Goal: Task Accomplishment & Management: Use online tool/utility

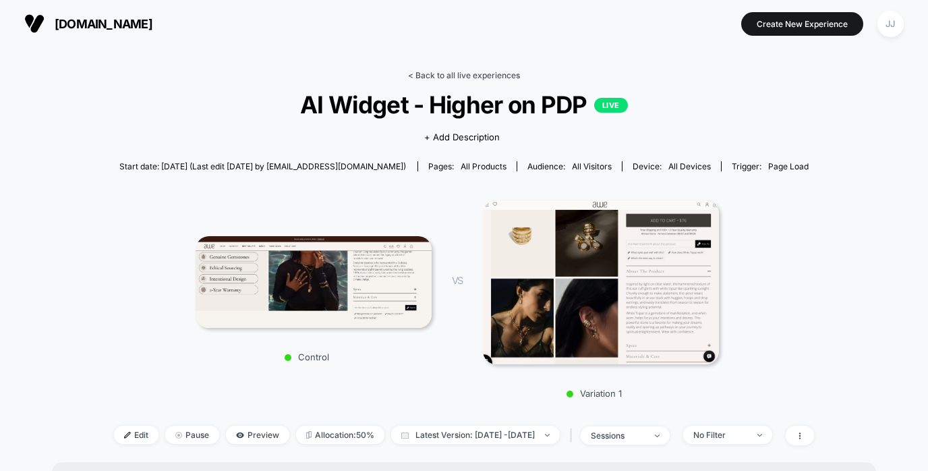
click at [462, 77] on link "< Back to all live experiences" at bounding box center [464, 75] width 112 height 10
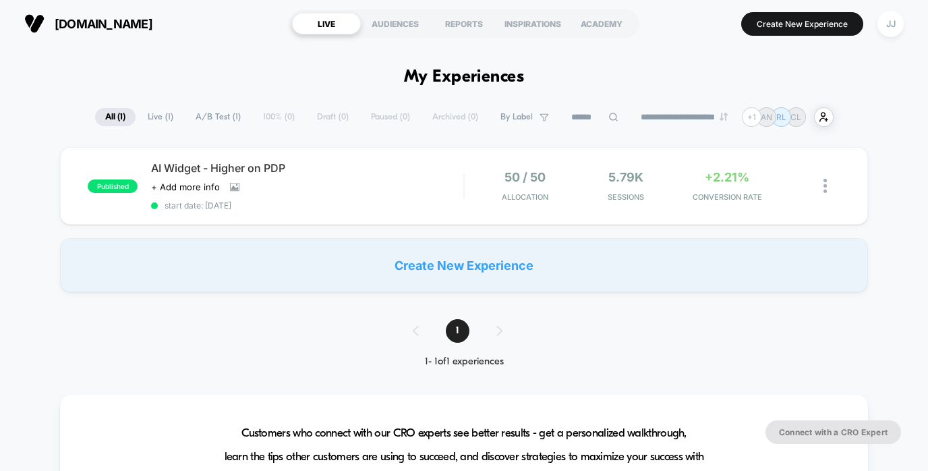
click at [427, 273] on div "Create New Experience" at bounding box center [463, 265] width 807 height 54
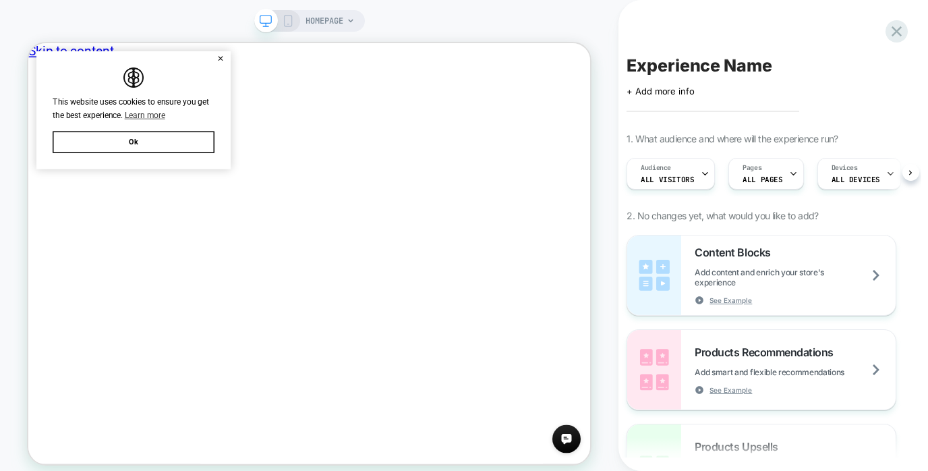
scroll to position [0, 1]
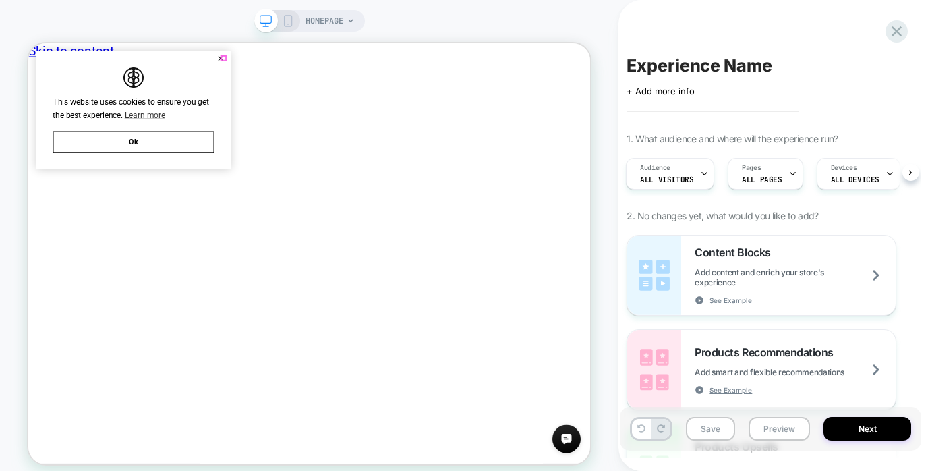
click at [291, 66] on button "✕" at bounding box center [284, 63] width 17 height 9
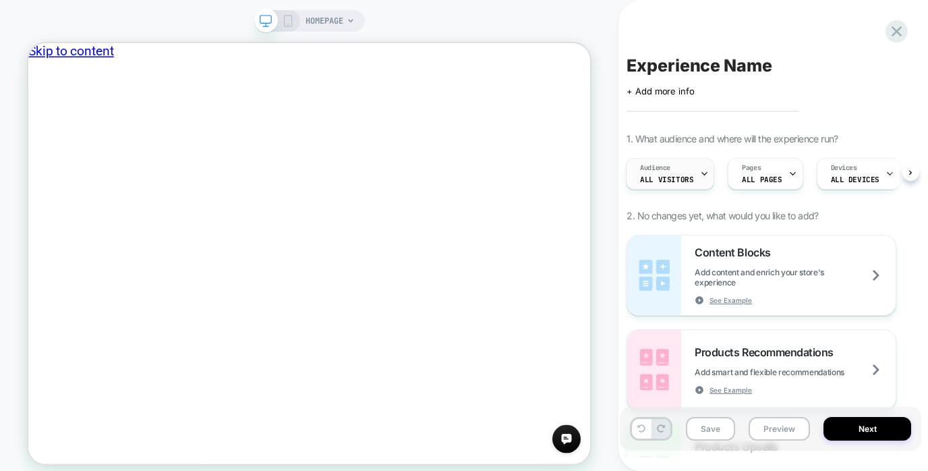
click at [683, 171] on div "Audience All Visitors" at bounding box center [666, 173] width 80 height 30
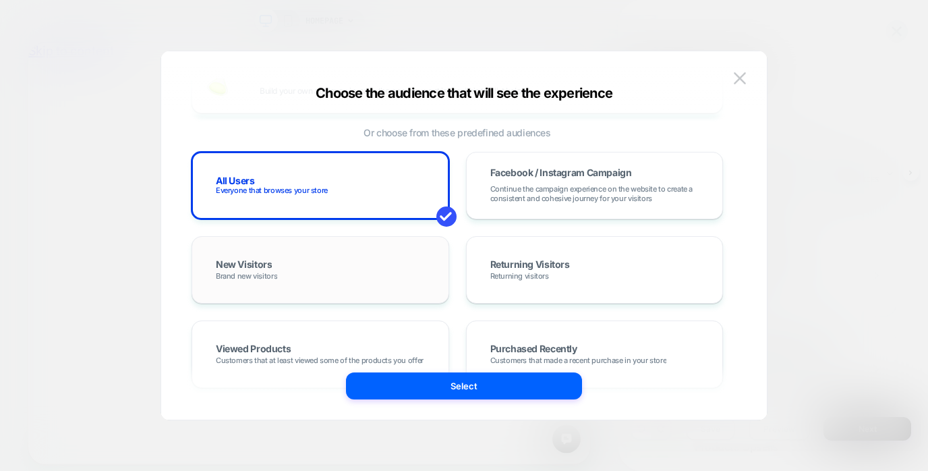
scroll to position [77, 0]
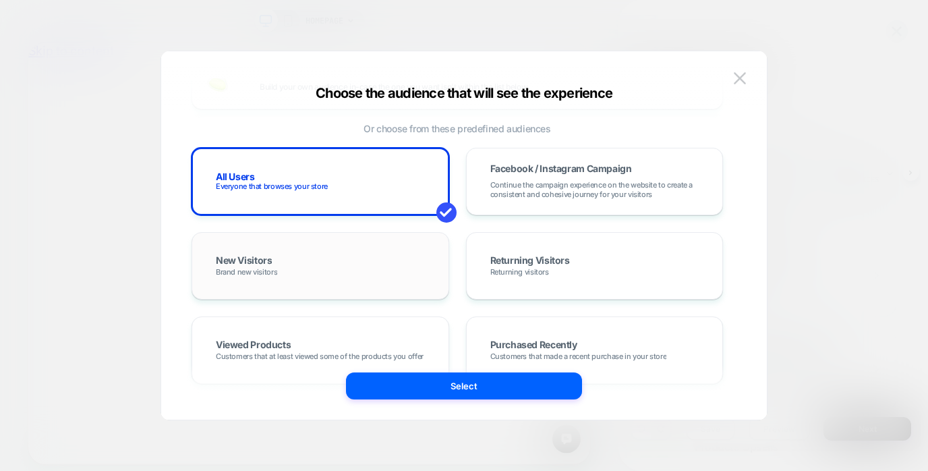
click at [342, 274] on div "New Visitors Brand new visitors" at bounding box center [320, 265] width 229 height 39
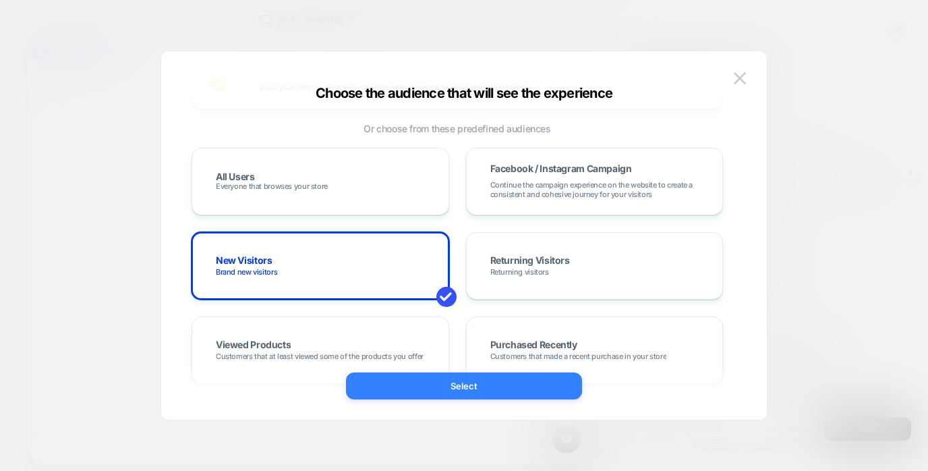
click at [472, 390] on button "Select" at bounding box center [464, 385] width 236 height 27
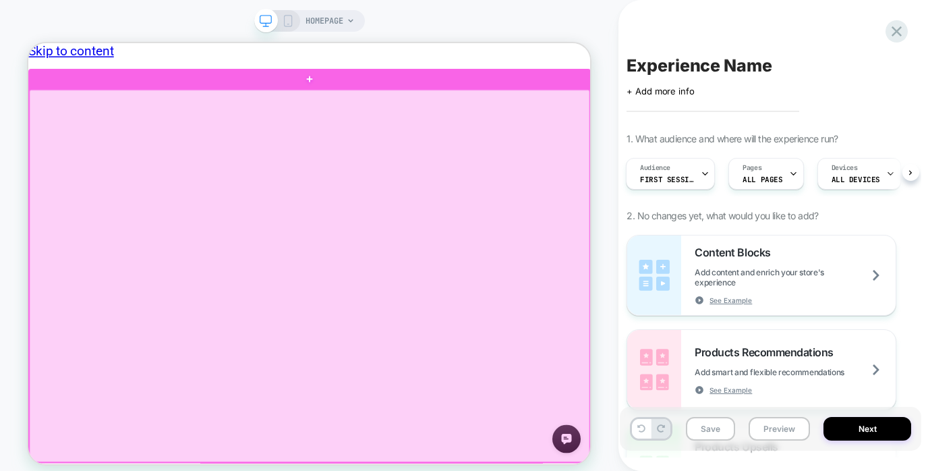
click at [481, 243] on div at bounding box center [403, 353] width 747 height 496
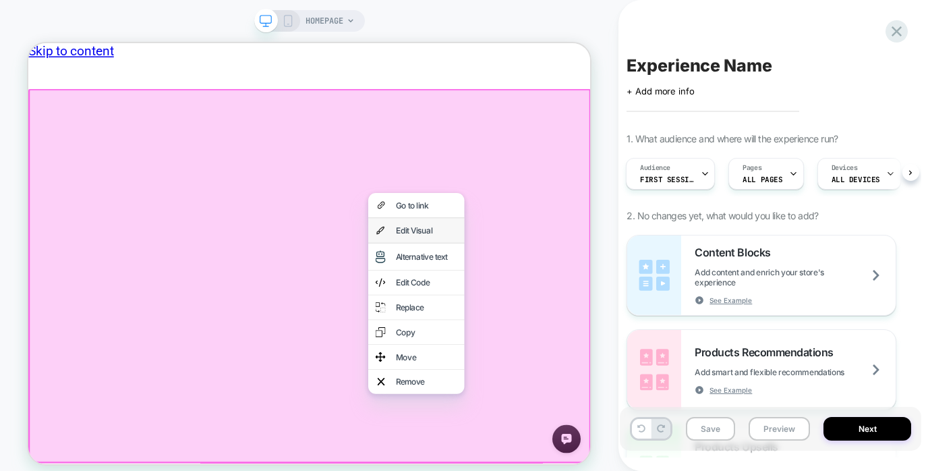
click at [527, 293] on div "Edit Visual" at bounding box center [559, 292] width 82 height 13
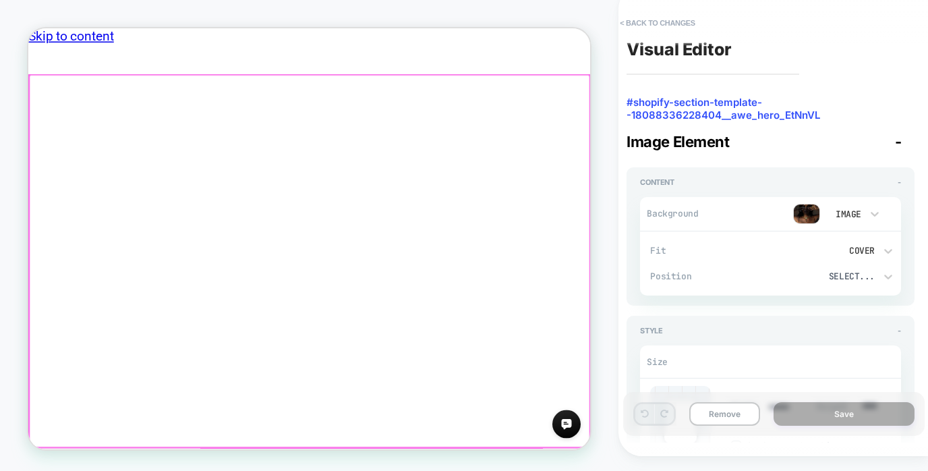
scroll to position [30, 0]
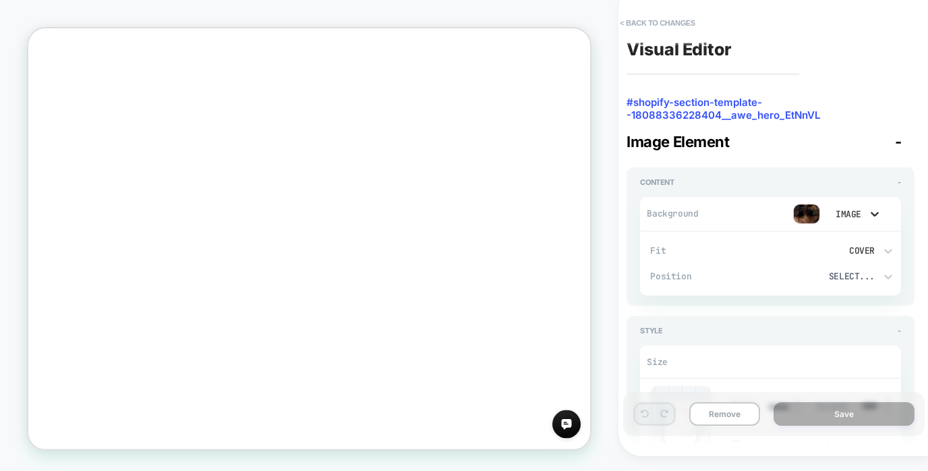
click at [874, 213] on icon at bounding box center [874, 213] width 13 height 13
click at [727, 259] on div at bounding box center [464, 235] width 928 height 471
click at [804, 213] on img at bounding box center [806, 214] width 27 height 20
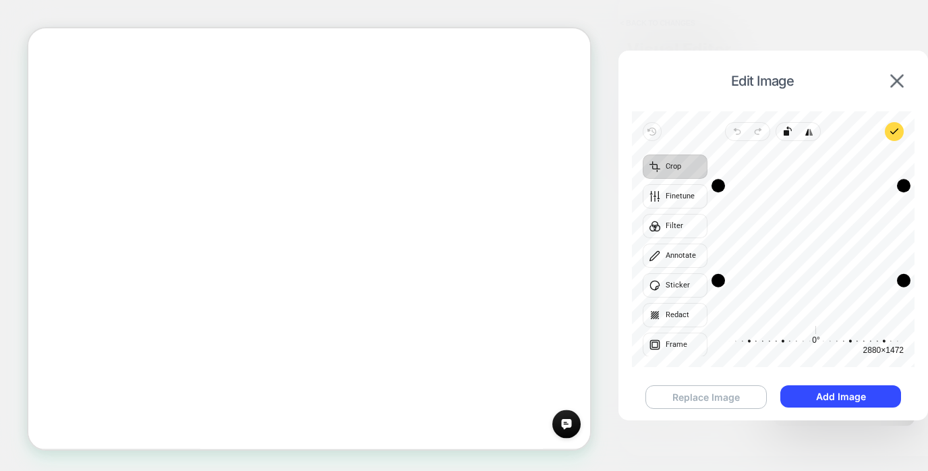
click at [716, 396] on button "Replace Image" at bounding box center [705, 397] width 121 height 24
click at [715, 395] on button "Replace Image" at bounding box center [705, 397] width 121 height 24
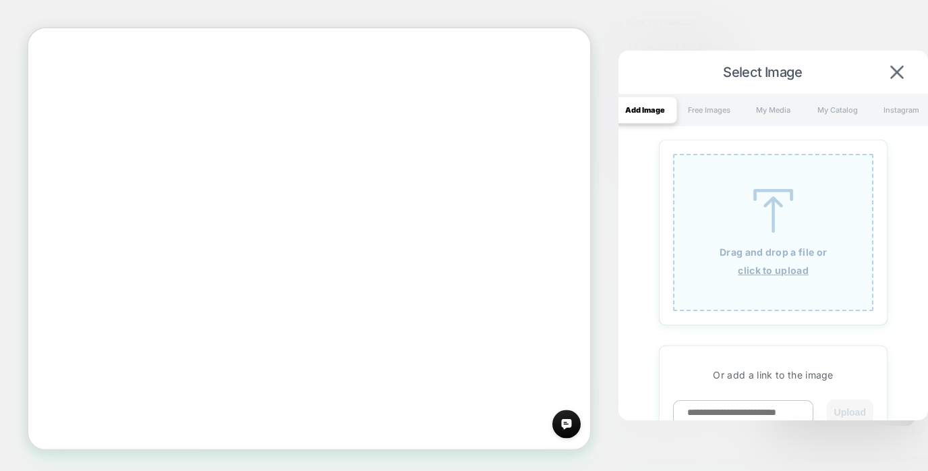
click at [890, 67] on button at bounding box center [897, 72] width 22 height 15
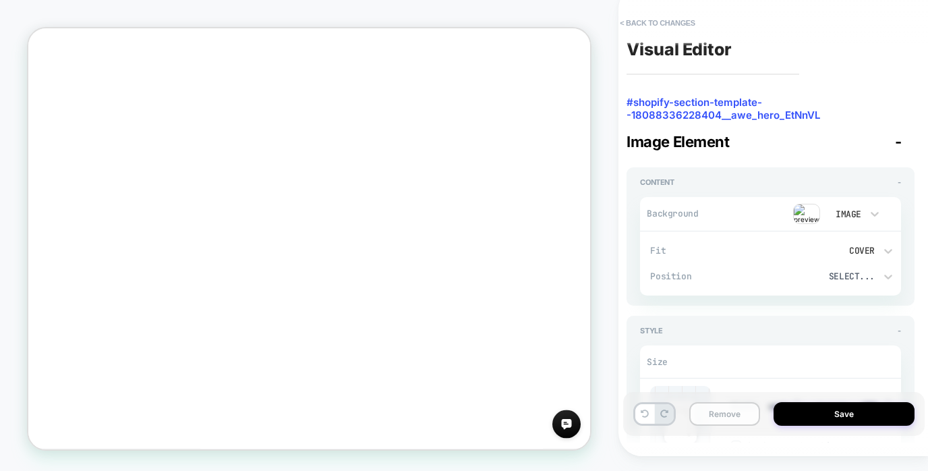
click at [722, 415] on button "Remove" at bounding box center [724, 414] width 71 height 24
type textarea "*"
click at [661, 21] on button "< Back to changes" at bounding box center [657, 23] width 89 height 22
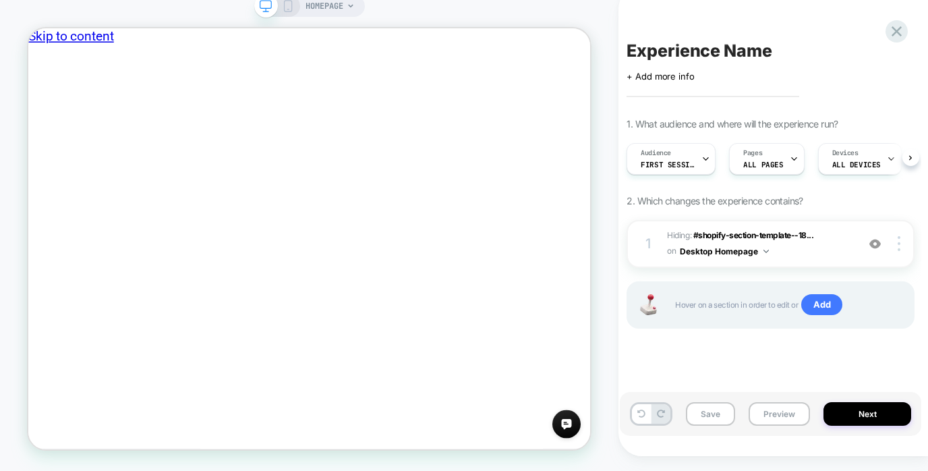
scroll to position [0, 1]
click at [891, 27] on icon at bounding box center [896, 31] width 18 height 18
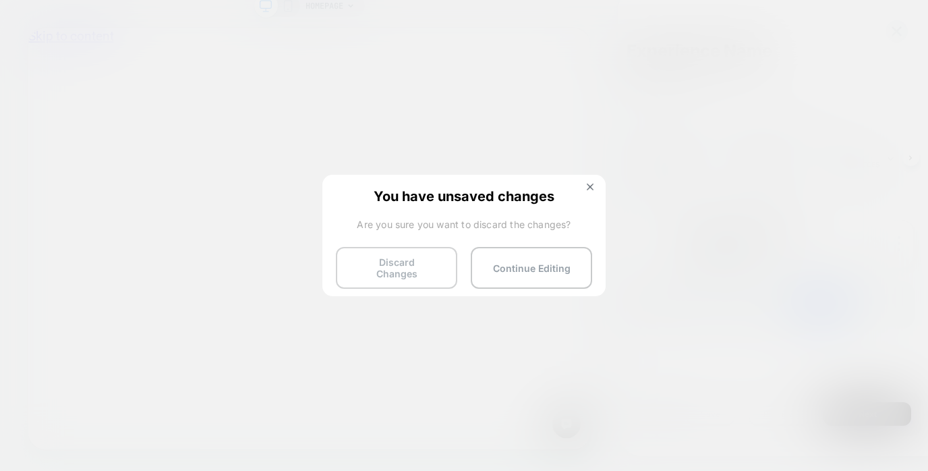
click at [436, 263] on button "Discard Changes" at bounding box center [396, 268] width 121 height 42
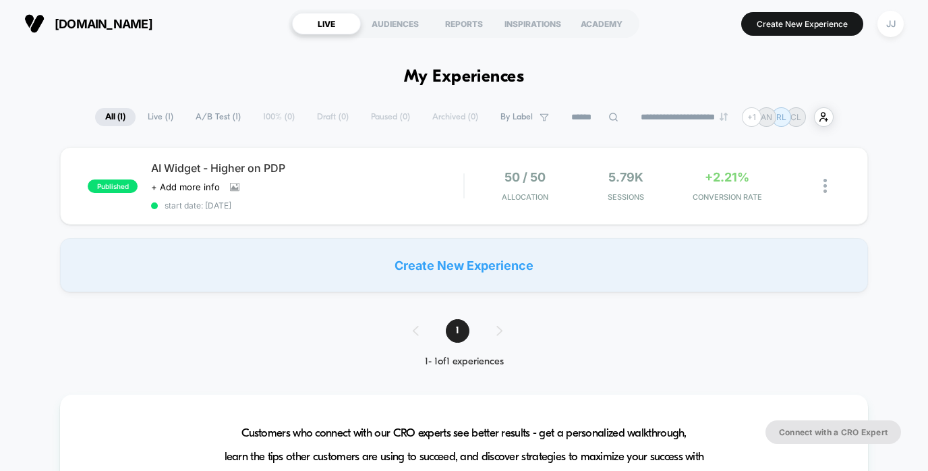
click at [438, 278] on div "Create New Experience" at bounding box center [463, 265] width 807 height 54
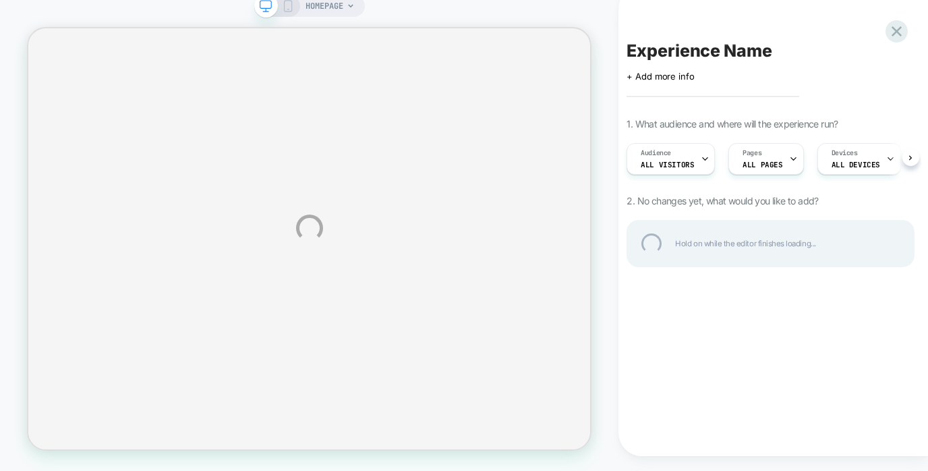
click at [678, 90] on div "HOMEPAGE Experience Name Click to edit experience details + Add more info 1. Wh…" at bounding box center [464, 227] width 928 height 485
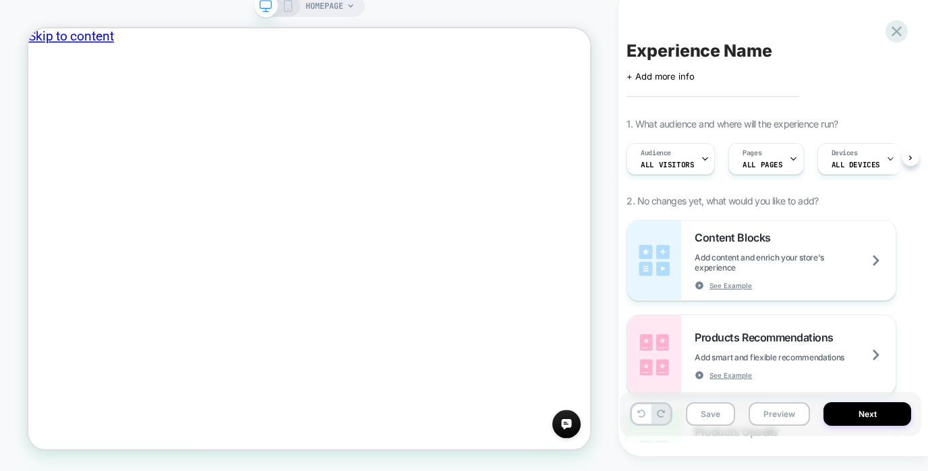
scroll to position [0, 1]
click at [679, 82] on span "+ Add more info" at bounding box center [659, 76] width 67 height 11
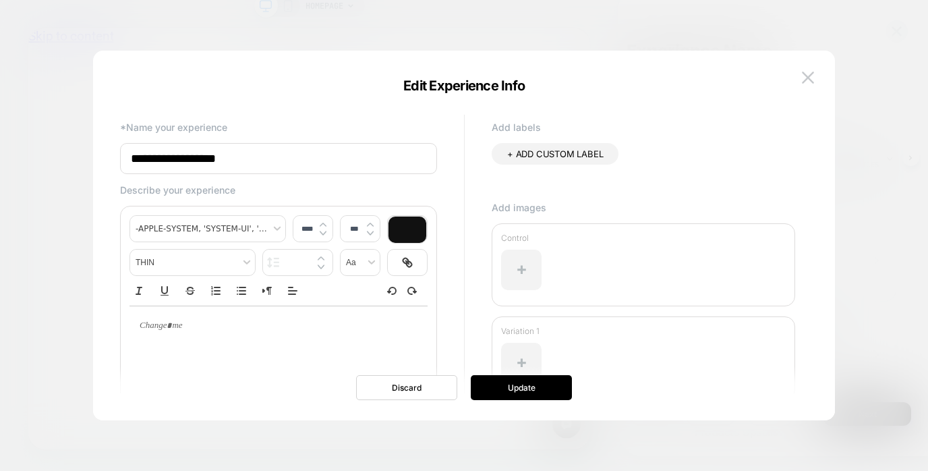
click at [359, 148] on input "**********" at bounding box center [278, 158] width 317 height 31
click at [357, 156] on input "**********" at bounding box center [278, 158] width 317 height 31
type input "*"
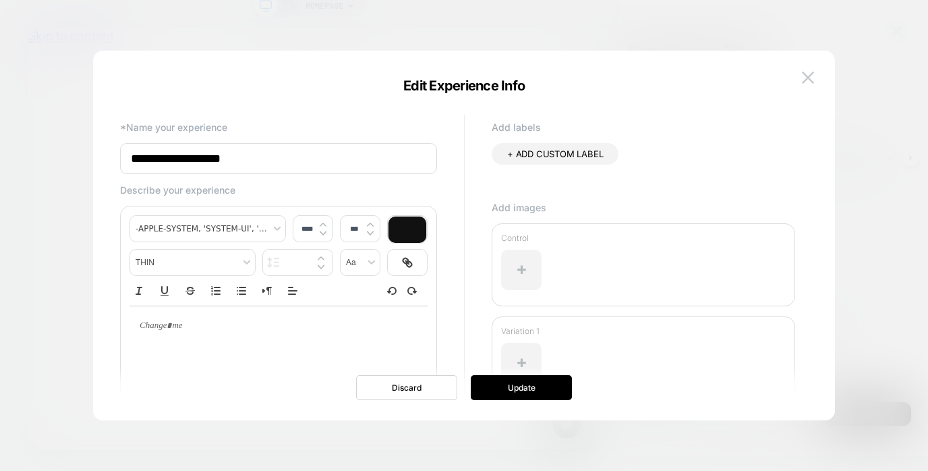
click at [129, 159] on input "**********" at bounding box center [278, 158] width 317 height 31
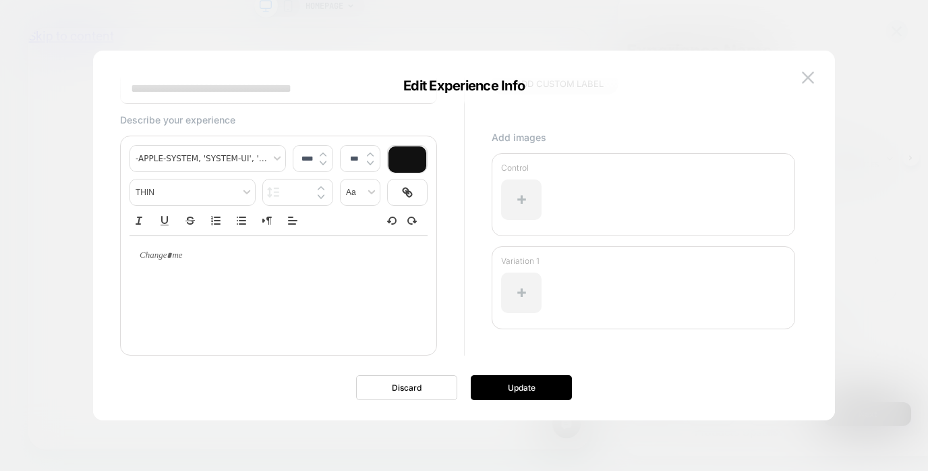
scroll to position [81, 0]
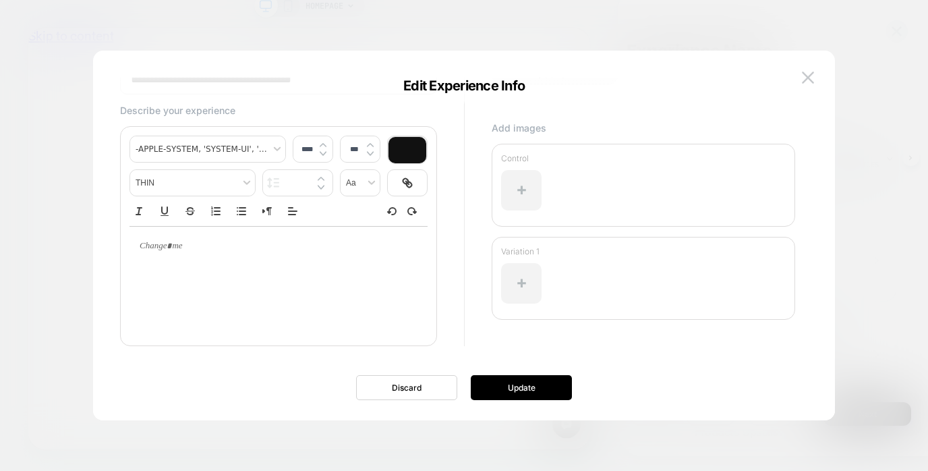
type input "**********"
click at [527, 187] on div at bounding box center [521, 190] width 40 height 40
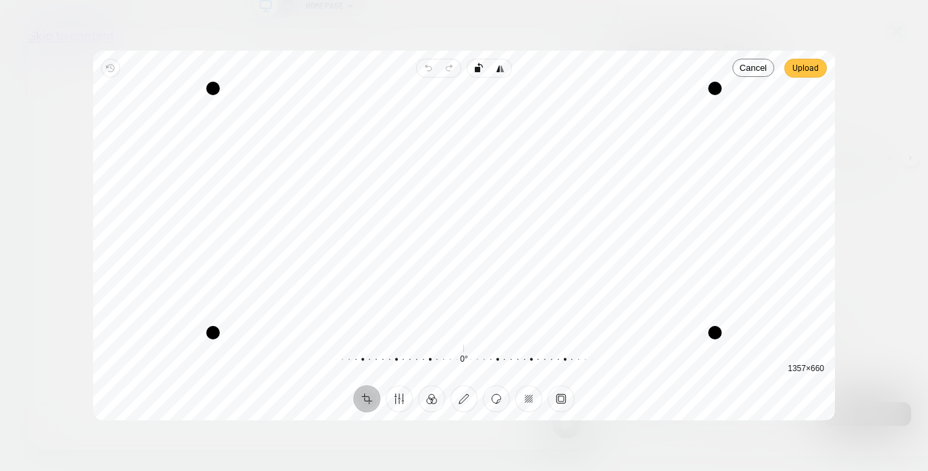
click at [808, 65] on span "Upload" at bounding box center [805, 68] width 26 height 16
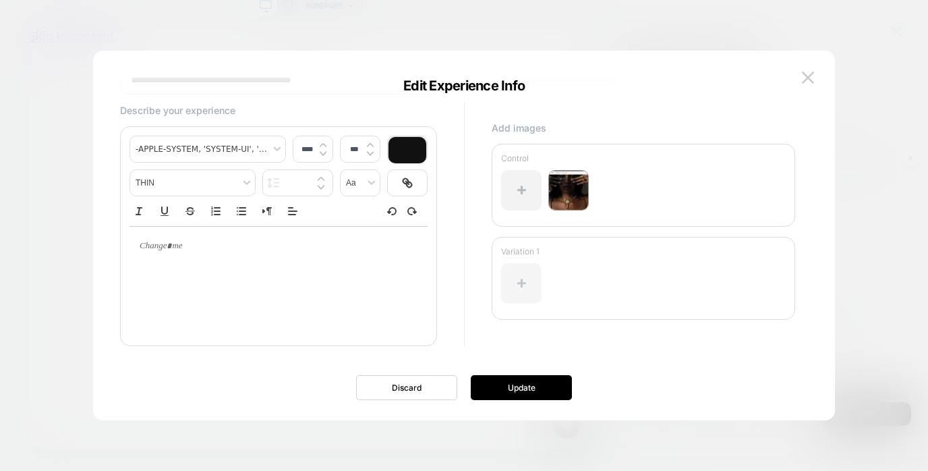
click at [524, 285] on div at bounding box center [521, 283] width 40 height 40
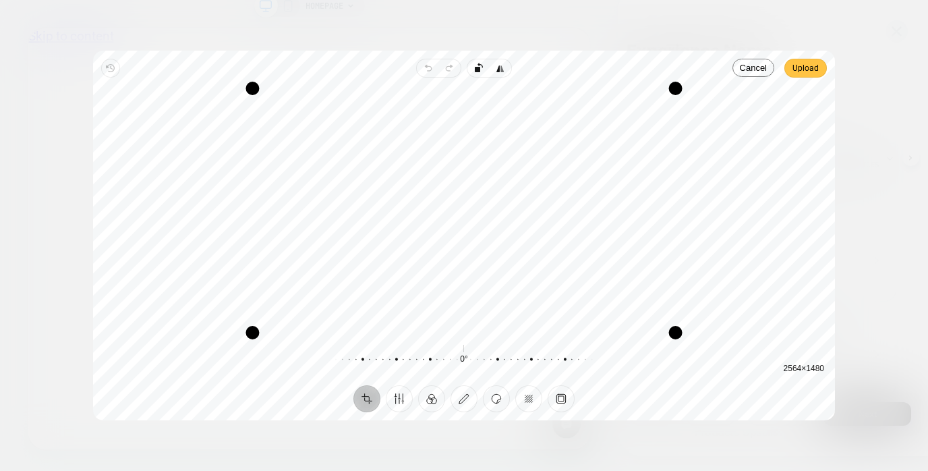
click at [812, 70] on span "Upload" at bounding box center [805, 68] width 26 height 16
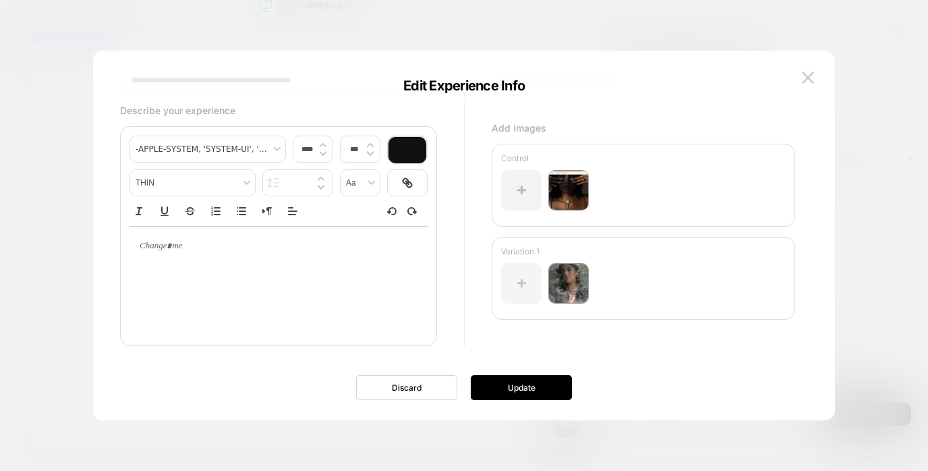
click at [517, 287] on div at bounding box center [521, 283] width 40 height 40
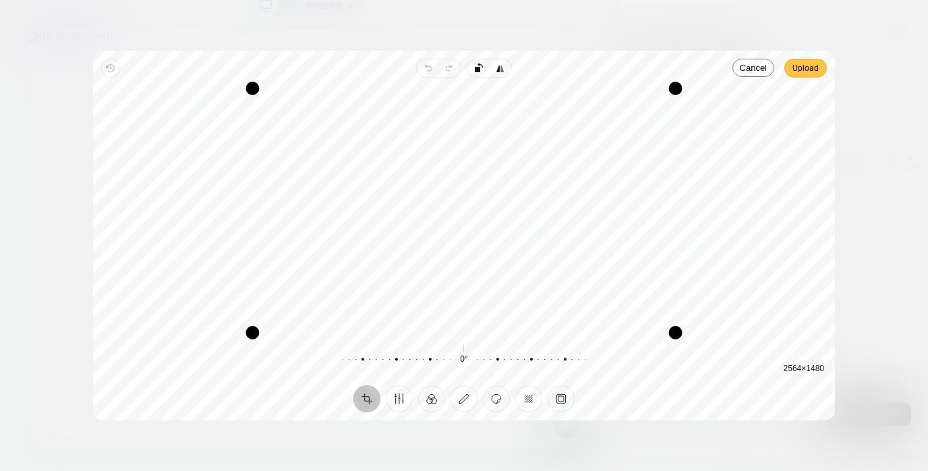
click at [800, 65] on span "Upload" at bounding box center [805, 68] width 26 height 16
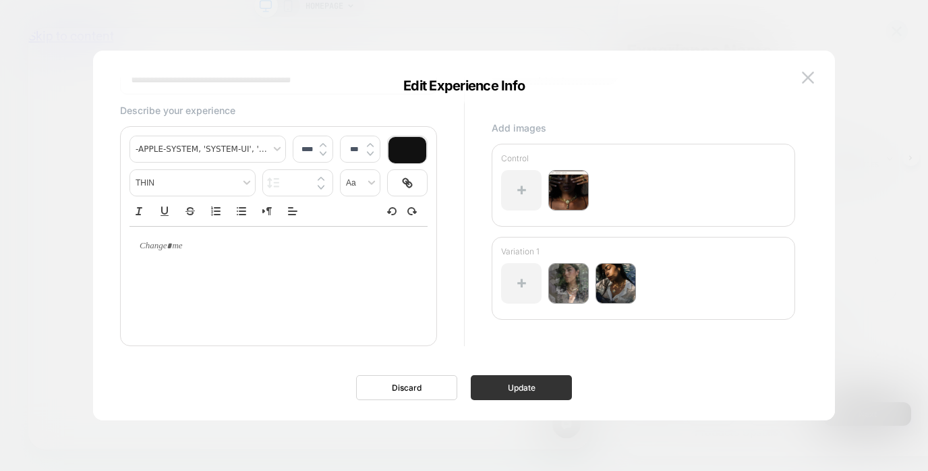
click at [528, 391] on button "Update" at bounding box center [521, 387] width 101 height 25
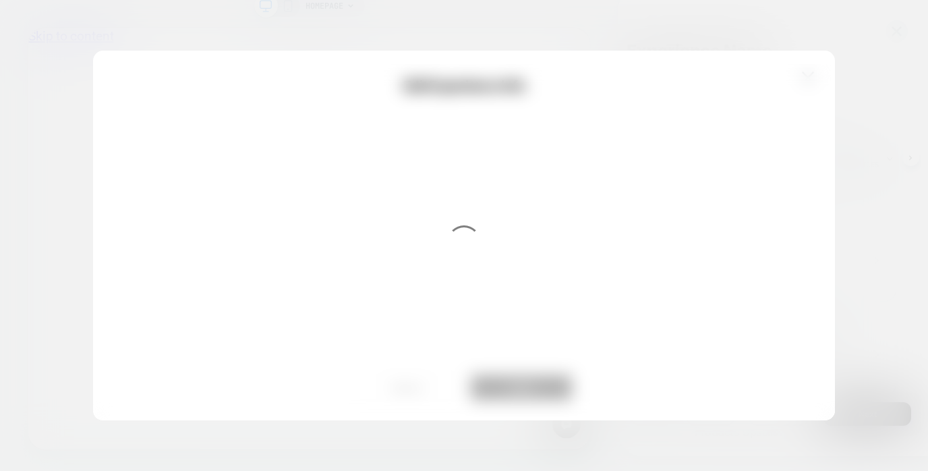
scroll to position [0, 0]
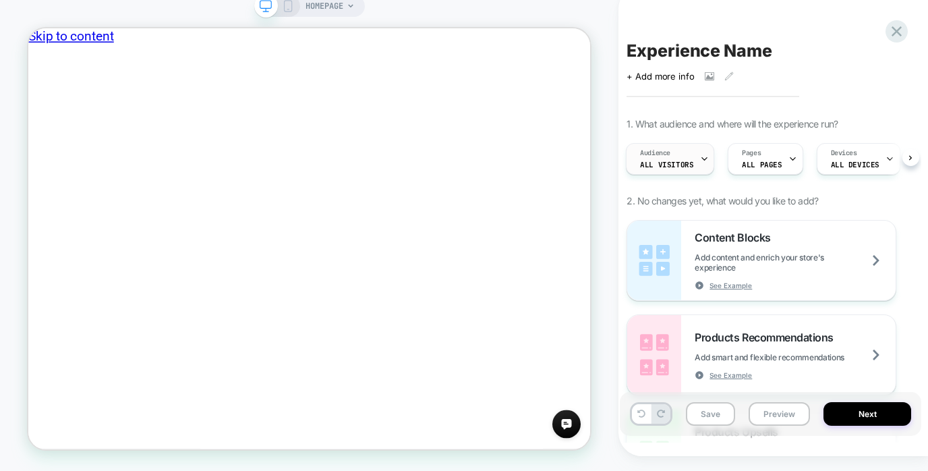
click at [686, 171] on div "Audience All Visitors" at bounding box center [666, 159] width 80 height 30
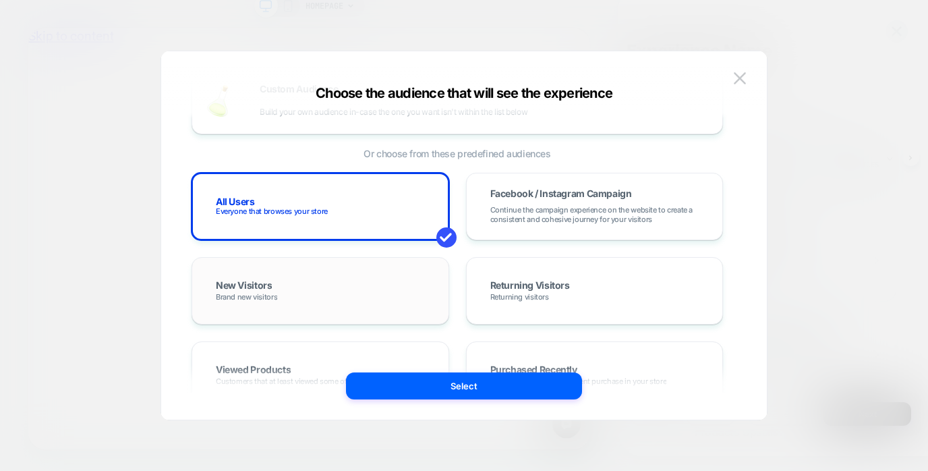
scroll to position [54, 0]
click at [350, 280] on div "New Visitors Brand new visitors" at bounding box center [320, 288] width 229 height 39
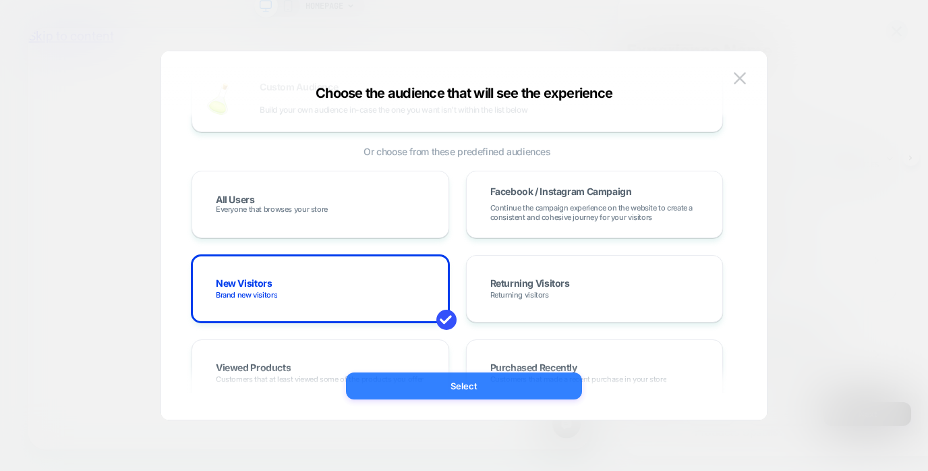
click at [445, 380] on button "Select" at bounding box center [464, 385] width 236 height 27
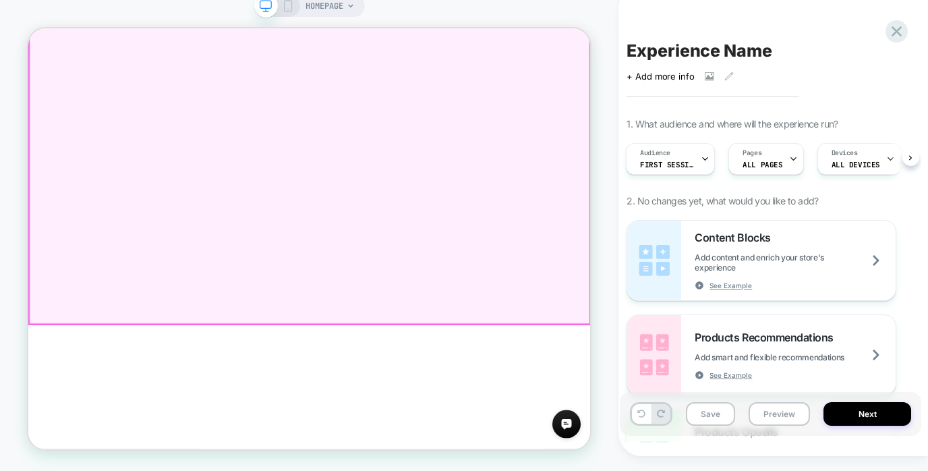
scroll to position [183, 0]
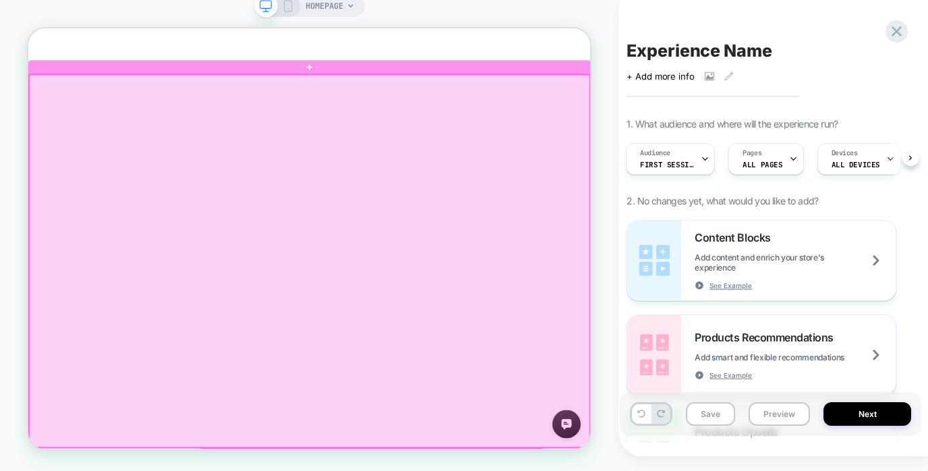
click at [472, 306] on div at bounding box center [403, 338] width 747 height 496
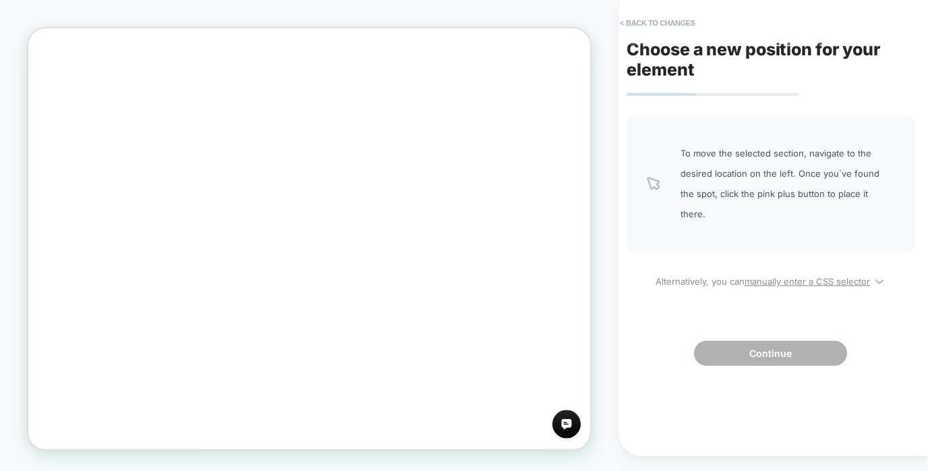
scroll to position [1767, 0]
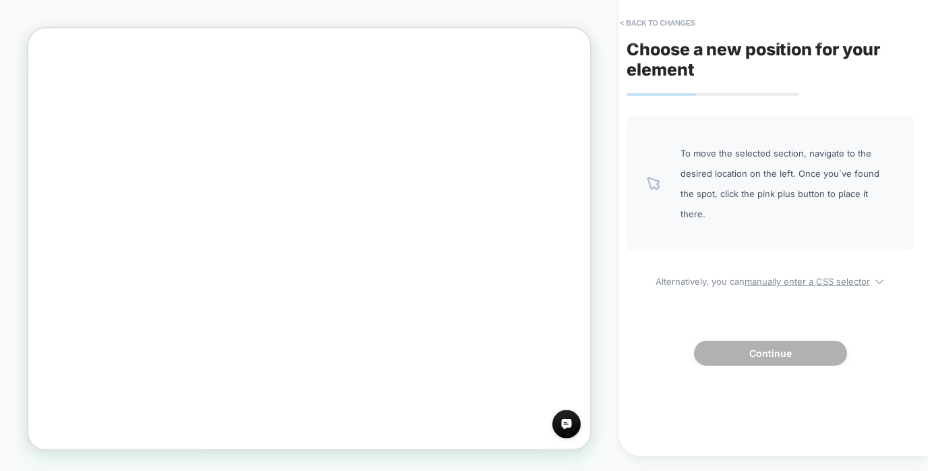
scroll to position [1268, 0]
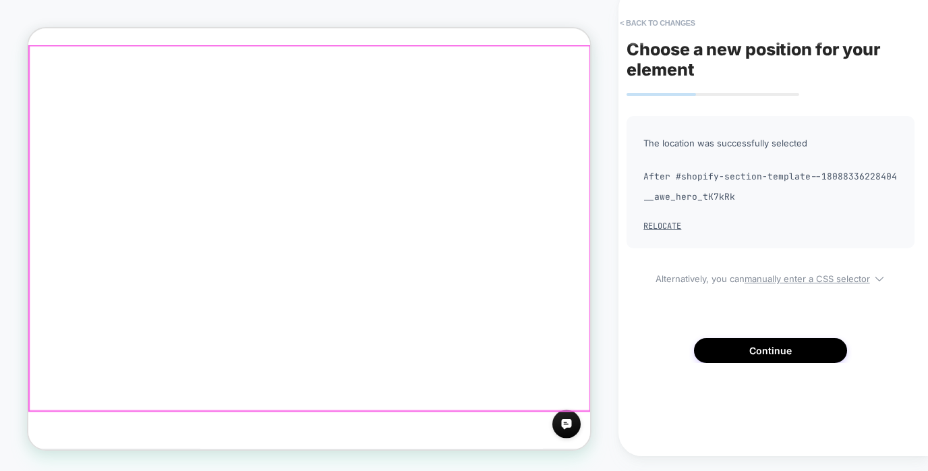
scroll to position [1189, 0]
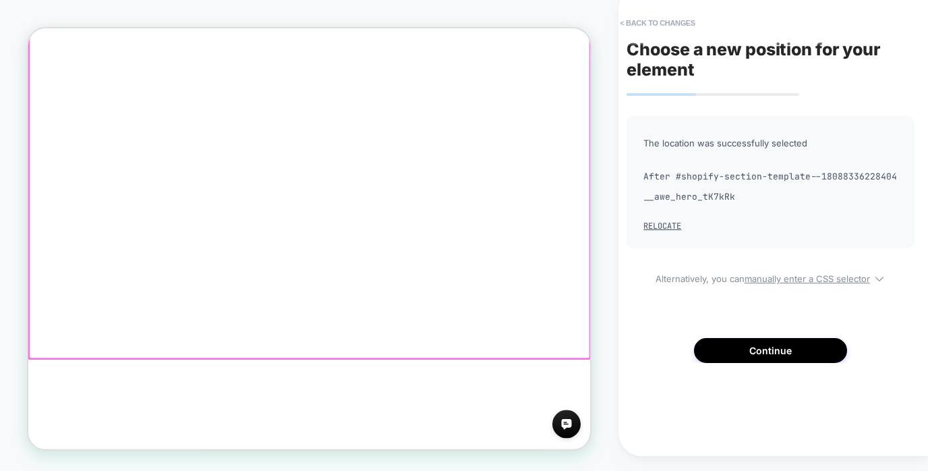
click at [455, 399] on div at bounding box center [403, 225] width 747 height 486
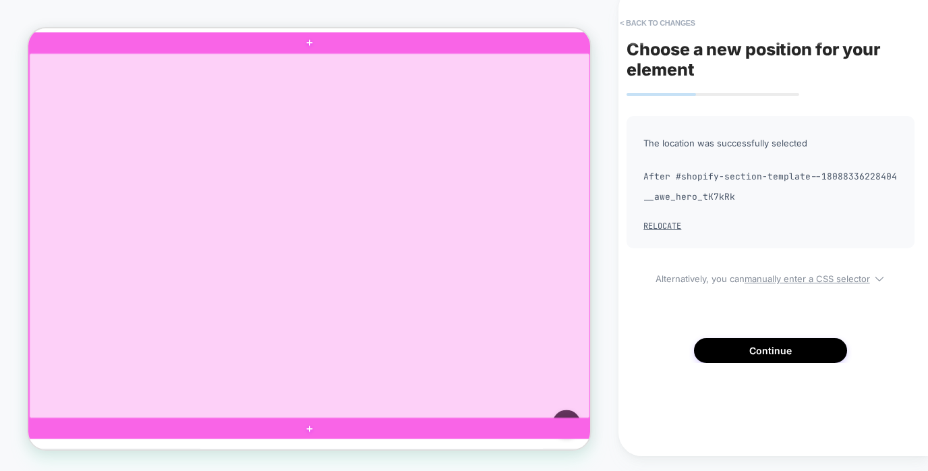
click at [406, 376] on div at bounding box center [403, 304] width 747 height 486
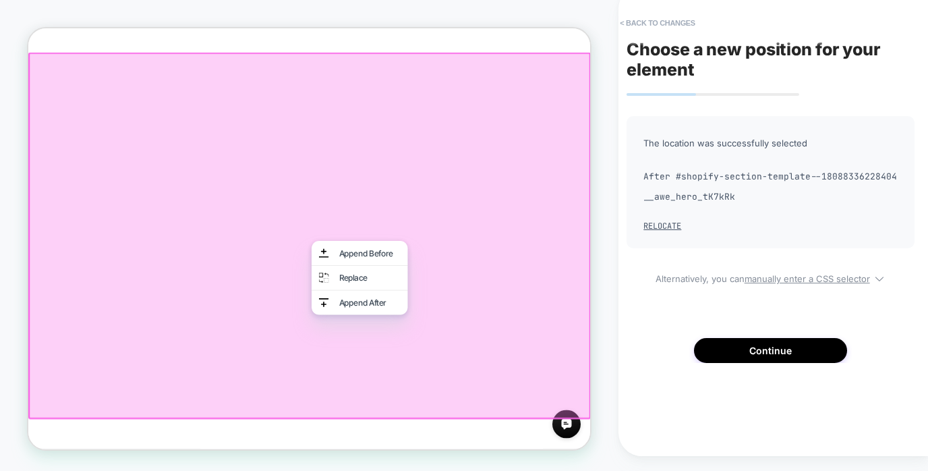
click at [257, 409] on div at bounding box center [403, 304] width 750 height 489
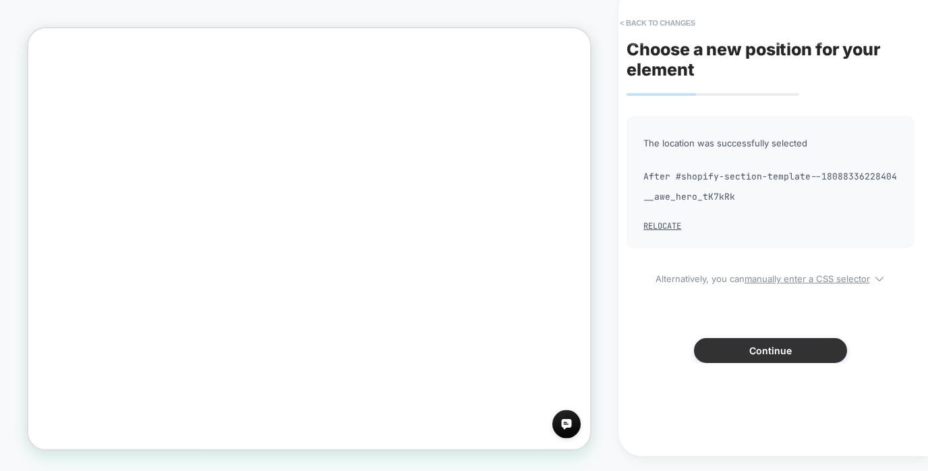
click at [770, 363] on button "Continue" at bounding box center [770, 350] width 153 height 25
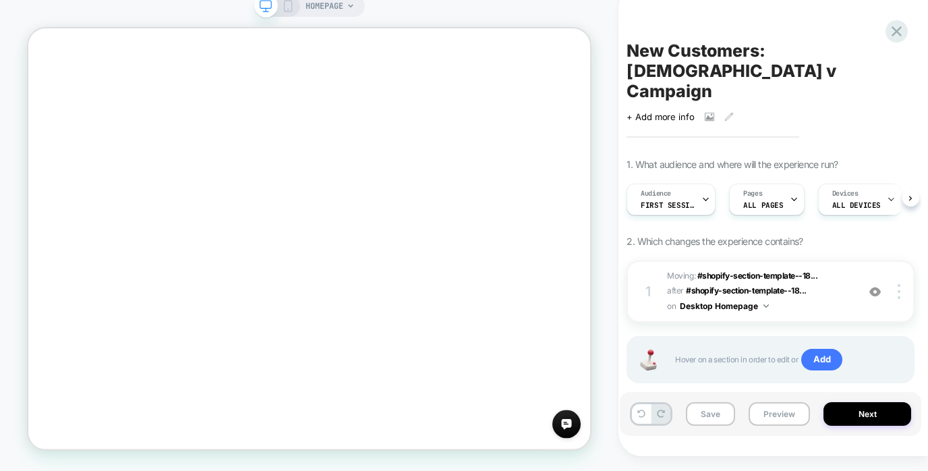
scroll to position [0, 1]
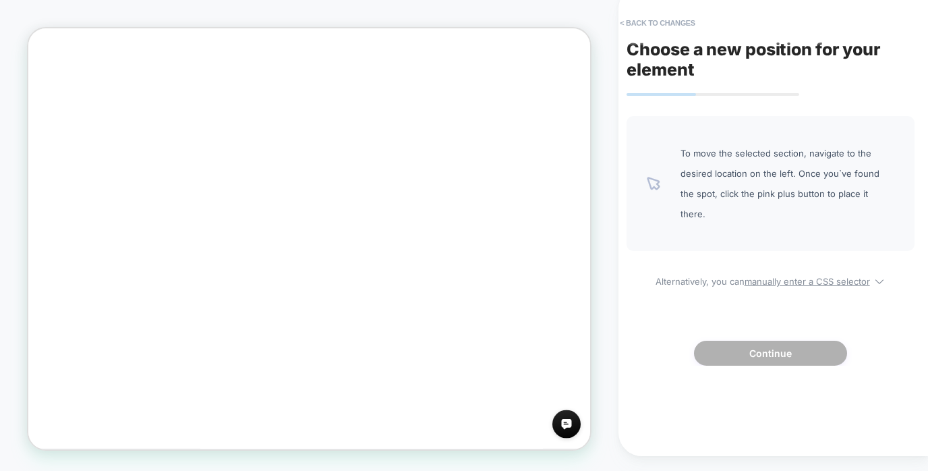
scroll to position [0, 0]
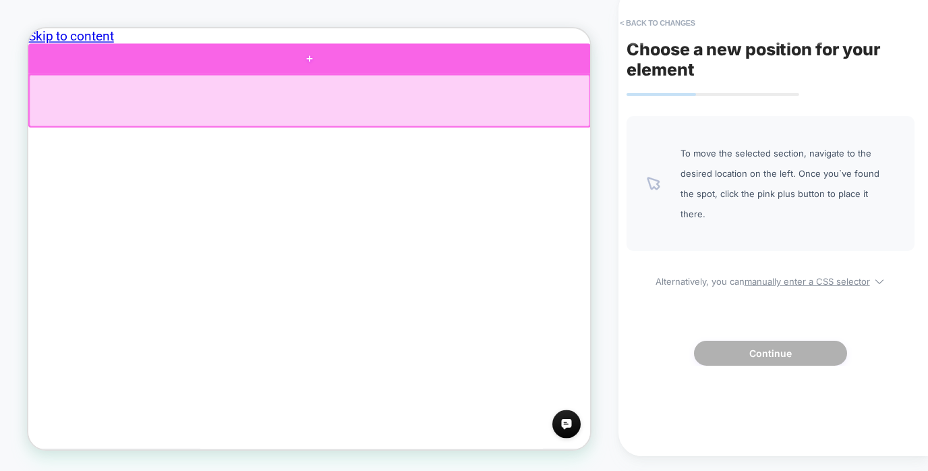
click at [412, 74] on div at bounding box center [403, 69] width 750 height 40
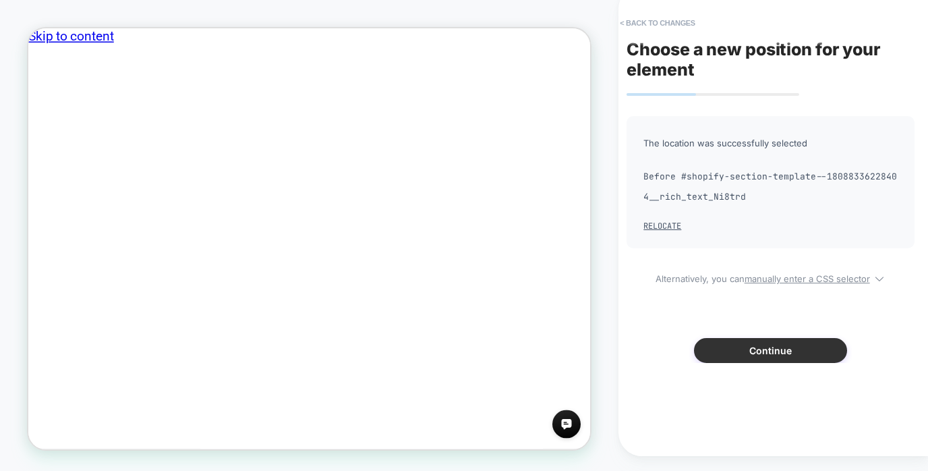
click at [784, 363] on button "Continue" at bounding box center [770, 350] width 153 height 25
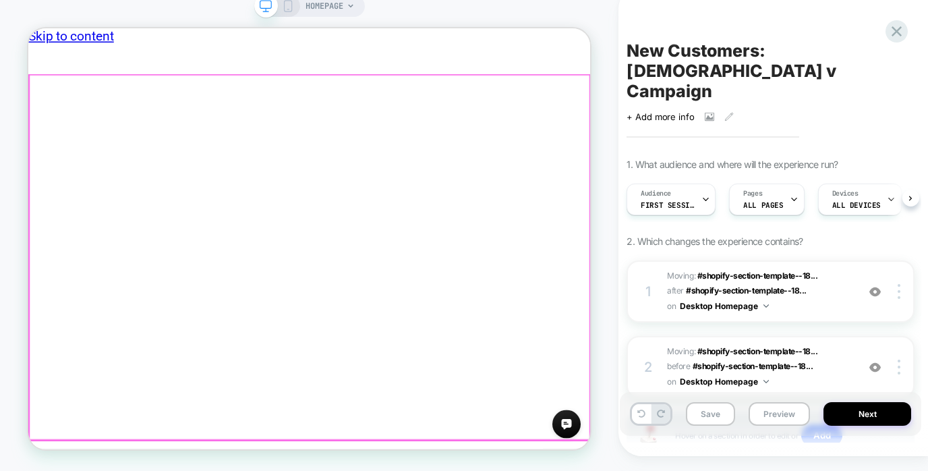
scroll to position [0, 1]
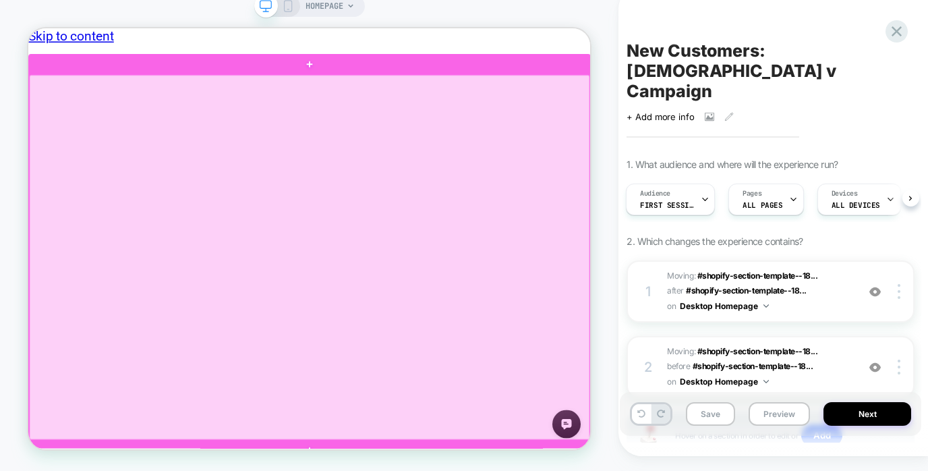
click at [535, 260] on div at bounding box center [403, 333] width 747 height 486
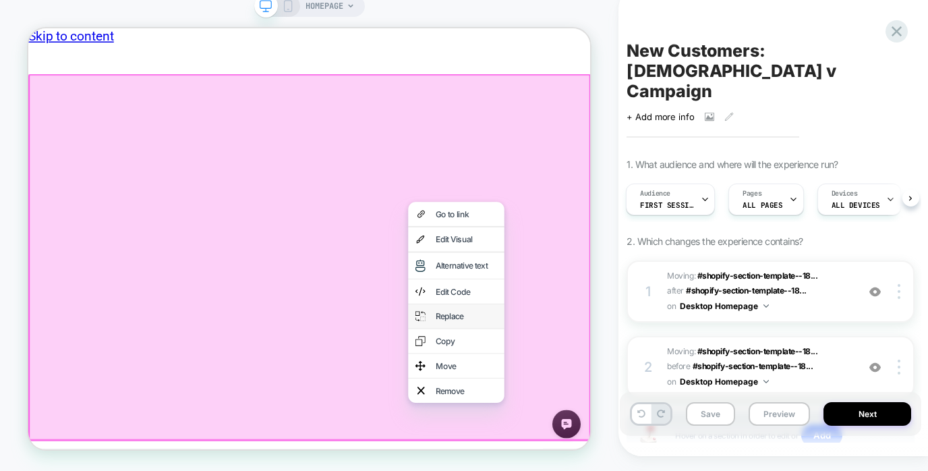
click at [624, 405] on div "Replace" at bounding box center [612, 411] width 82 height 13
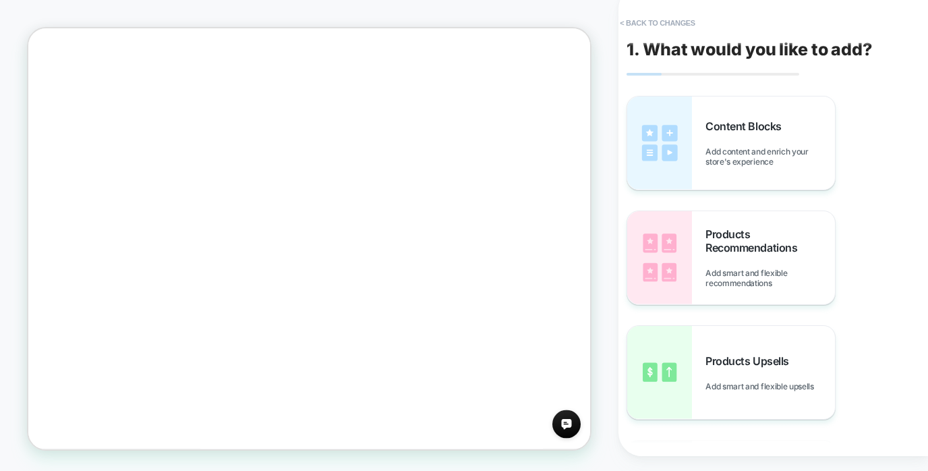
scroll to position [1532, 0]
click at [680, 18] on button "< Back to changes" at bounding box center [657, 23] width 89 height 22
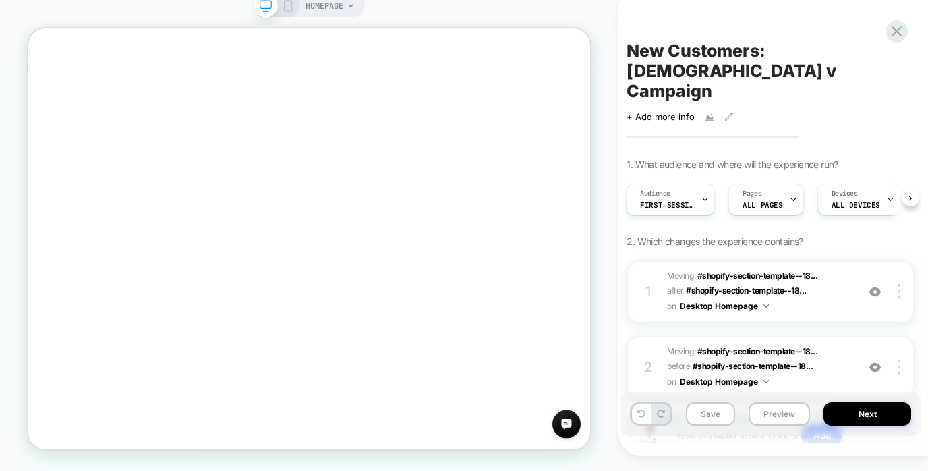
scroll to position [0, 0]
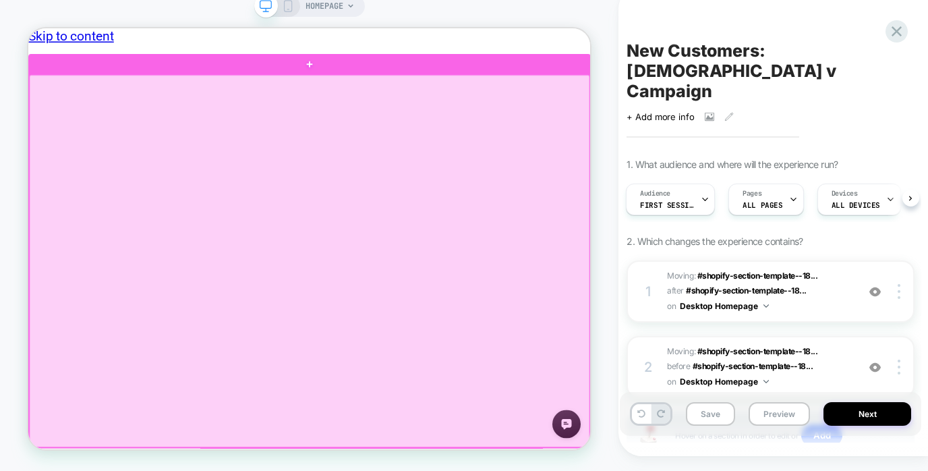
click at [425, 329] on div at bounding box center [403, 338] width 747 height 496
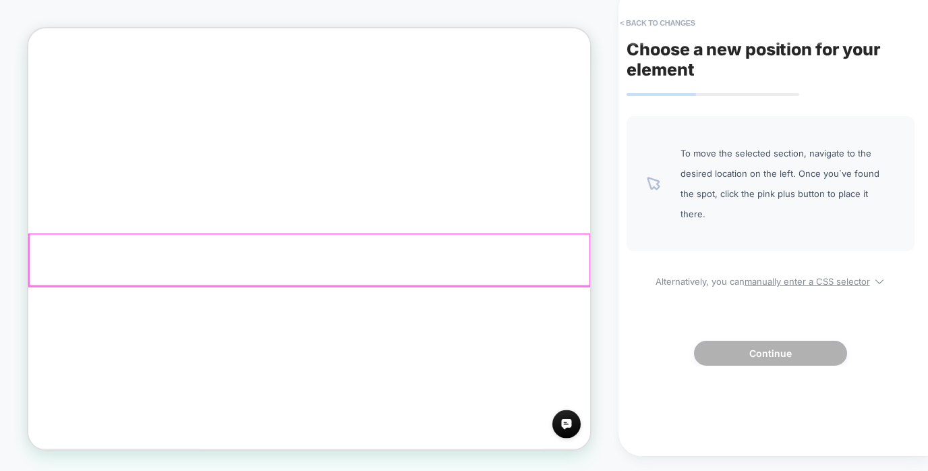
scroll to position [1524, 0]
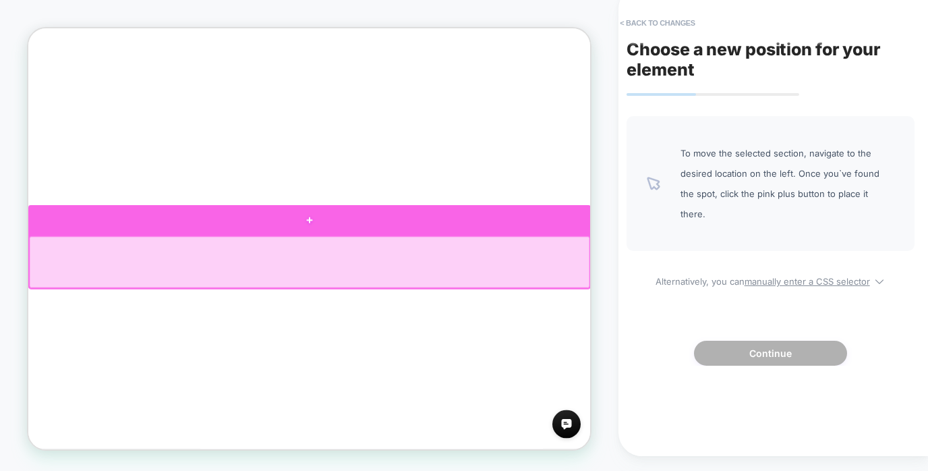
click at [417, 292] on div at bounding box center [403, 284] width 750 height 40
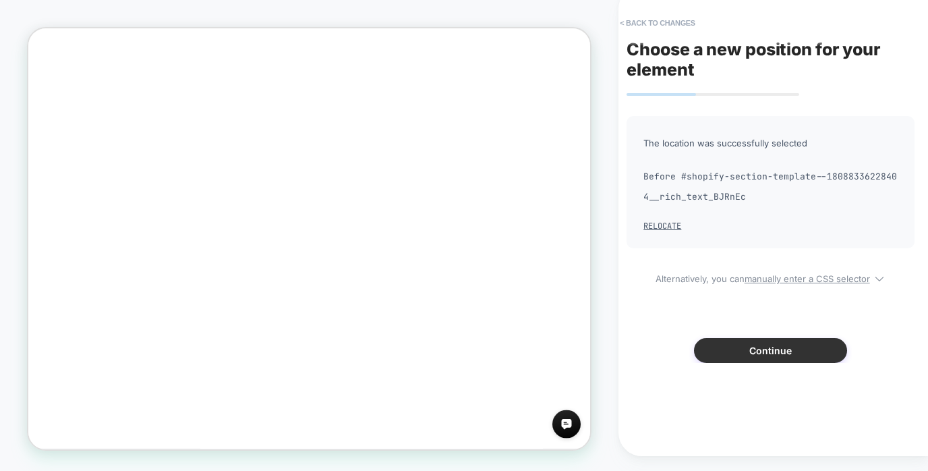
click at [787, 351] on button "Continue" at bounding box center [770, 350] width 153 height 25
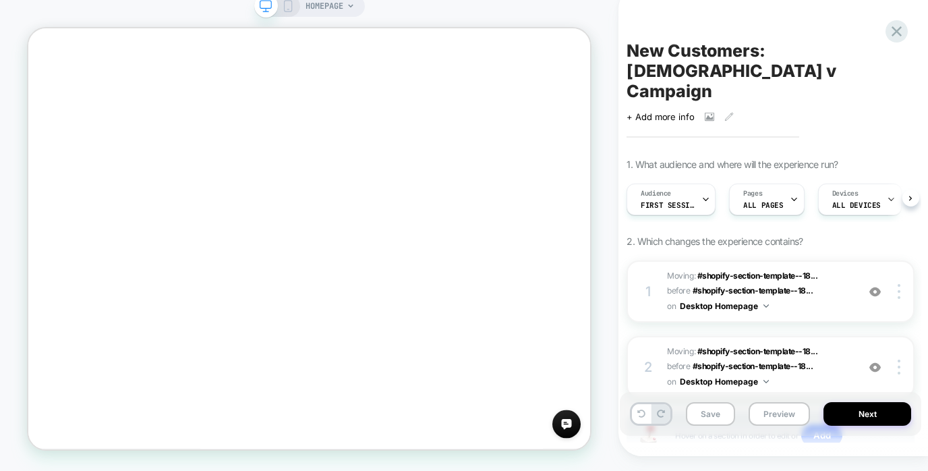
scroll to position [0, 1]
click at [707, 415] on button "Save" at bounding box center [710, 414] width 49 height 24
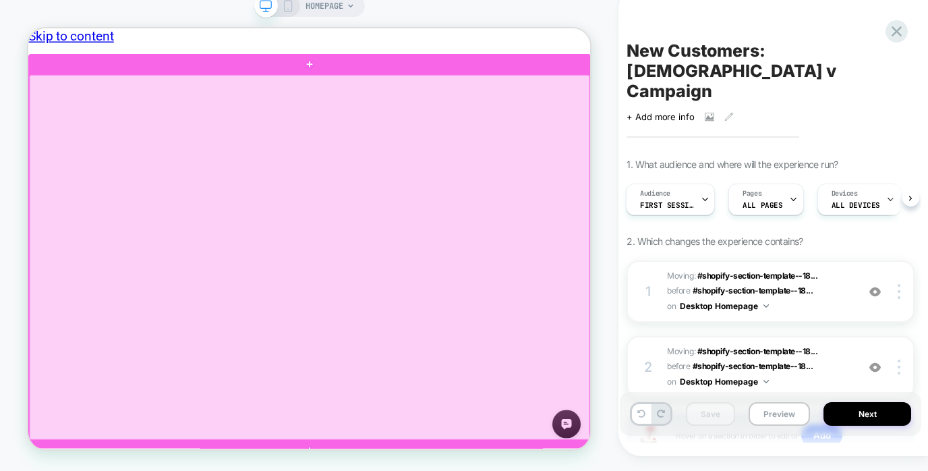
click at [487, 301] on div at bounding box center [403, 333] width 747 height 486
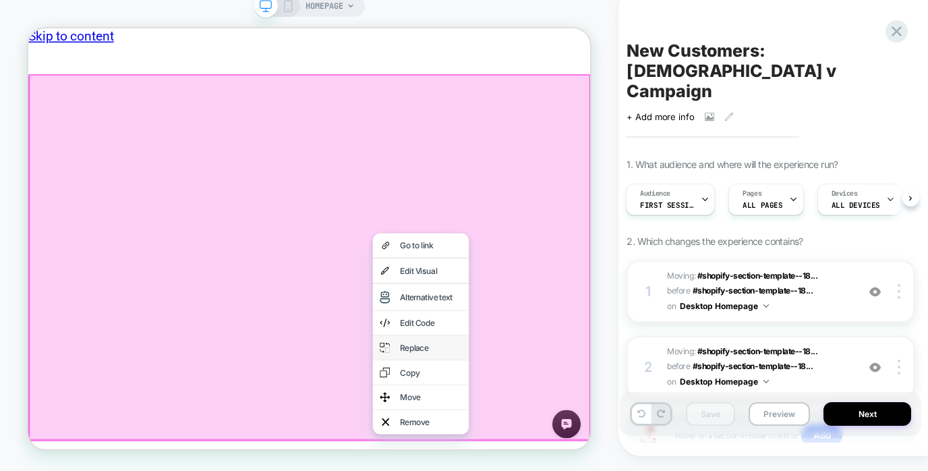
click at [557, 453] on div "Replace" at bounding box center [565, 453] width 82 height 13
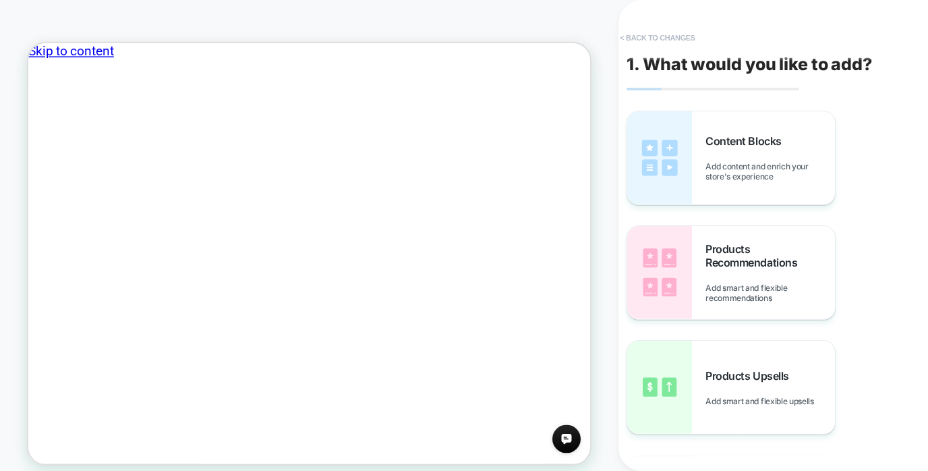
click at [632, 38] on button "< Back to changes" at bounding box center [657, 38] width 89 height 22
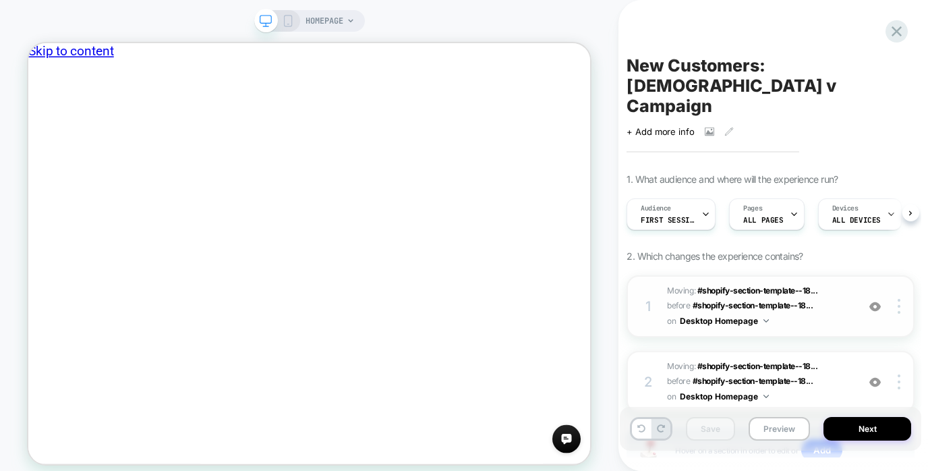
scroll to position [0, 1]
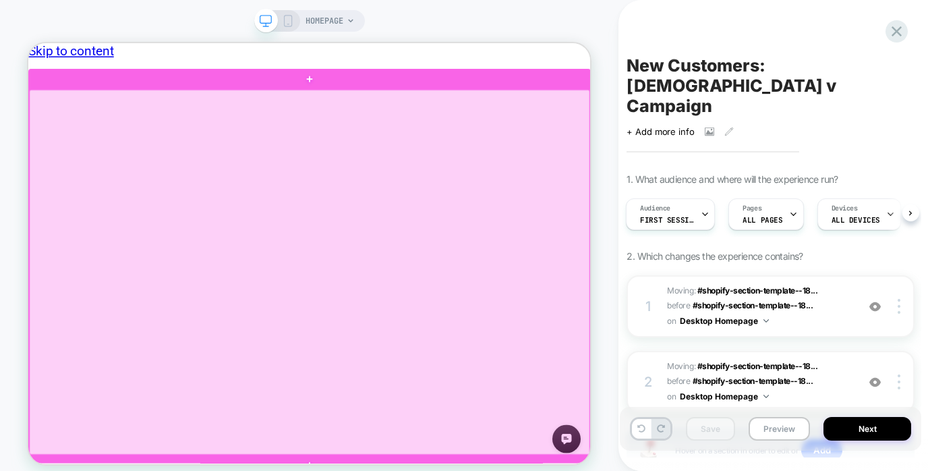
click at [415, 461] on div at bounding box center [403, 348] width 747 height 486
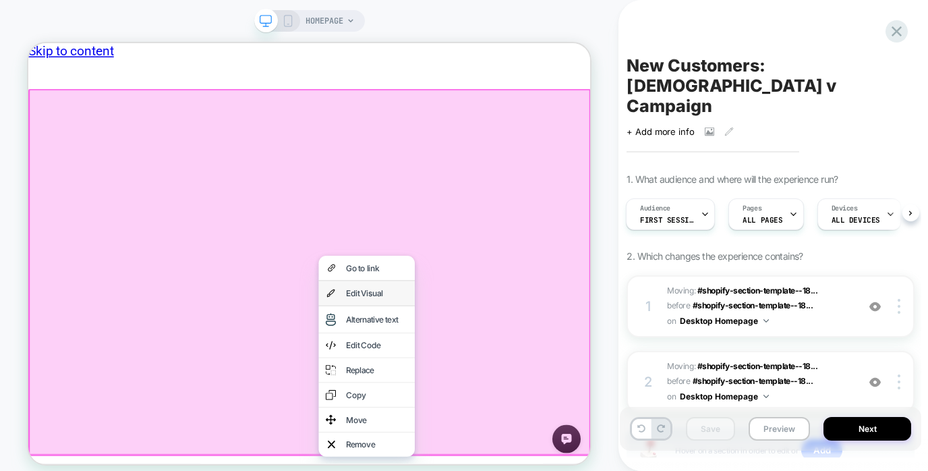
click at [501, 379] on div "Edit Visual" at bounding box center [493, 375] width 82 height 13
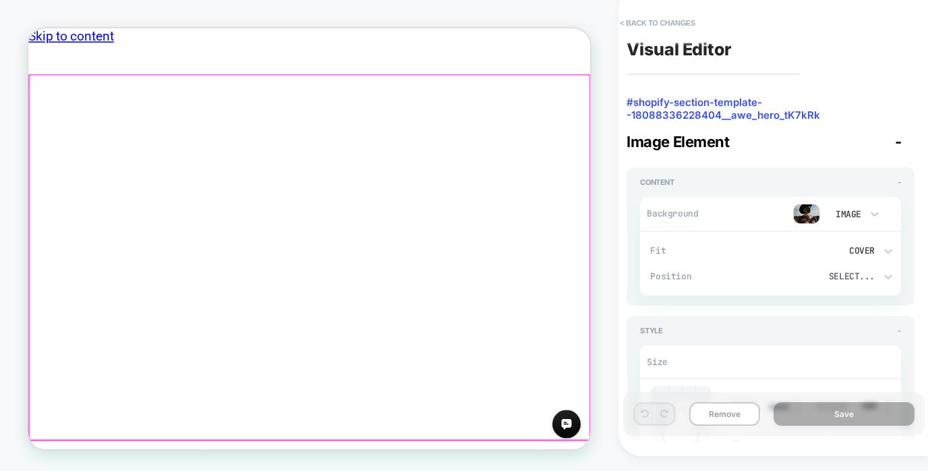
scroll to position [25, 0]
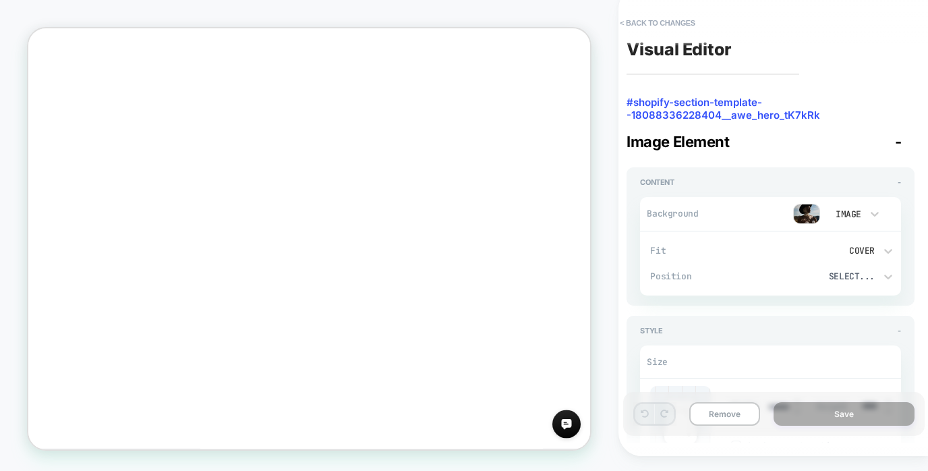
click at [862, 212] on div "Image" at bounding box center [847, 214] width 42 height 14
click at [843, 304] on div "Image" at bounding box center [853, 305] width 57 height 28
click at [813, 216] on img at bounding box center [806, 214] width 27 height 20
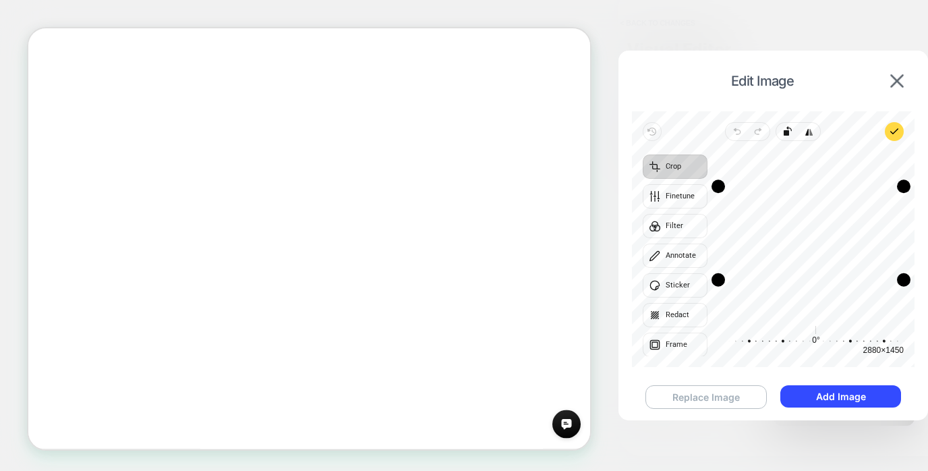
click at [700, 394] on button "Replace Image" at bounding box center [705, 397] width 121 height 24
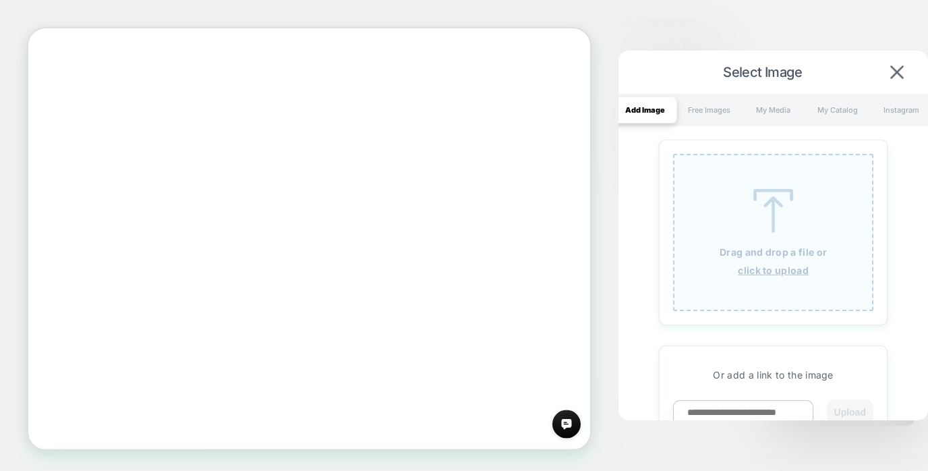
click at [773, 236] on div at bounding box center [773, 239] width 1 height 13
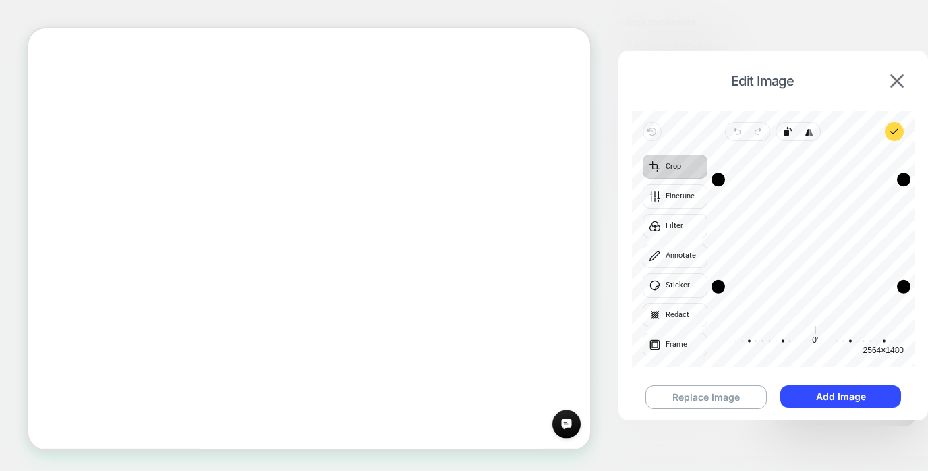
scroll to position [0, 0]
drag, startPoint x: 717, startPoint y: 285, endPoint x: 717, endPoint y: 274, distance: 11.5
click at [717, 274] on div "Drag corner bl" at bounding box center [718, 274] width 13 height 13
click at [727, 398] on button "Replace Image" at bounding box center [705, 397] width 121 height 24
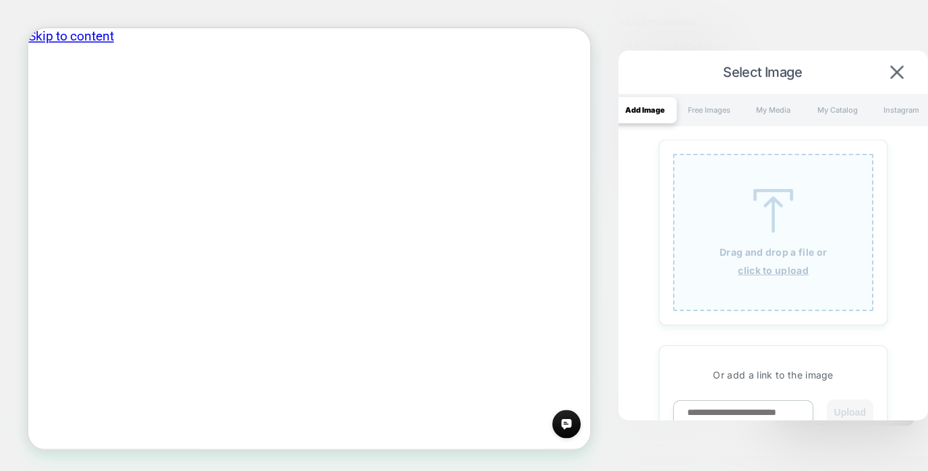
click at [783, 240] on div "Drag and drop a file or click to upload" at bounding box center [773, 232] width 200 height 157
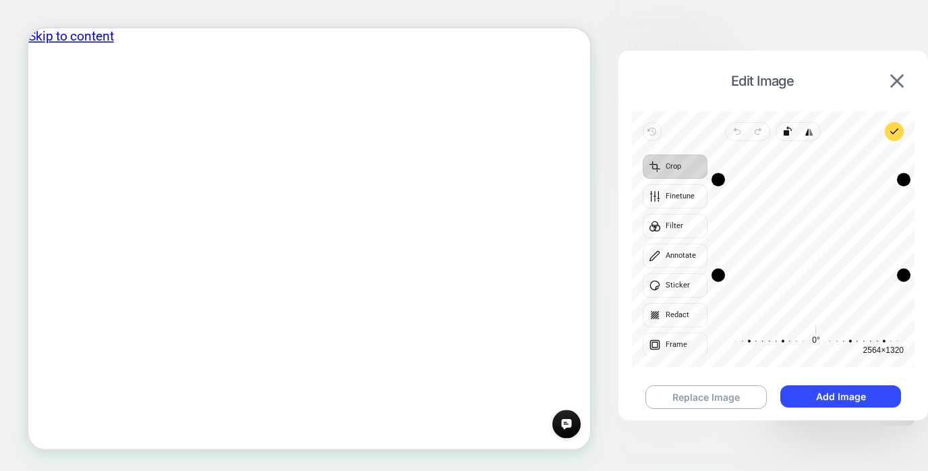
drag, startPoint x: 776, startPoint y: 286, endPoint x: 778, endPoint y: 274, distance: 11.6
click at [778, 274] on div "Drag edge b" at bounding box center [810, 274] width 185 height 13
click at [826, 394] on button "Add Image" at bounding box center [840, 396] width 121 height 22
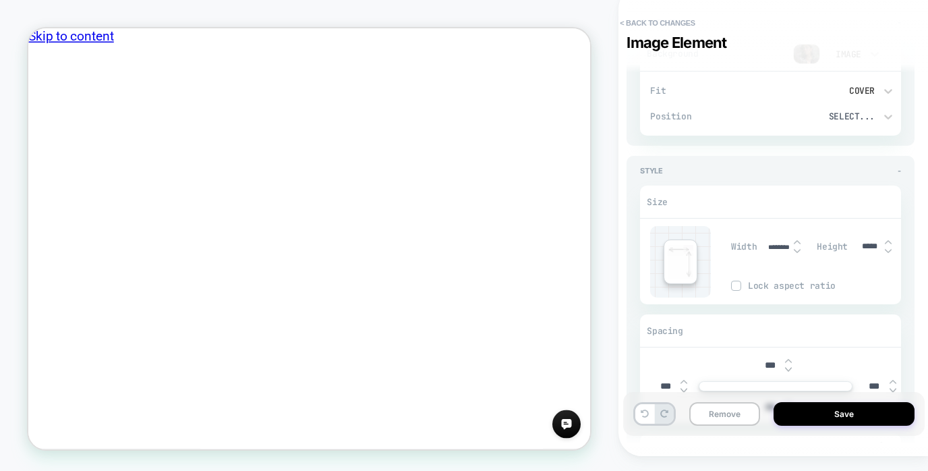
scroll to position [162, 0]
click at [872, 243] on input "*****" at bounding box center [869, 244] width 30 height 10
click at [887, 239] on img at bounding box center [888, 239] width 7 height 5
type textarea "*"
type input "*****"
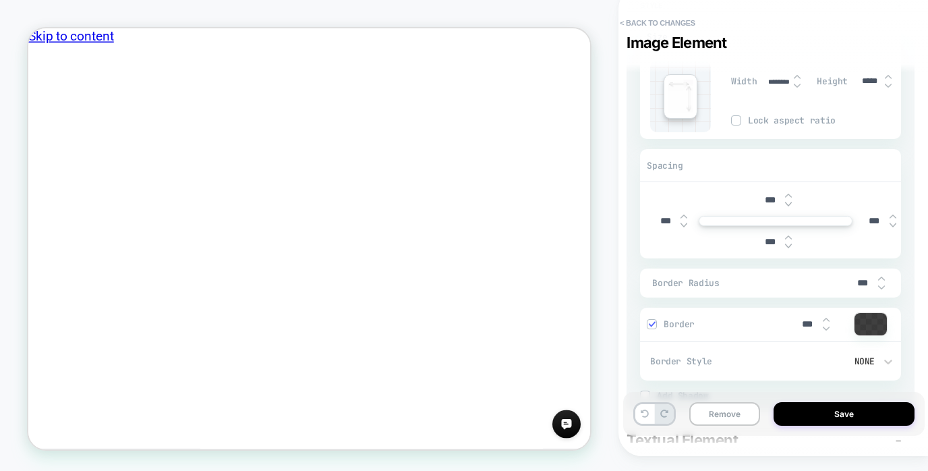
scroll to position [326, 0]
click at [731, 117] on div at bounding box center [736, 119] width 10 height 10
click at [889, 73] on img at bounding box center [888, 75] width 7 height 5
type textarea "*"
type input "*****"
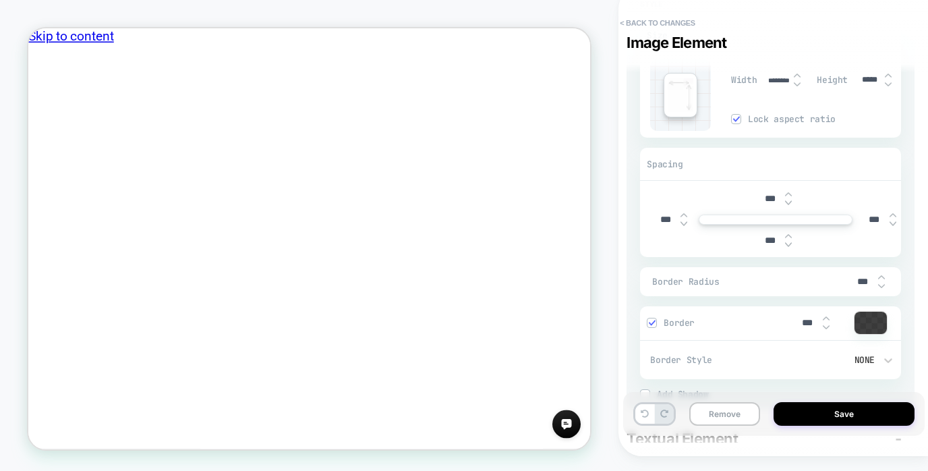
type textarea "*"
type input "******"
type textarea "*"
type input "******"
click at [887, 82] on img at bounding box center [888, 84] width 7 height 5
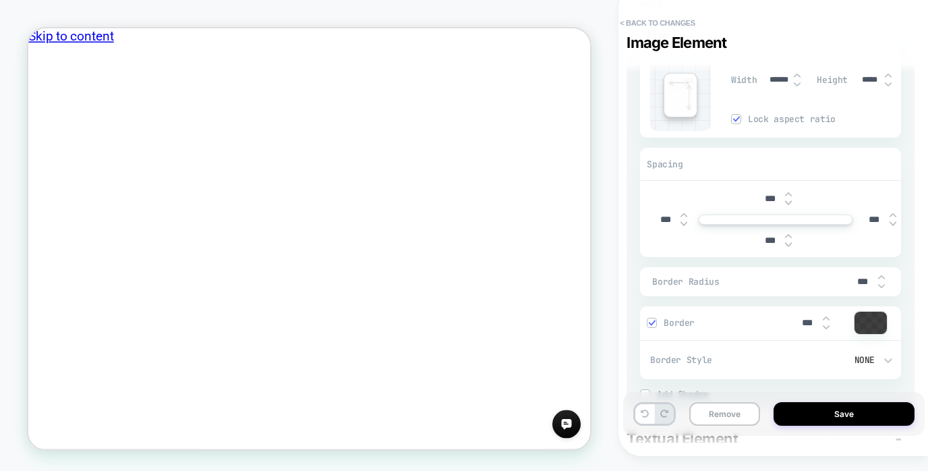
type textarea "*"
type input "*****"
type textarea "*"
type input "******"
click at [887, 82] on img at bounding box center [888, 84] width 7 height 5
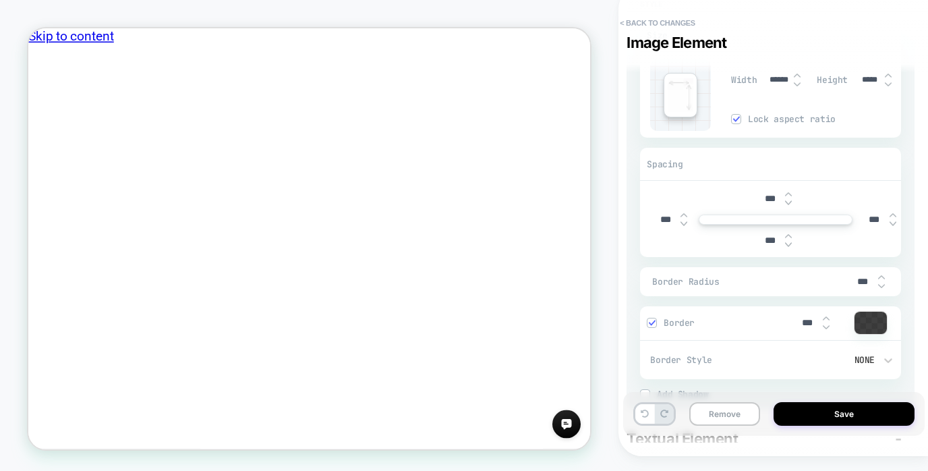
type textarea "*"
type input "*****"
type textarea "*"
type input "******"
click at [887, 82] on img at bounding box center [888, 84] width 7 height 5
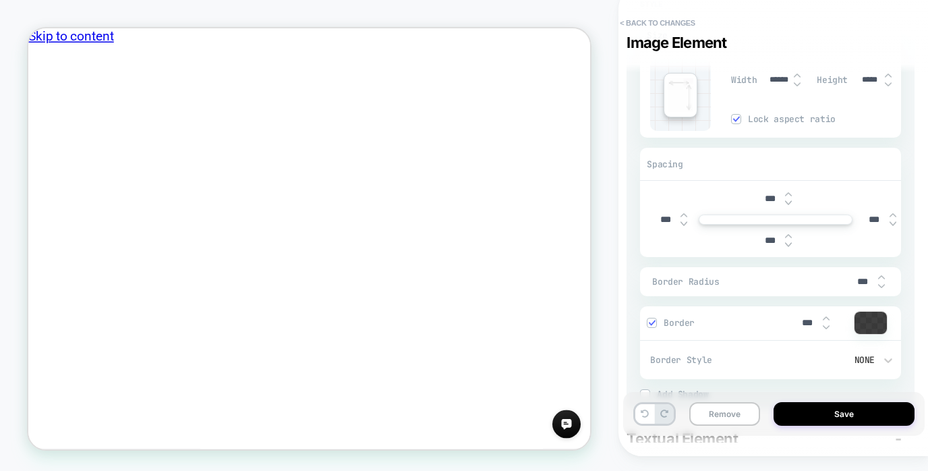
type textarea "*"
type input "*****"
type textarea "*"
type input "******"
click at [887, 82] on img at bounding box center [888, 84] width 7 height 5
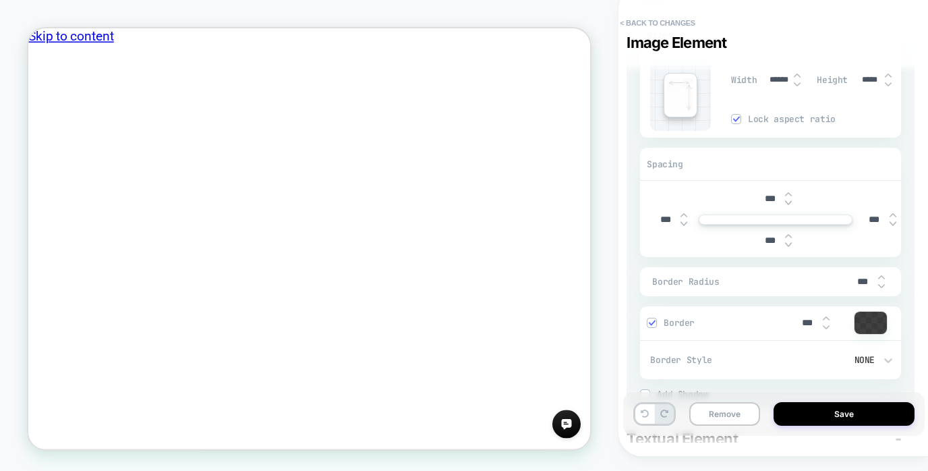
type textarea "*"
type input "*****"
type textarea "*"
type input "******"
click at [887, 82] on img at bounding box center [888, 84] width 7 height 5
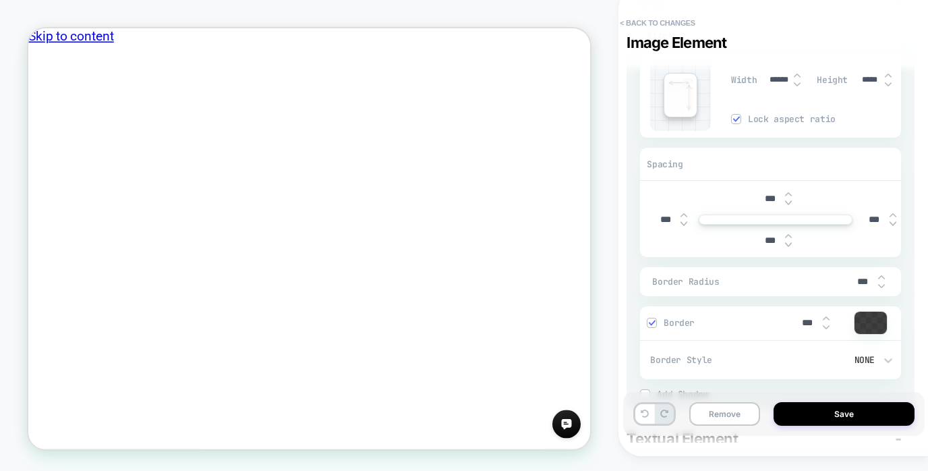
type textarea "*"
type input "*****"
type textarea "*"
type input "******"
click at [887, 82] on img at bounding box center [888, 84] width 7 height 5
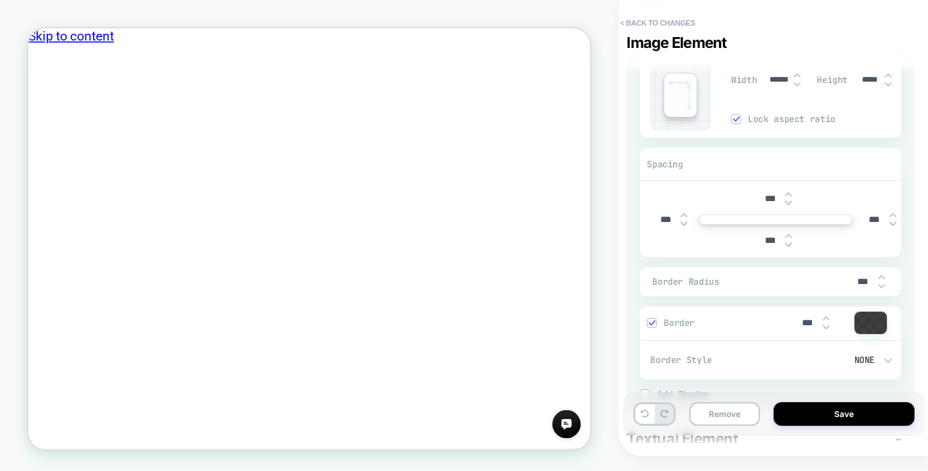
type textarea "*"
type input "*****"
type textarea "*"
type input "******"
click at [645, 413] on icon at bounding box center [644, 413] width 8 height 8
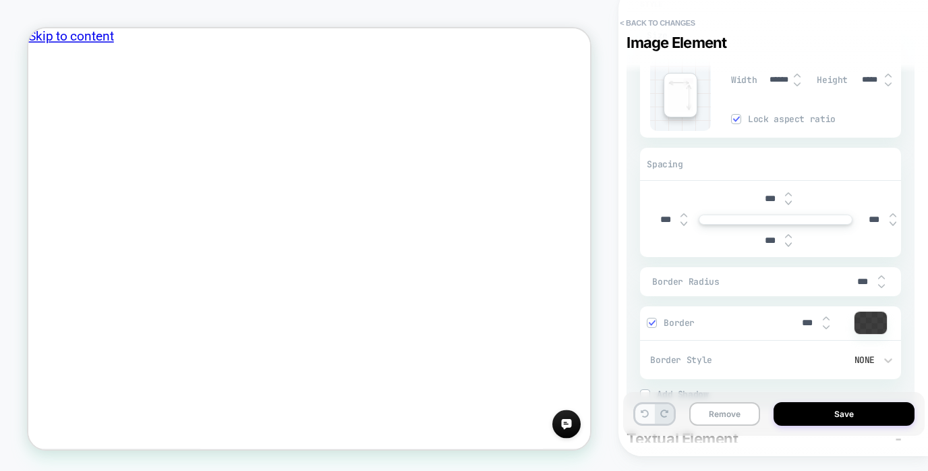
type textarea "*"
type input "******"
type input "*****"
type textarea "*"
type input "******"
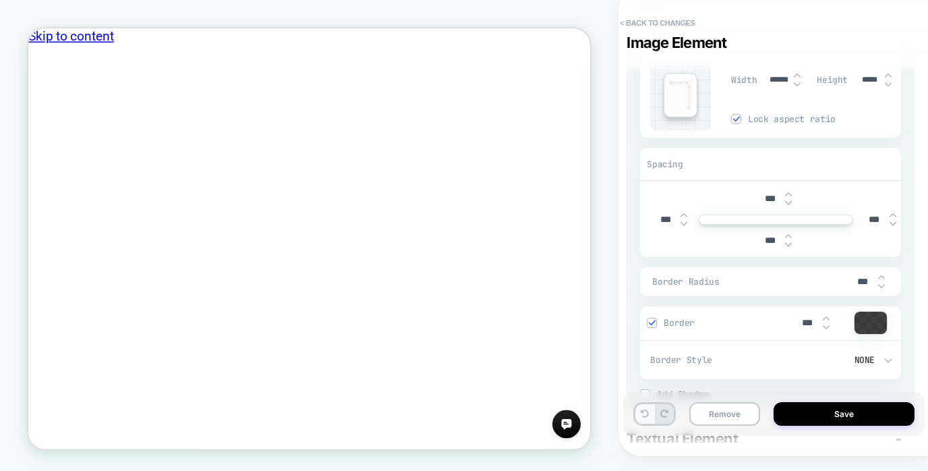
type input "*****"
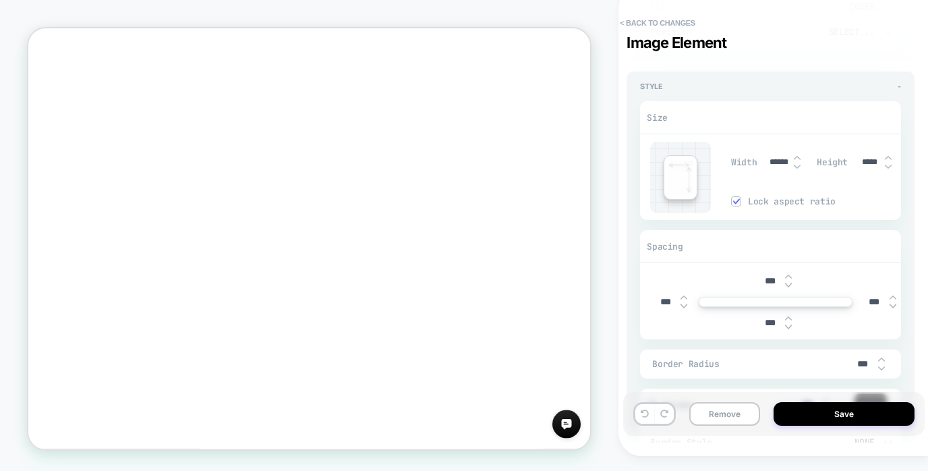
scroll to position [243, 0]
click at [643, 414] on icon at bounding box center [644, 413] width 8 height 8
type textarea "*"
type input "********"
type input "*****"
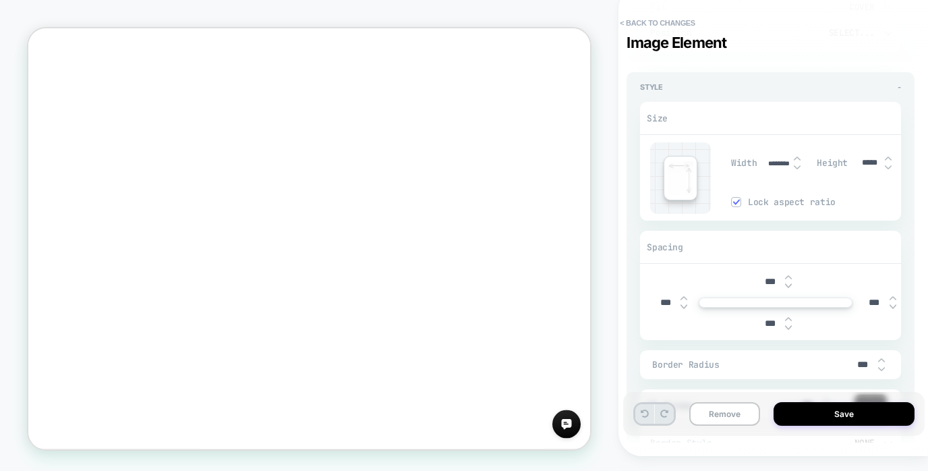
type textarea "*"
type input "******"
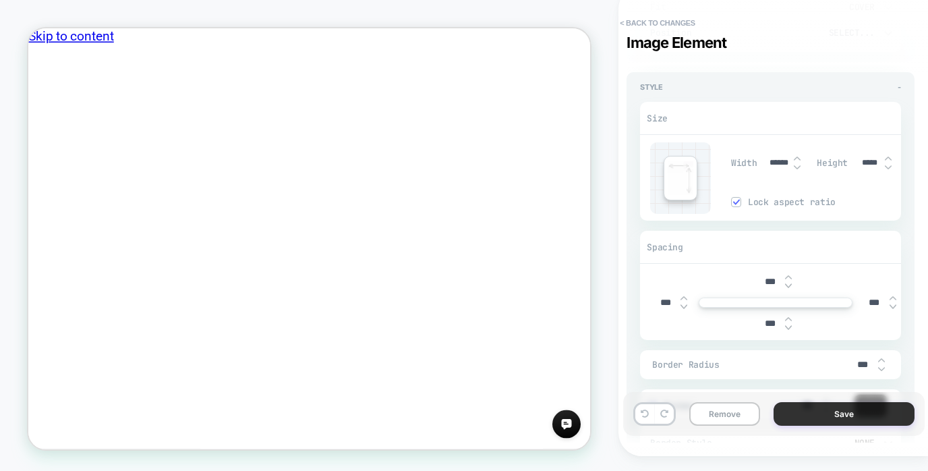
click at [826, 413] on button "Save" at bounding box center [843, 414] width 141 height 24
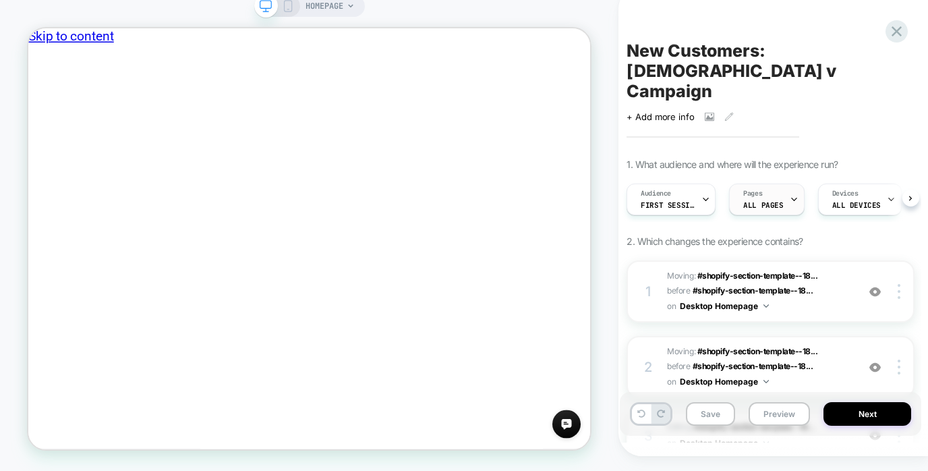
scroll to position [0, 1]
click at [286, 8] on icon at bounding box center [288, 6] width 12 height 12
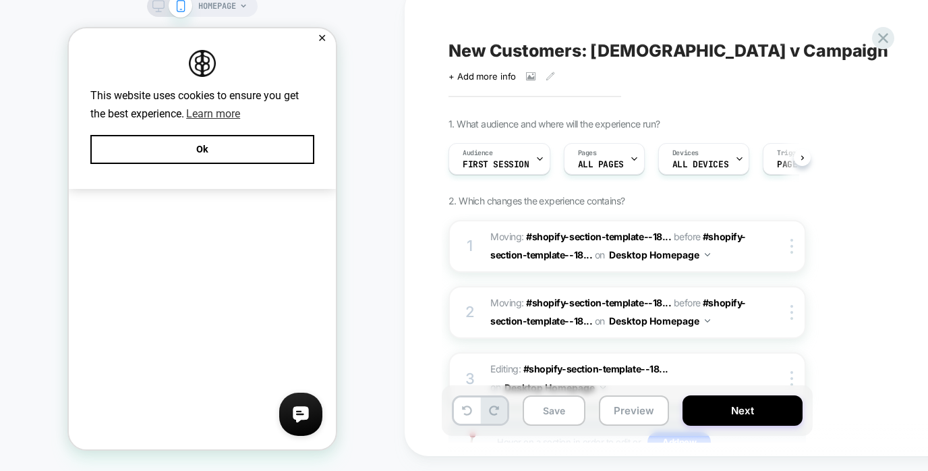
scroll to position [0, 1]
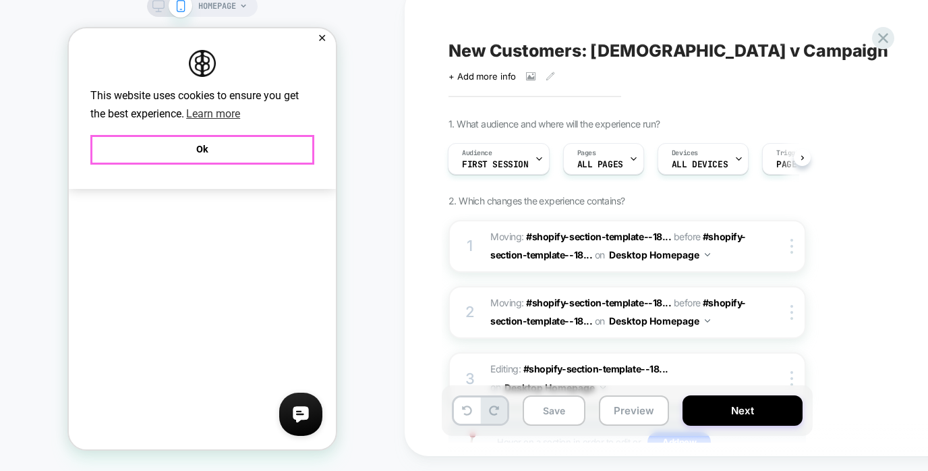
click at [237, 144] on button "Ok" at bounding box center [202, 149] width 224 height 29
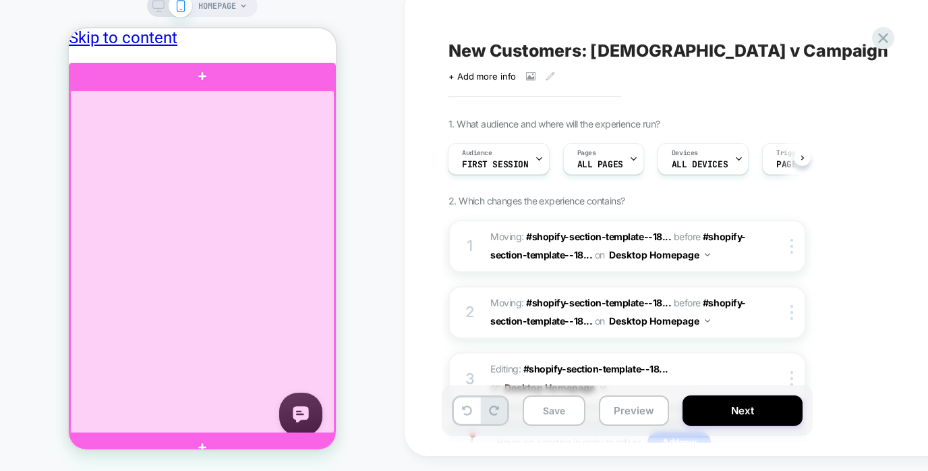
click at [222, 171] on div at bounding box center [202, 261] width 264 height 342
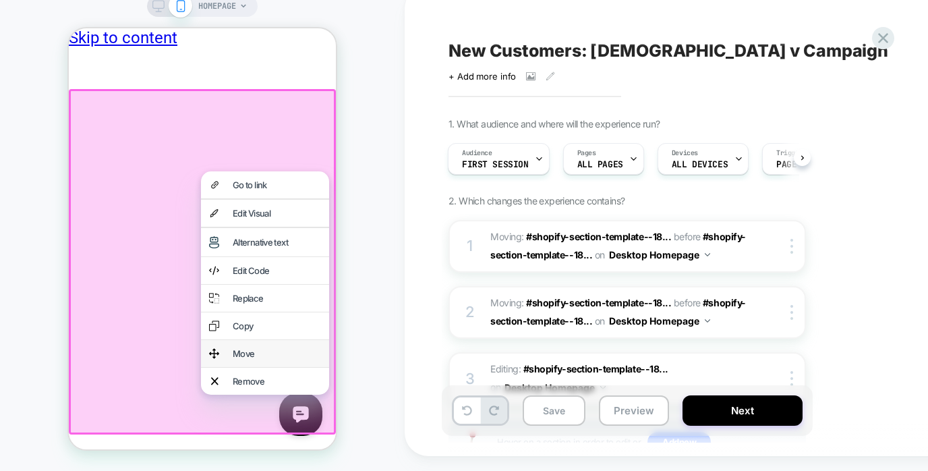
click at [256, 367] on div "Move" at bounding box center [265, 353] width 128 height 27
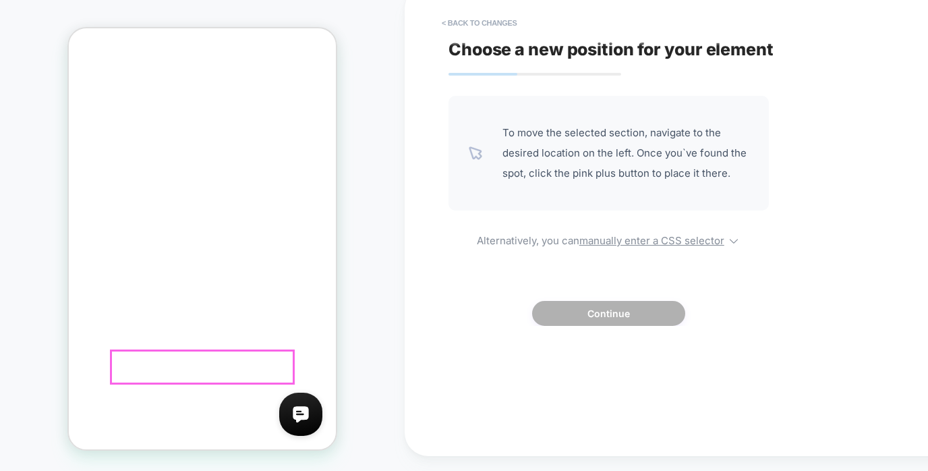
scroll to position [1570, 0]
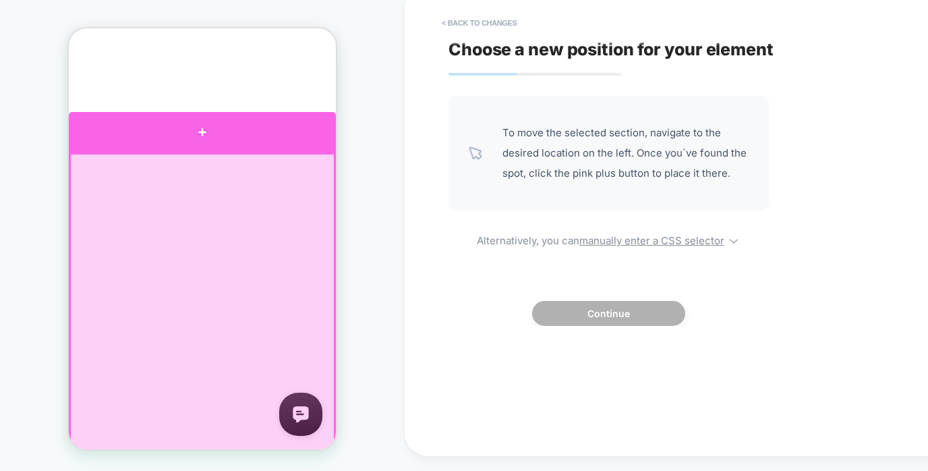
click at [260, 146] on div at bounding box center [202, 132] width 267 height 40
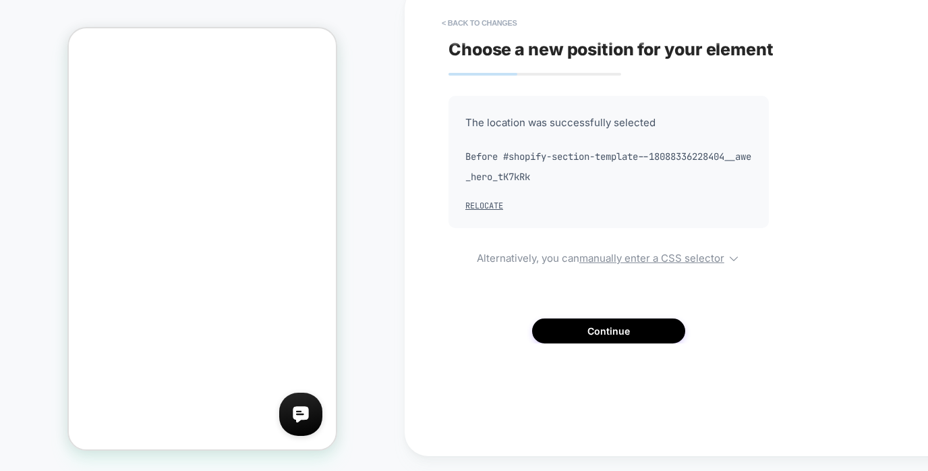
scroll to position [1654, 0]
click at [597, 333] on button "Continue" at bounding box center [608, 330] width 153 height 25
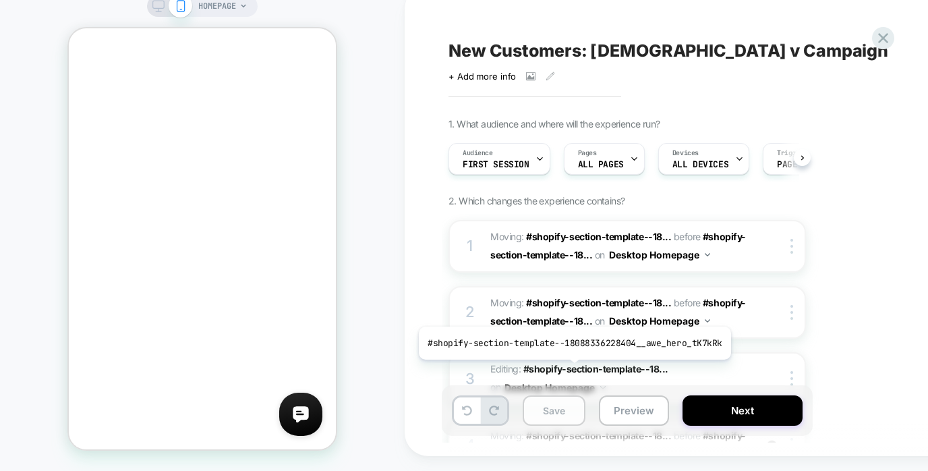
scroll to position [0, 1]
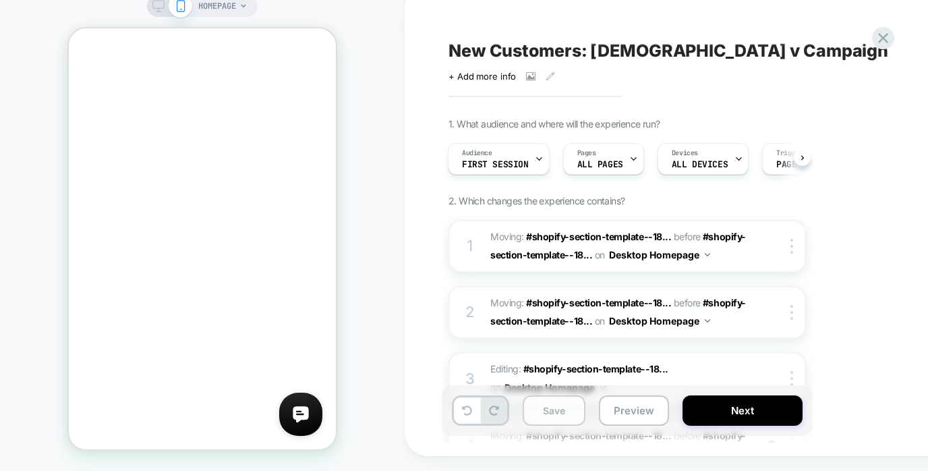
click at [556, 413] on button "Save" at bounding box center [553, 410] width 63 height 30
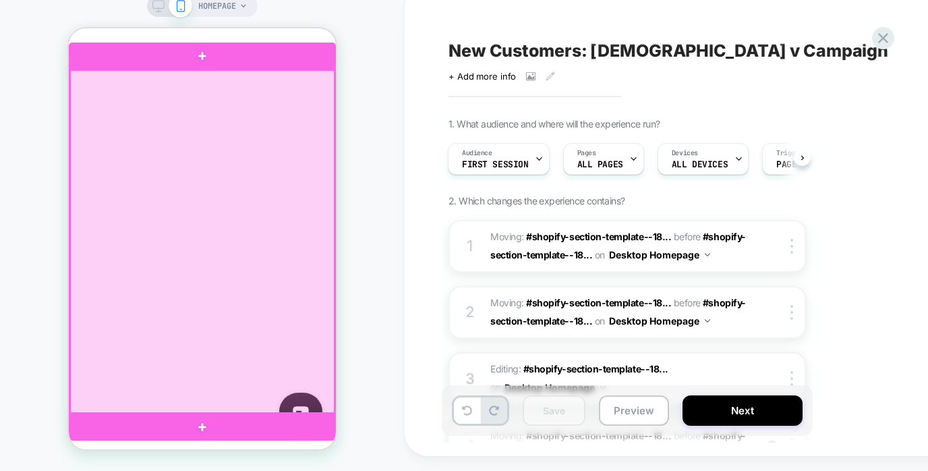
click at [290, 185] on div at bounding box center [202, 241] width 264 height 342
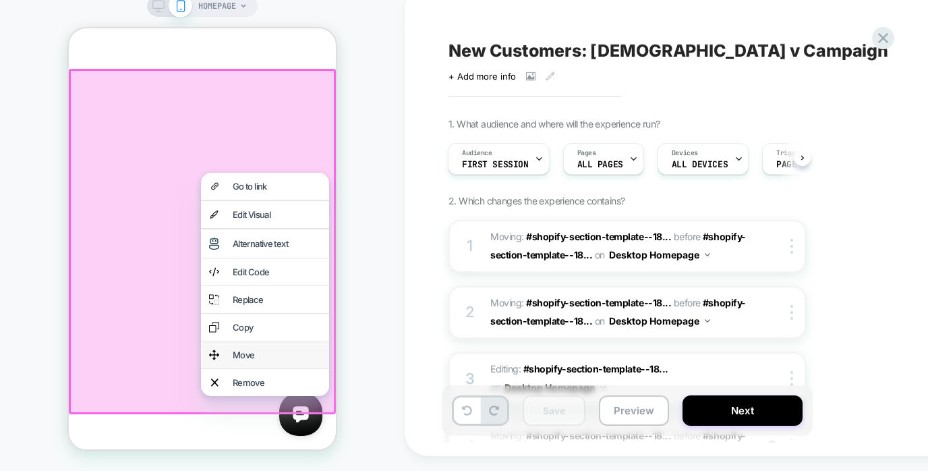
click at [259, 358] on div "Move" at bounding box center [265, 354] width 128 height 27
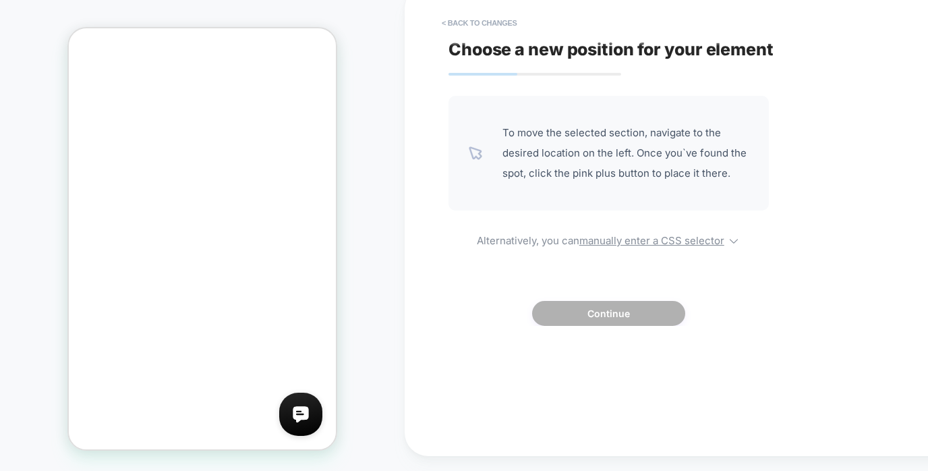
scroll to position [0, 0]
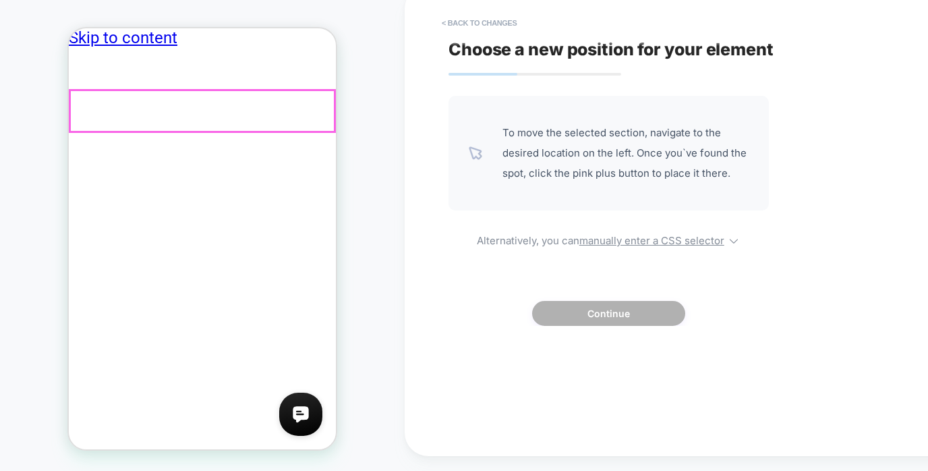
drag, startPoint x: 205, startPoint y: 102, endPoint x: 193, endPoint y: 108, distance: 13.6
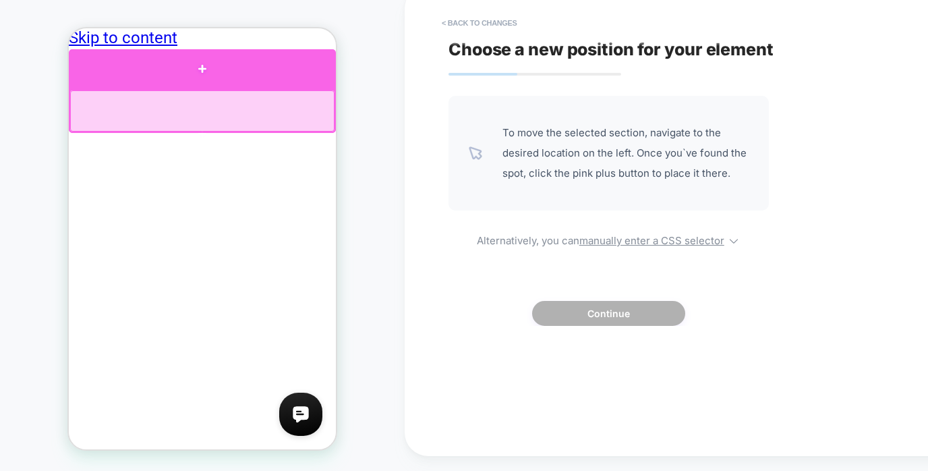
click at [219, 79] on div at bounding box center [202, 69] width 267 height 40
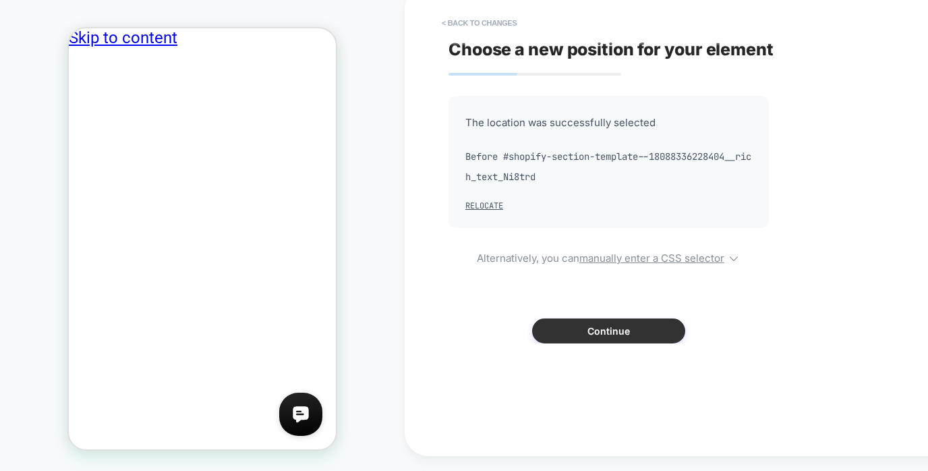
click at [630, 330] on button "Continue" at bounding box center [608, 330] width 153 height 25
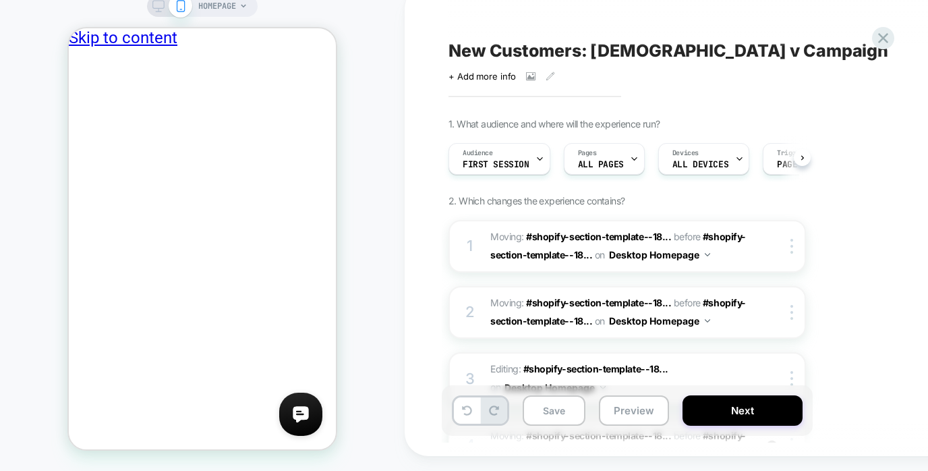
scroll to position [0, 1]
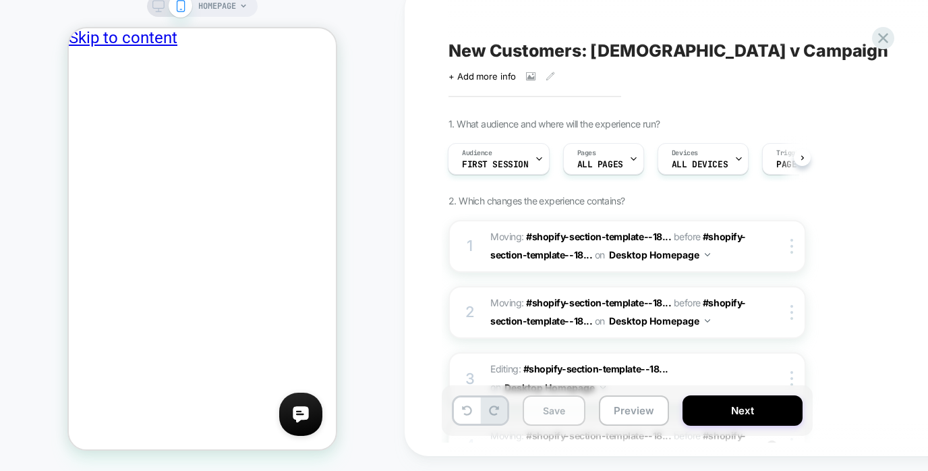
click at [550, 409] on button "Save" at bounding box center [553, 410] width 63 height 30
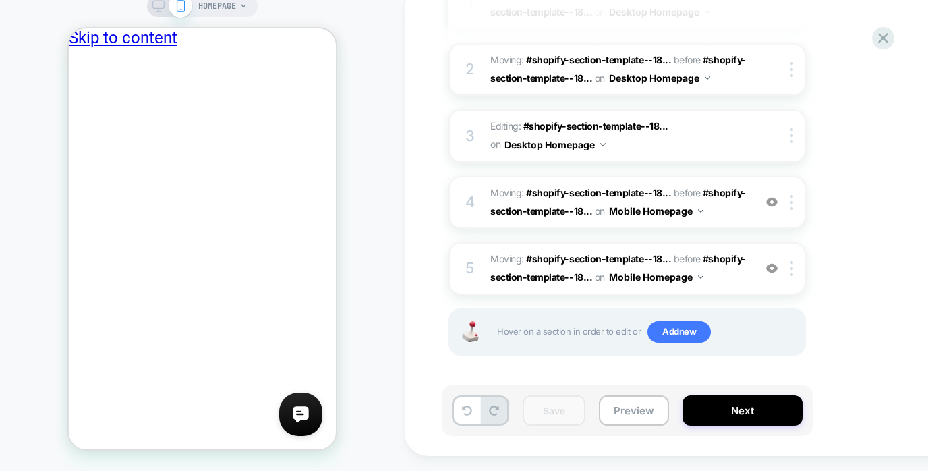
scroll to position [236, 0]
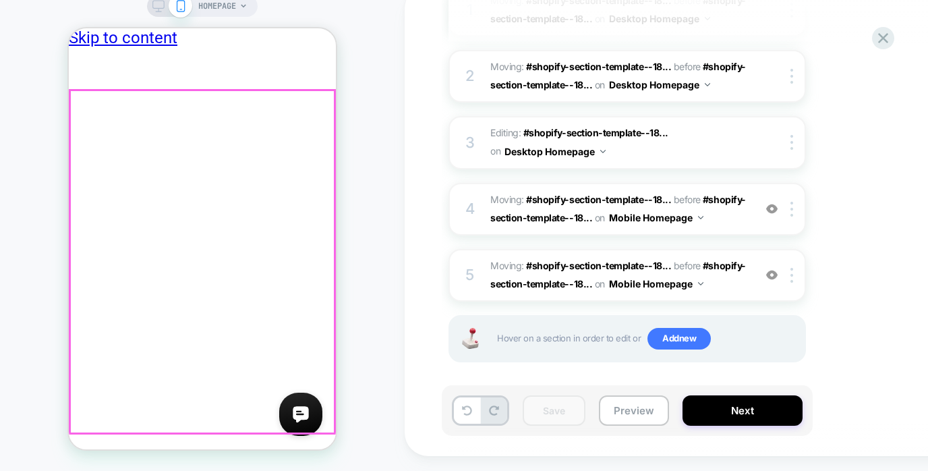
drag, startPoint x: 283, startPoint y: 376, endPoint x: 263, endPoint y: 375, distance: 20.2
drag, startPoint x: 245, startPoint y: 376, endPoint x: 168, endPoint y: 159, distance: 229.9
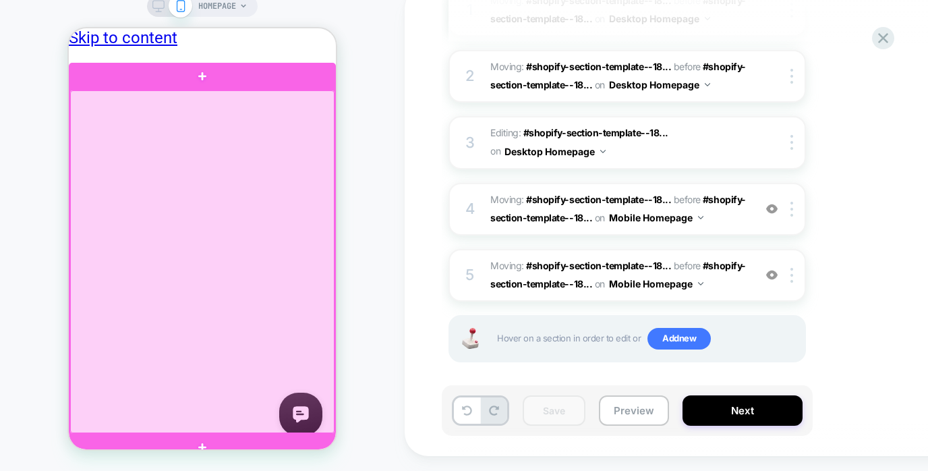
click at [223, 177] on div at bounding box center [202, 261] width 264 height 342
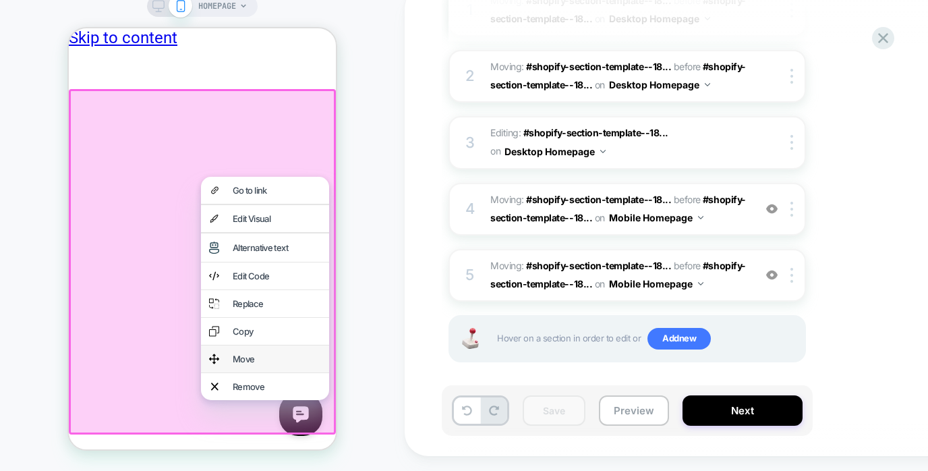
click at [258, 364] on div "Move" at bounding box center [277, 358] width 88 height 11
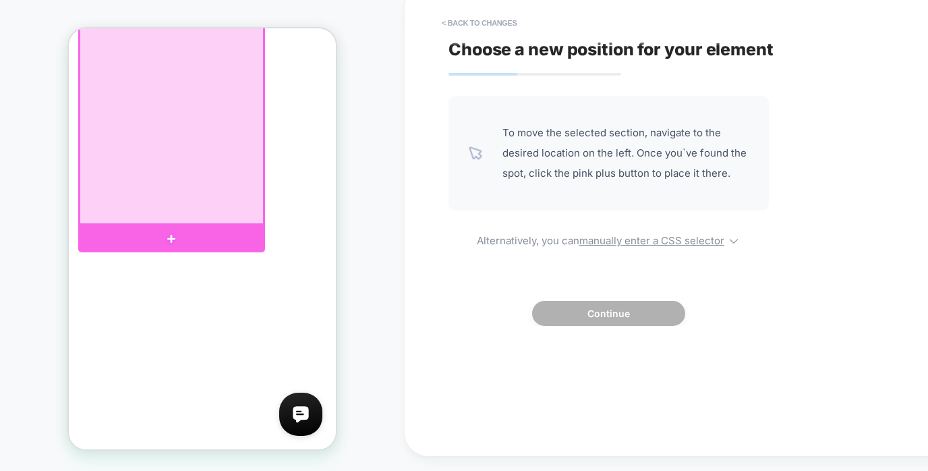
scroll to position [1814, 0]
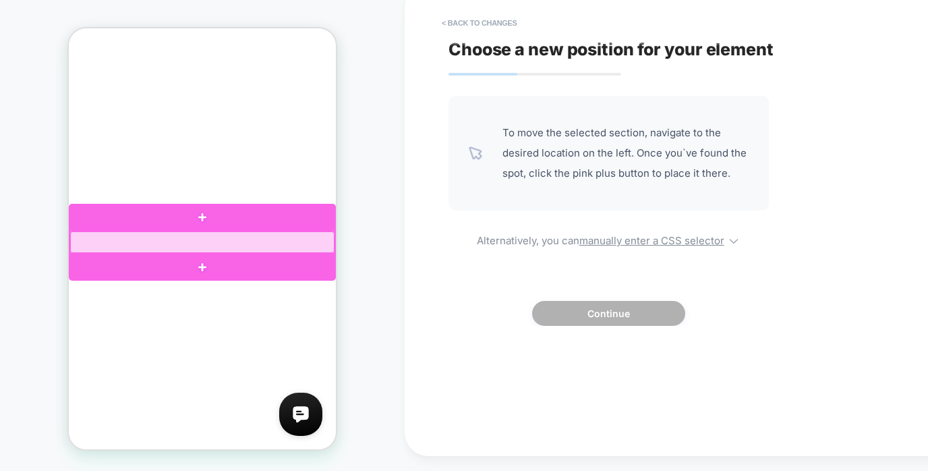
click at [233, 245] on div at bounding box center [202, 242] width 264 height 22
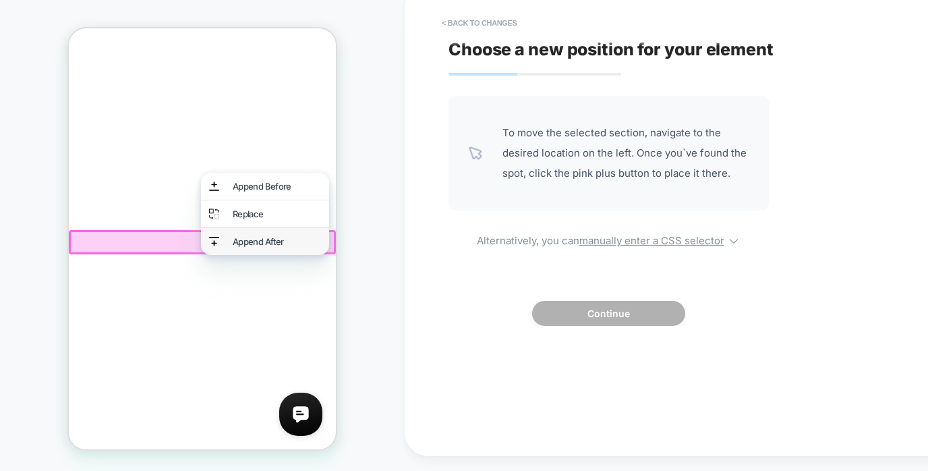
click at [249, 245] on div "Append After" at bounding box center [277, 241] width 88 height 11
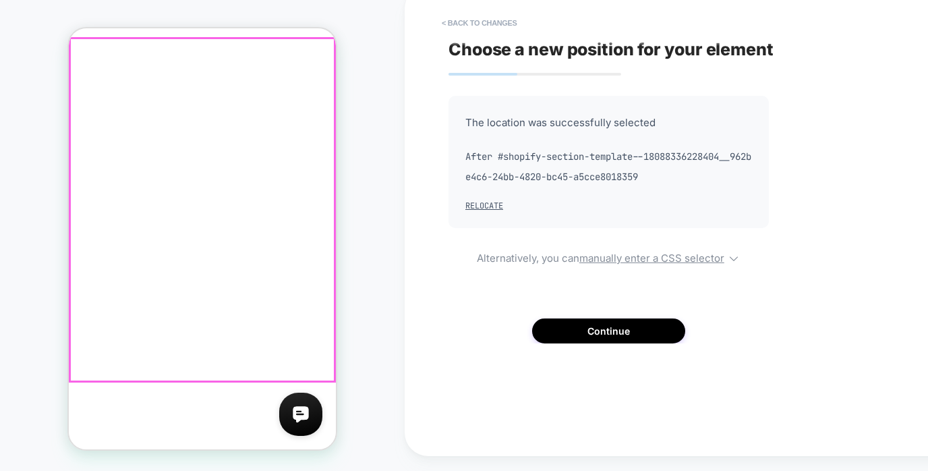
scroll to position [1751, 0]
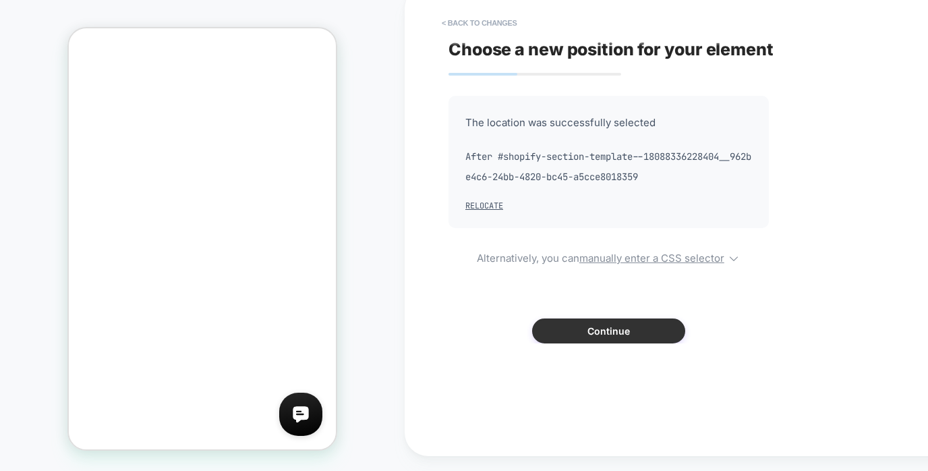
click at [637, 332] on button "Continue" at bounding box center [608, 330] width 153 height 25
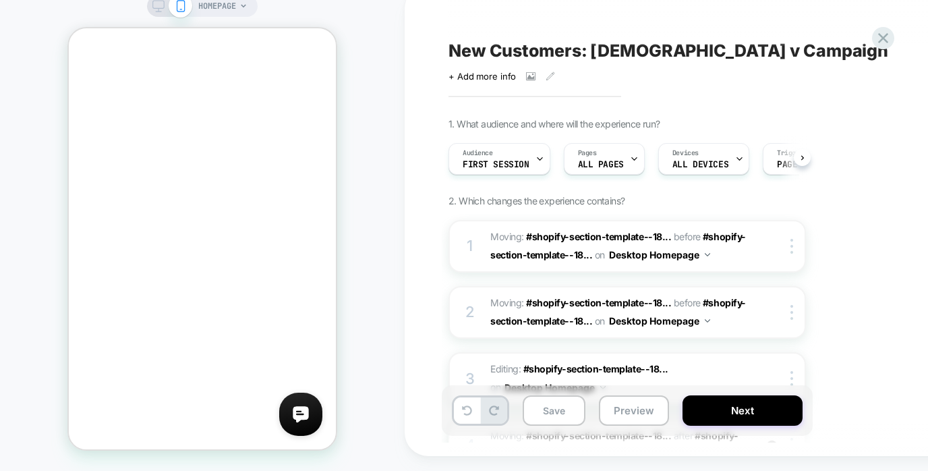
scroll to position [0, 1]
click at [564, 420] on button "Save" at bounding box center [553, 410] width 63 height 30
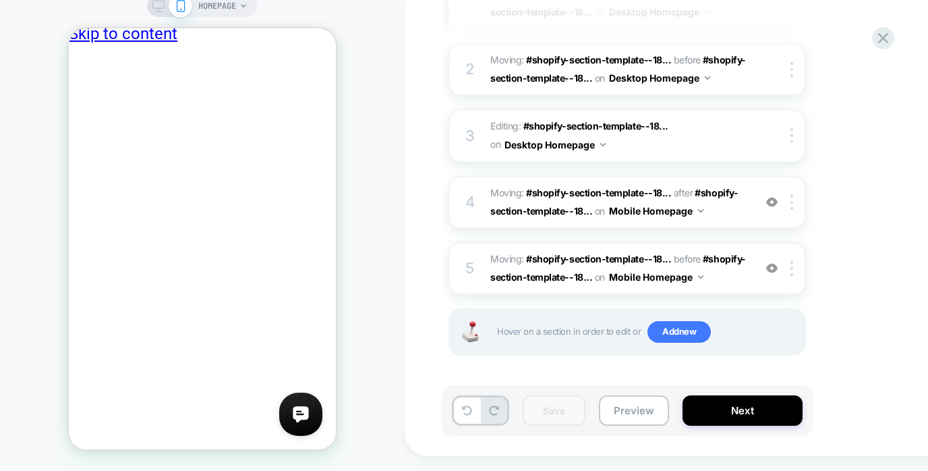
scroll to position [0, 0]
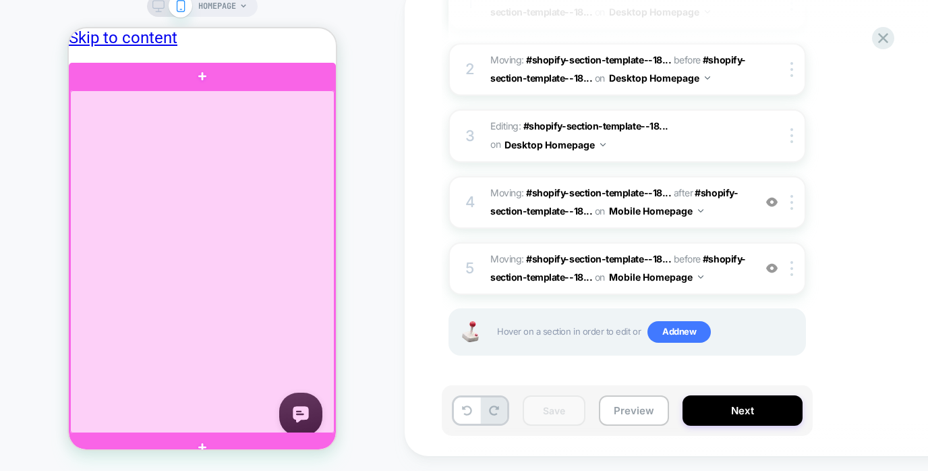
click at [225, 189] on div at bounding box center [202, 261] width 264 height 342
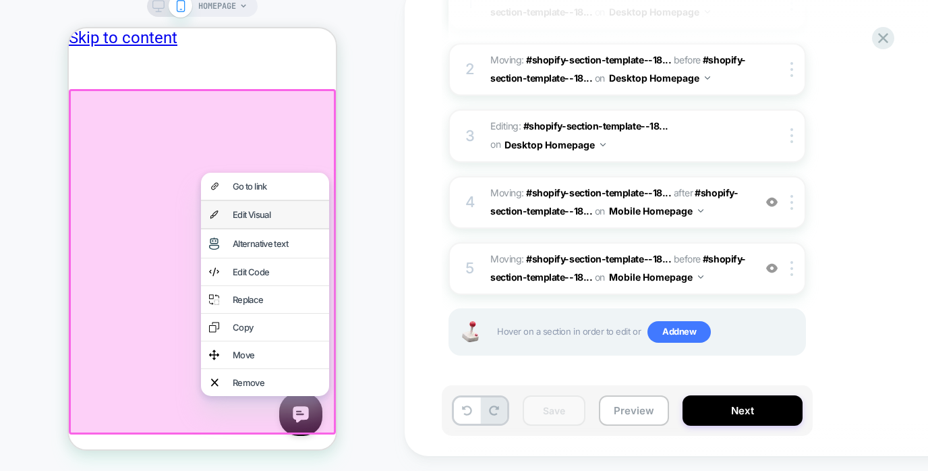
click at [285, 219] on div "Edit Visual" at bounding box center [277, 214] width 88 height 11
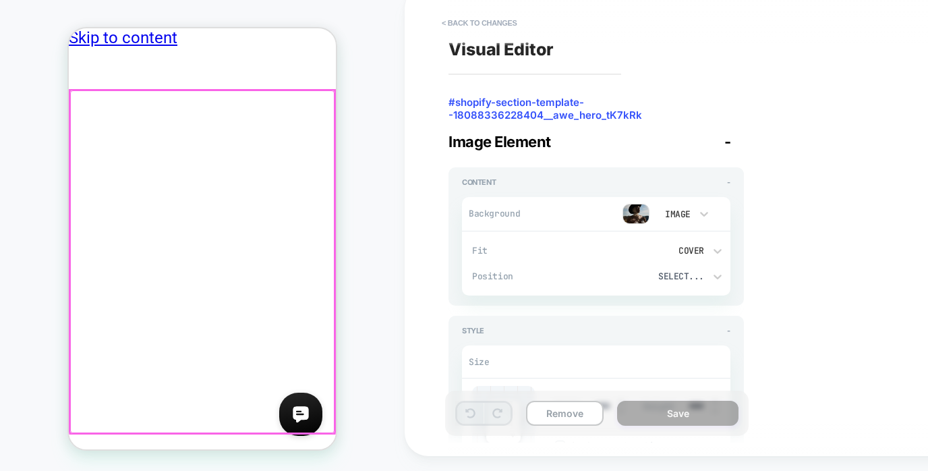
scroll to position [23, 0]
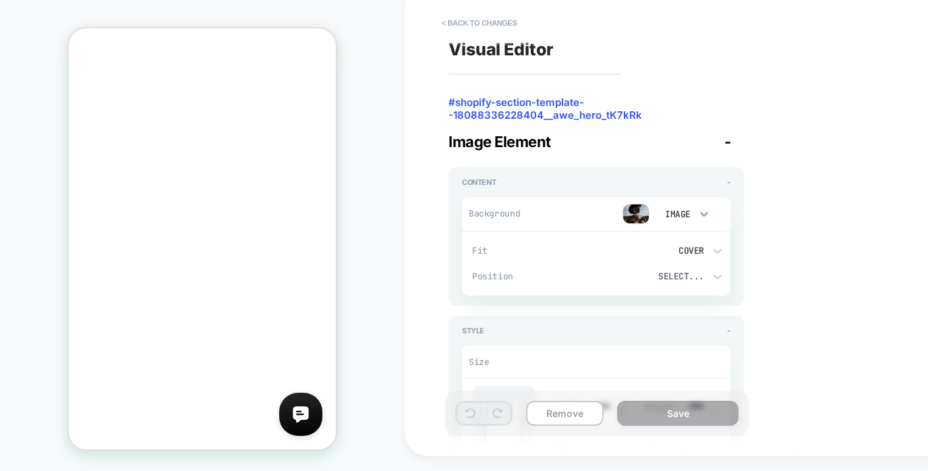
click at [702, 214] on icon at bounding box center [703, 213] width 13 height 13
click at [674, 305] on div "Image" at bounding box center [683, 305] width 57 height 28
click at [636, 210] on img at bounding box center [635, 214] width 27 height 20
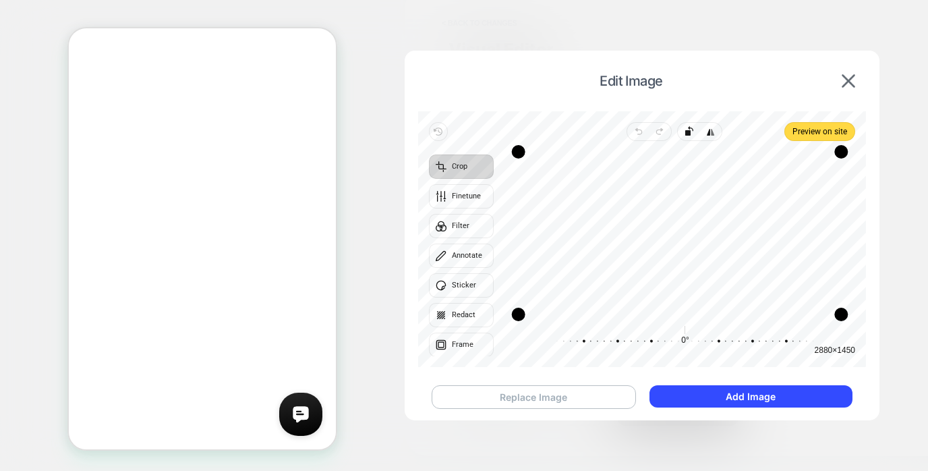
click at [539, 394] on button "Replace Image" at bounding box center [533, 397] width 204 height 24
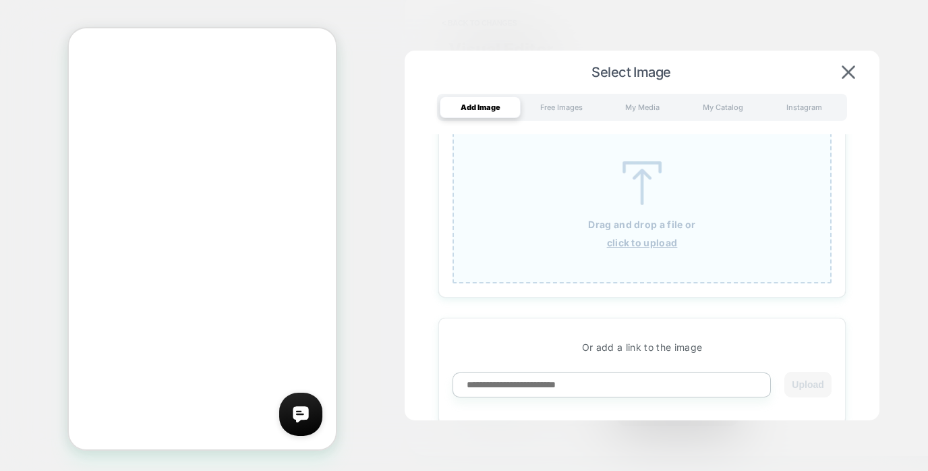
scroll to position [0, 0]
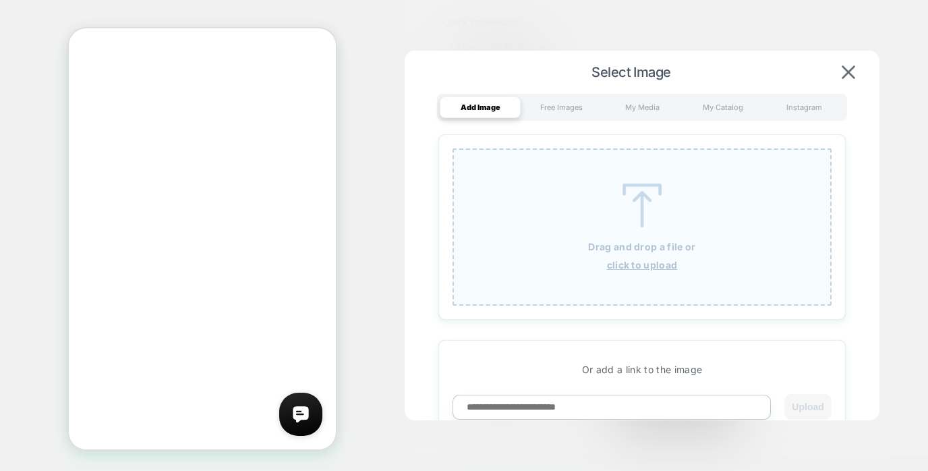
click at [667, 220] on img at bounding box center [641, 205] width 61 height 44
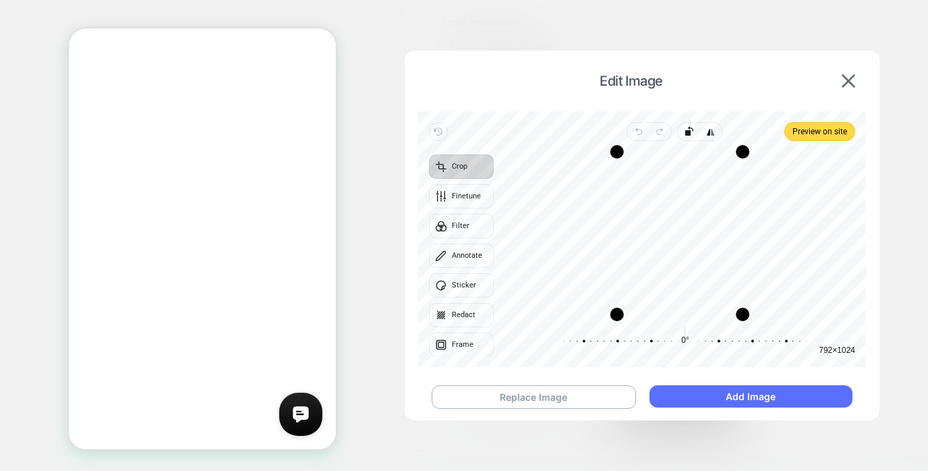
click at [707, 395] on button "Add Image" at bounding box center [750, 396] width 203 height 22
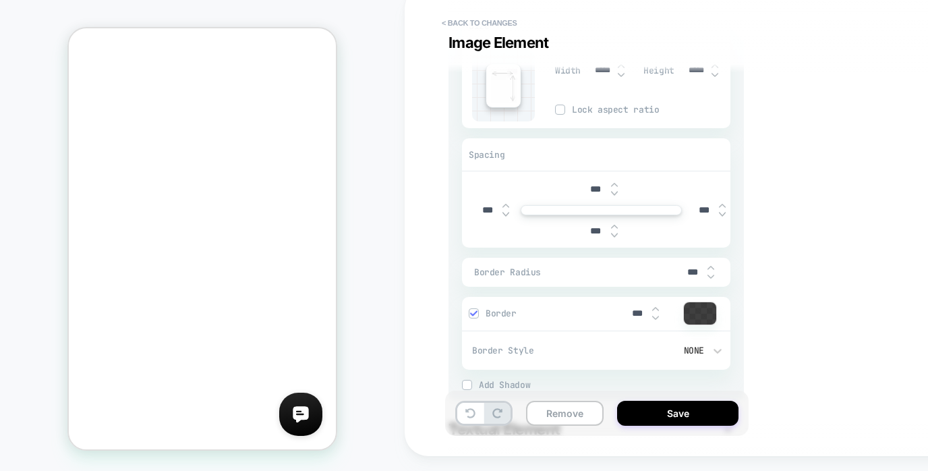
scroll to position [353, 0]
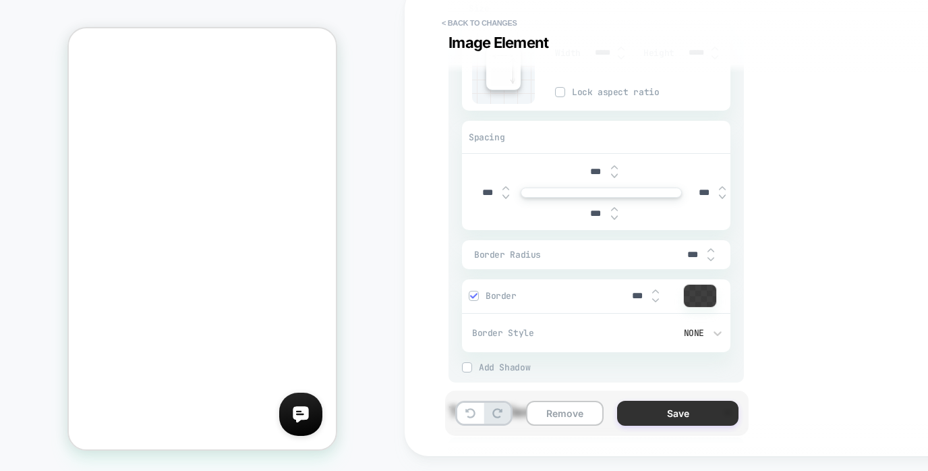
click at [653, 405] on button "Save" at bounding box center [677, 412] width 121 height 25
type textarea "*"
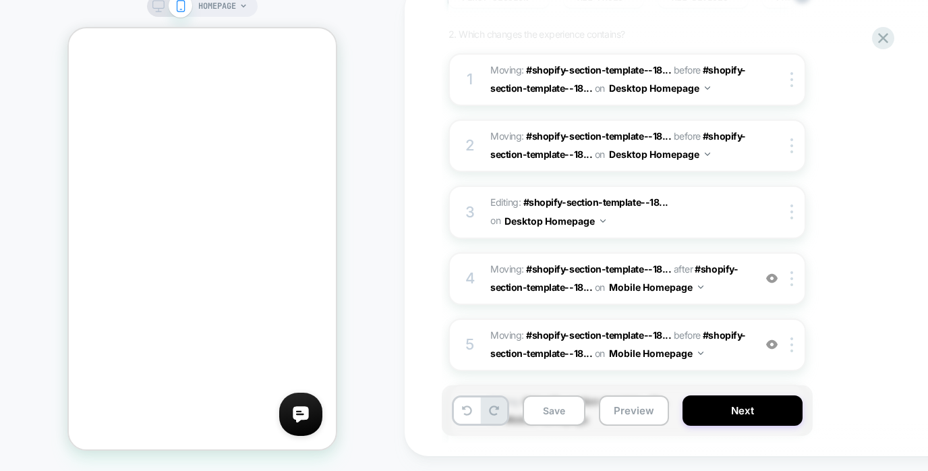
scroll to position [215, 0]
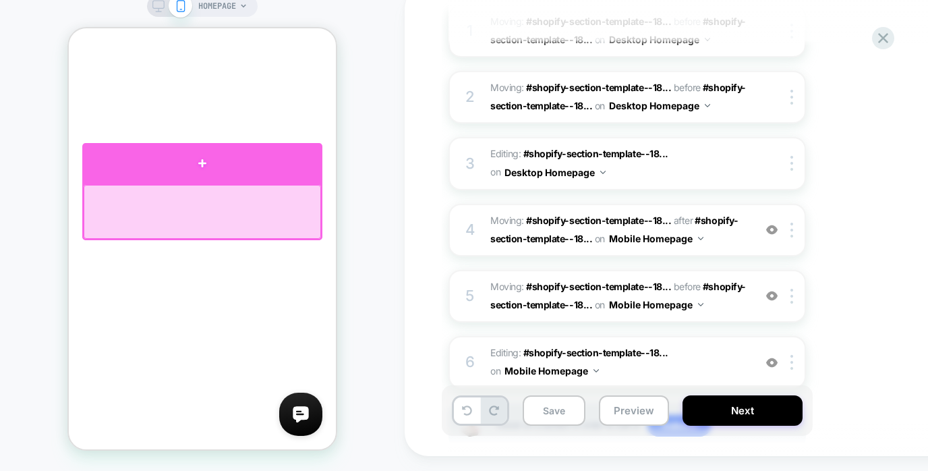
click at [204, 168] on div at bounding box center [202, 163] width 240 height 40
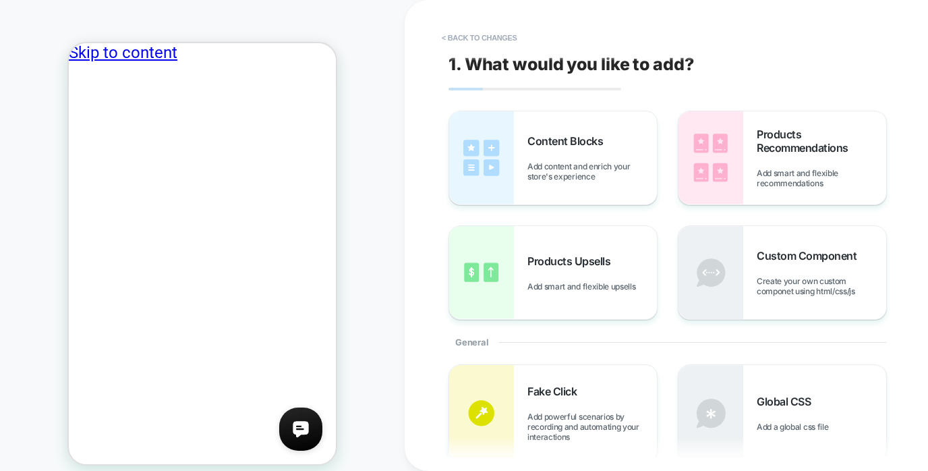
scroll to position [0, 0]
click at [467, 35] on button "< Back to changes" at bounding box center [479, 38] width 89 height 22
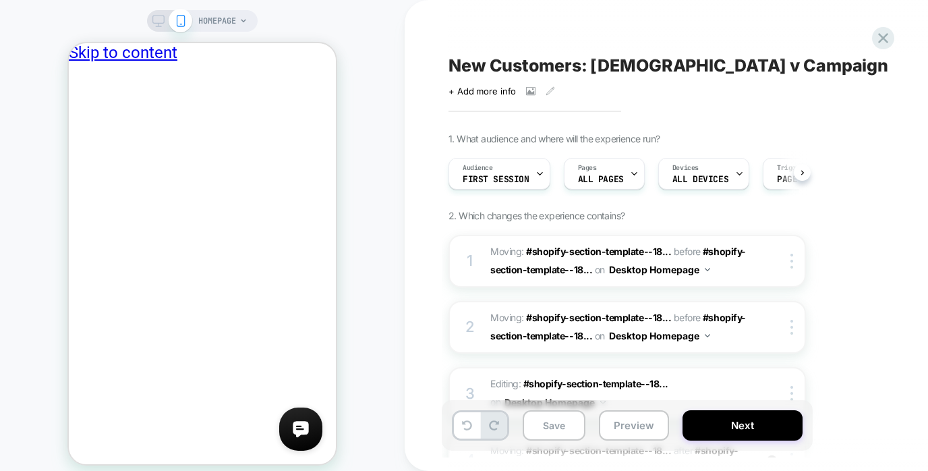
scroll to position [0, 1]
click at [561, 423] on button "Save" at bounding box center [553, 425] width 63 height 30
click at [631, 429] on button "Preview" at bounding box center [634, 425] width 70 height 30
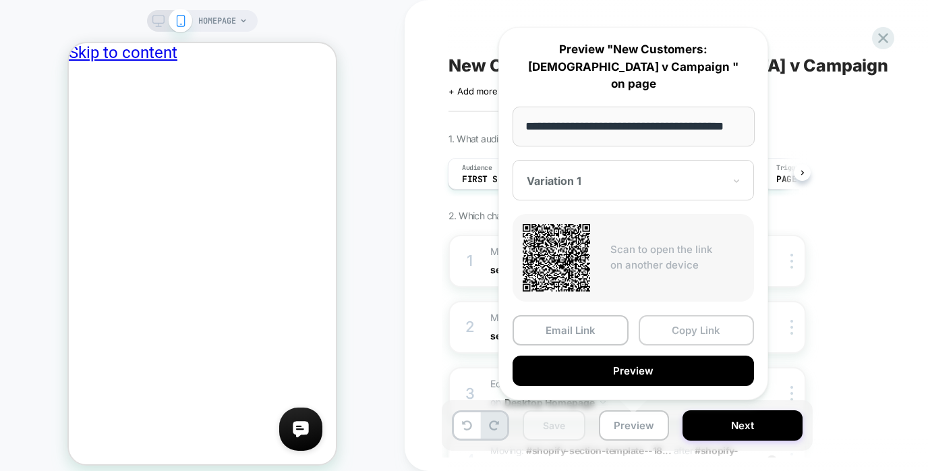
click at [671, 331] on button "Copy Link" at bounding box center [696, 330] width 116 height 30
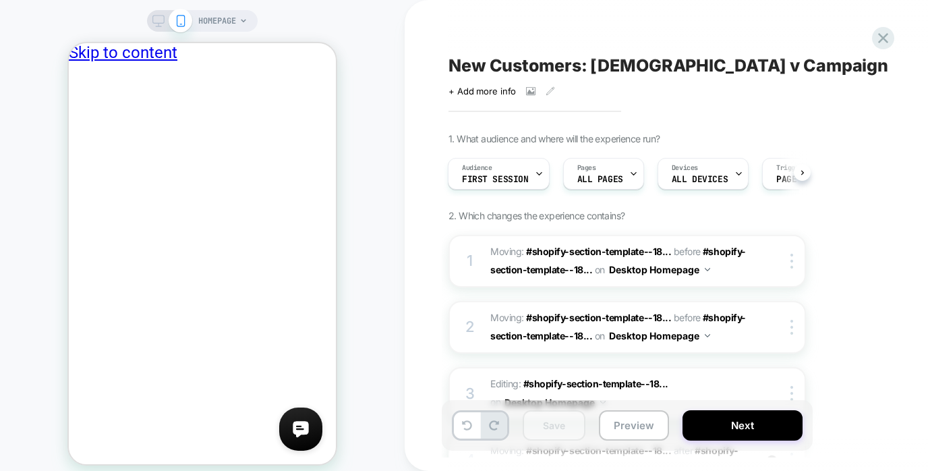
click at [158, 20] on icon at bounding box center [158, 21] width 12 height 12
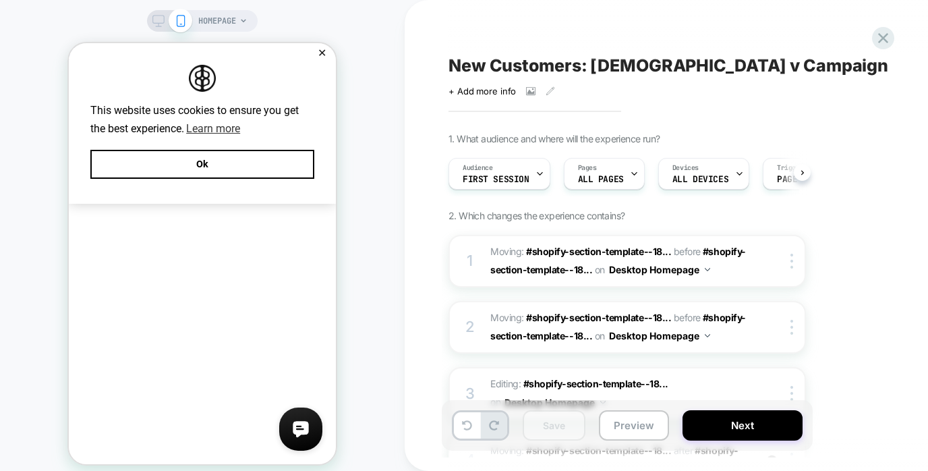
scroll to position [0, 1]
click at [239, 163] on button "Ok" at bounding box center [202, 164] width 224 height 29
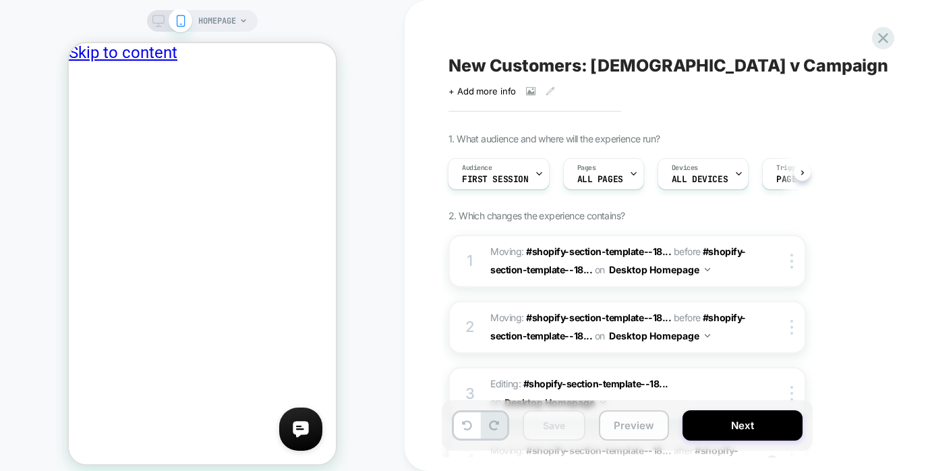
click at [629, 423] on button "Preview" at bounding box center [634, 425] width 70 height 30
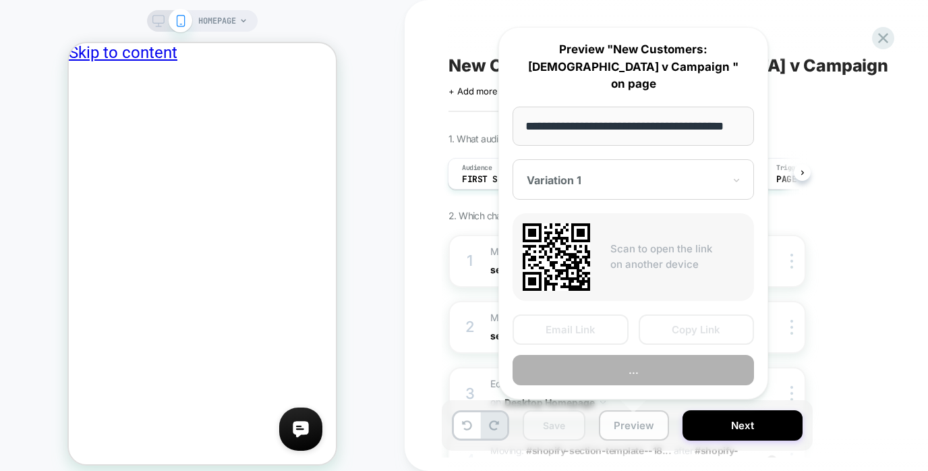
scroll to position [0, 26]
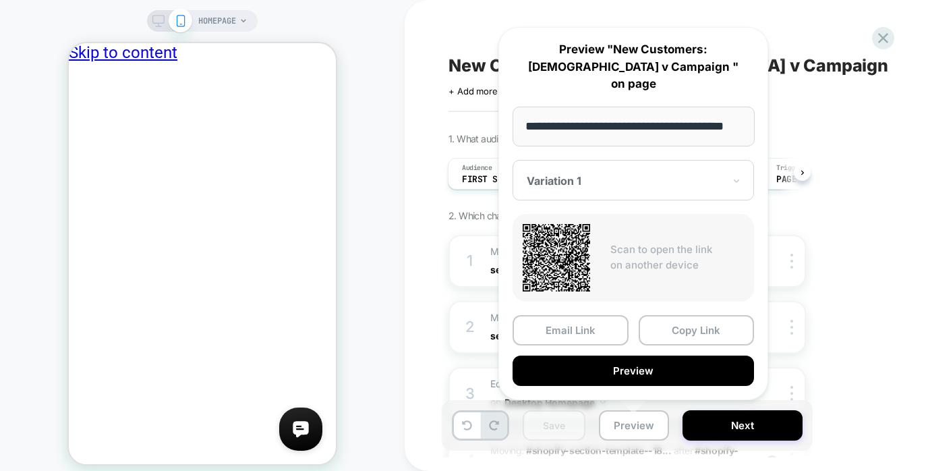
click at [688, 175] on div at bounding box center [625, 180] width 197 height 13
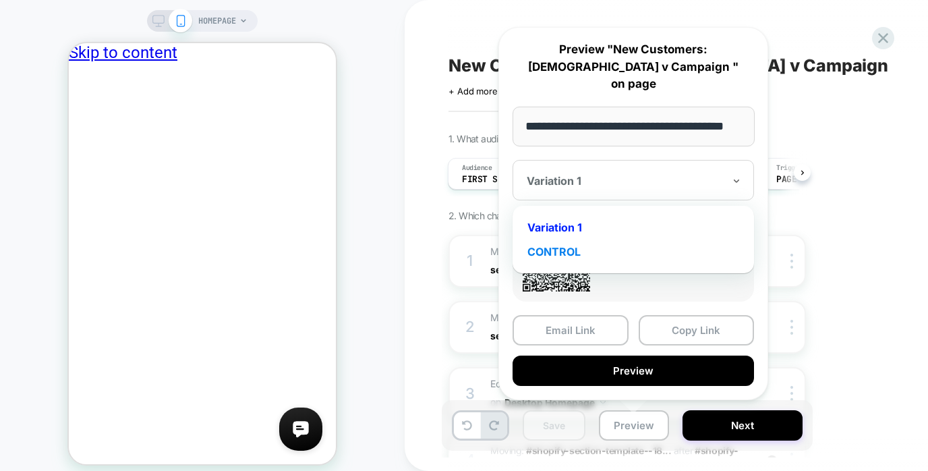
click at [572, 249] on div "CONTROL" at bounding box center [633, 251] width 228 height 24
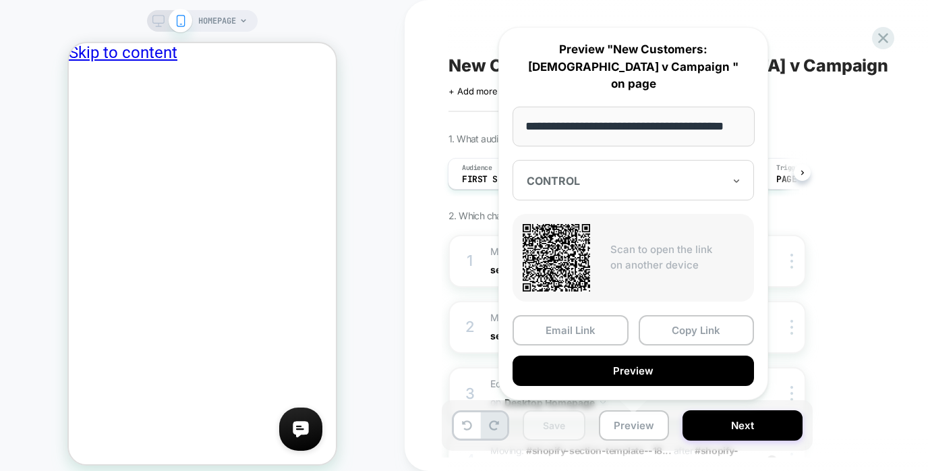
click at [631, 170] on div "CONTROL" at bounding box center [632, 180] width 241 height 40
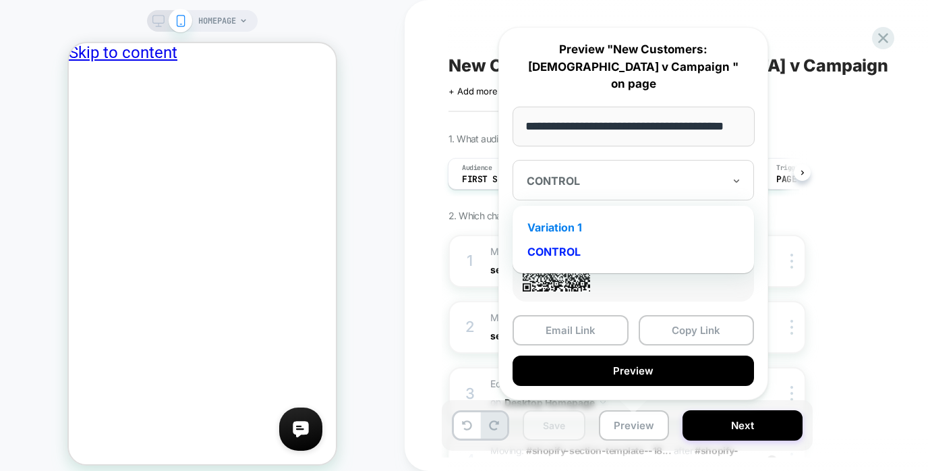
click at [597, 223] on div "Variation 1" at bounding box center [633, 227] width 228 height 24
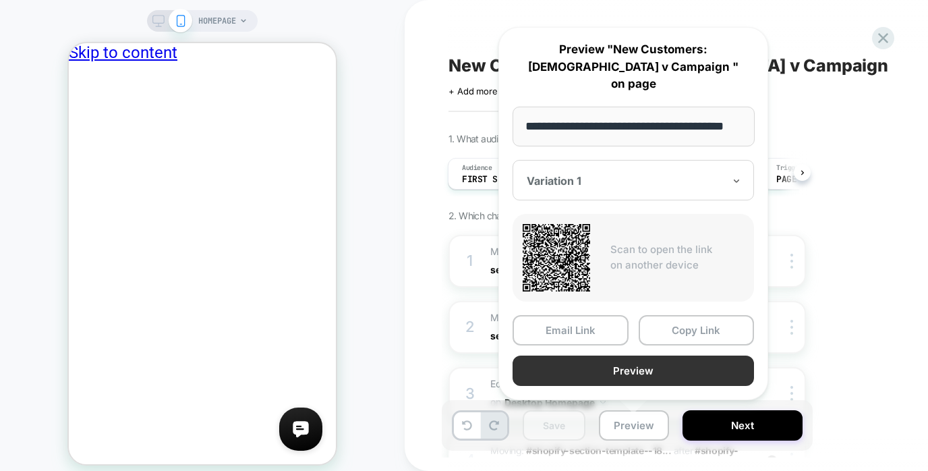
click at [597, 371] on button "Preview" at bounding box center [632, 370] width 241 height 30
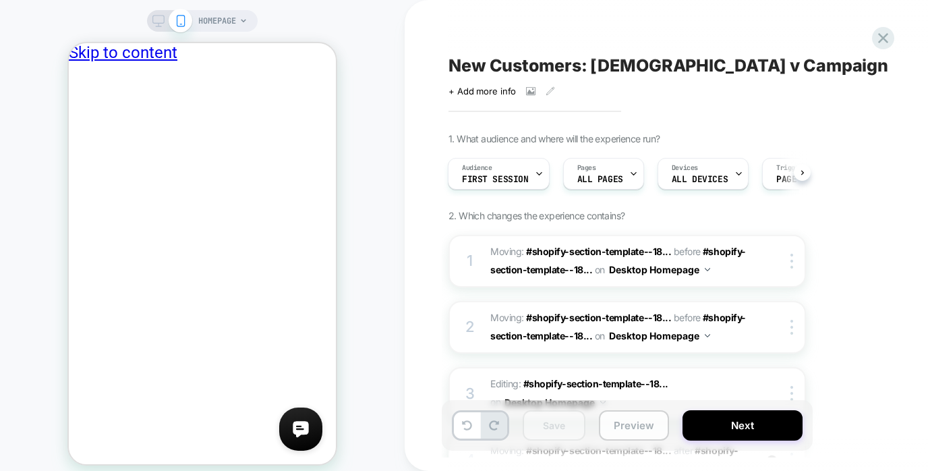
click at [634, 420] on button "Preview" at bounding box center [634, 425] width 70 height 30
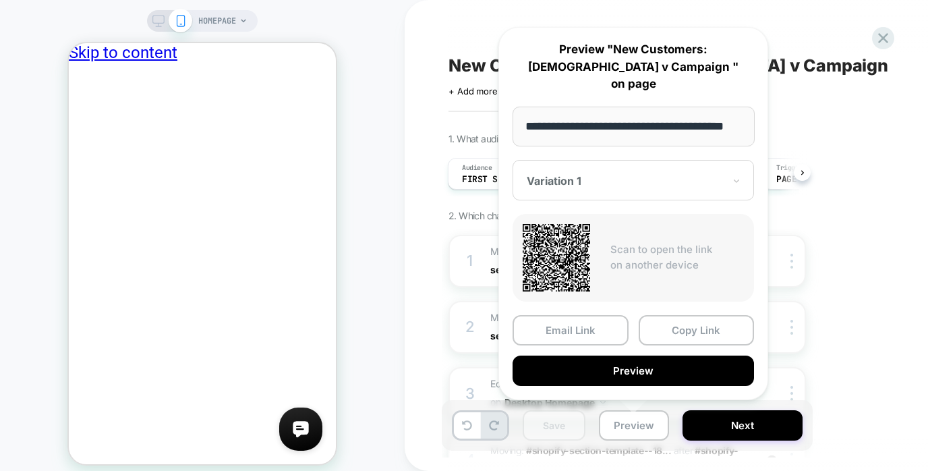
click at [611, 174] on div at bounding box center [625, 180] width 197 height 13
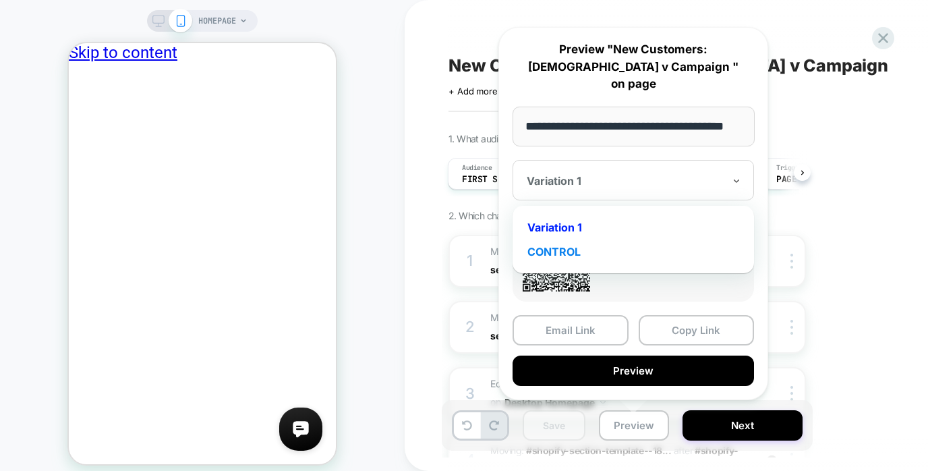
click at [581, 245] on div "CONTROL" at bounding box center [633, 251] width 228 height 24
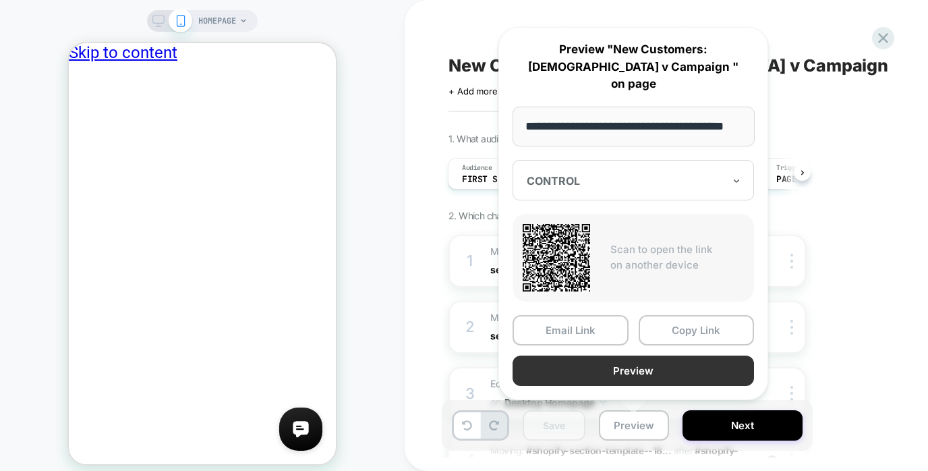
click at [636, 371] on button "Preview" at bounding box center [632, 370] width 241 height 30
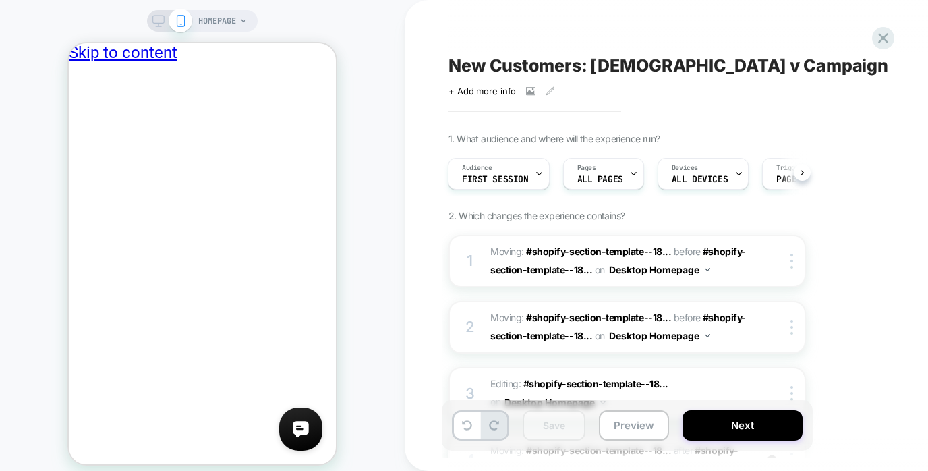
click at [156, 22] on rect at bounding box center [158, 19] width 11 height 7
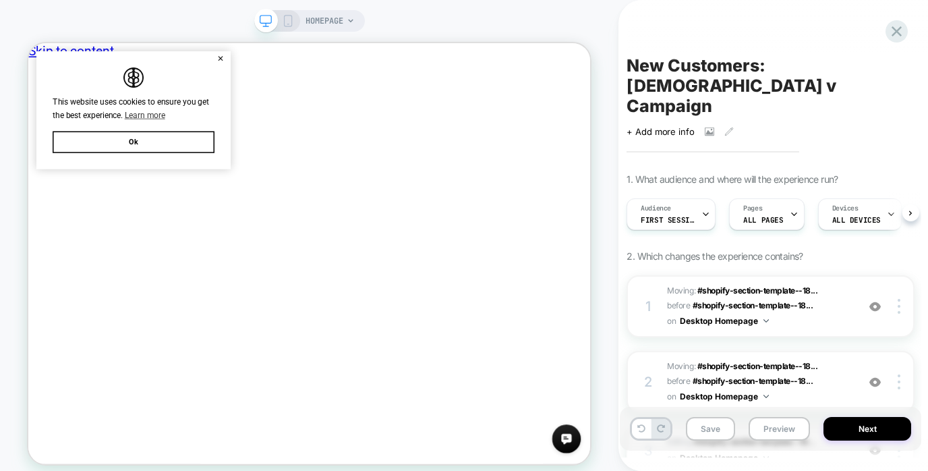
scroll to position [0, 1]
click at [715, 429] on button "Save" at bounding box center [710, 429] width 49 height 24
click at [781, 426] on button "Preview" at bounding box center [778, 429] width 61 height 24
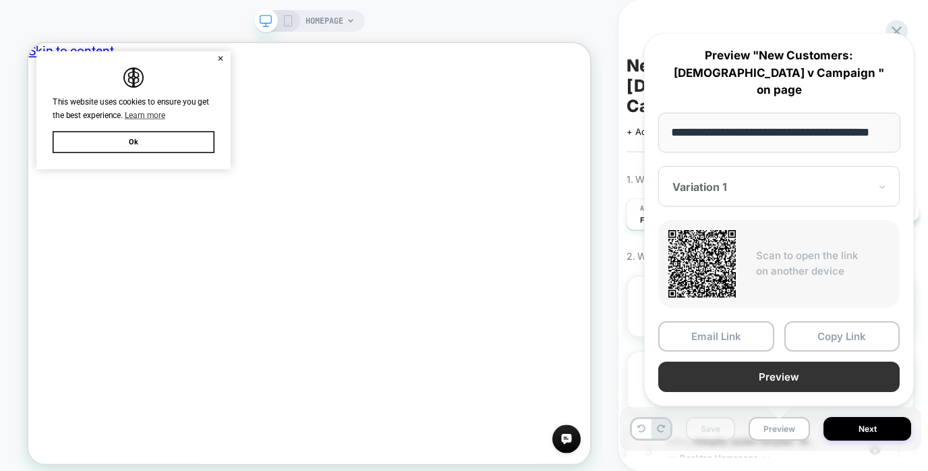
scroll to position [0, 0]
click at [787, 368] on button "Preview" at bounding box center [778, 376] width 241 height 30
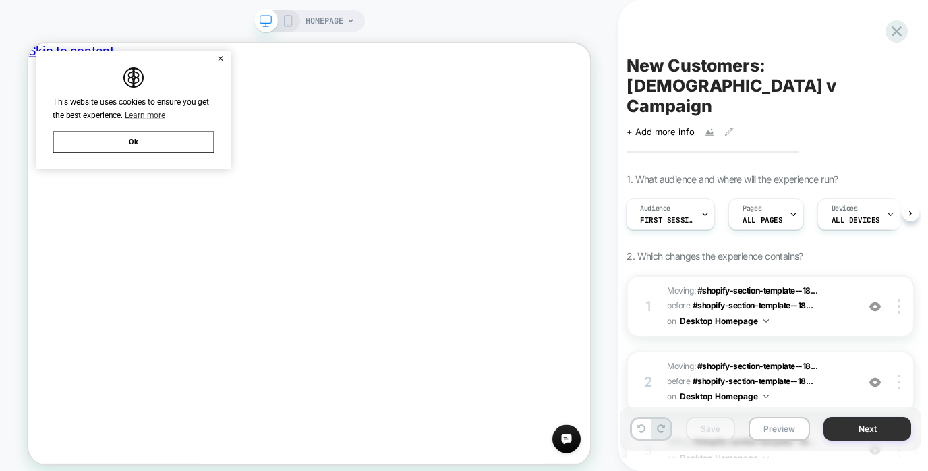
click at [850, 431] on button "Next" at bounding box center [867, 429] width 88 height 24
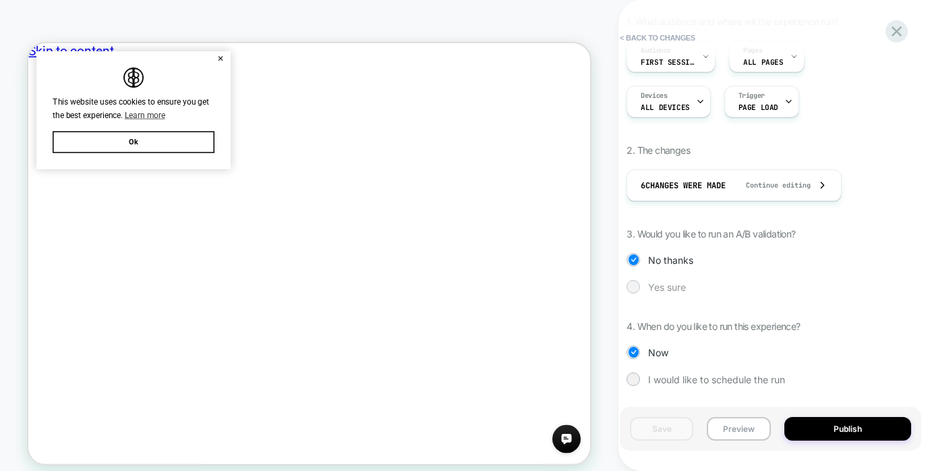
scroll to position [160, 0]
click at [636, 286] on div at bounding box center [633, 284] width 10 height 10
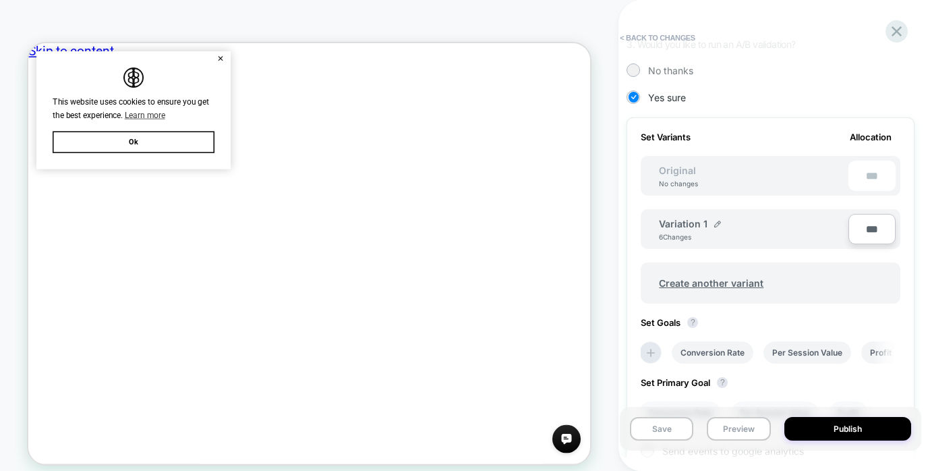
scroll to position [350, 0]
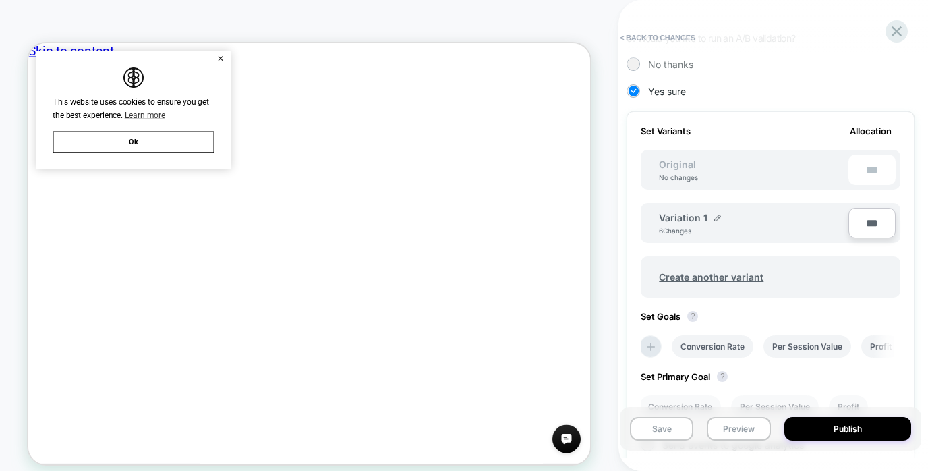
click at [785, 229] on div "Variation 1 6 Changes" at bounding box center [753, 223] width 189 height 23
click at [686, 227] on div "6 Changes" at bounding box center [679, 231] width 40 height 8
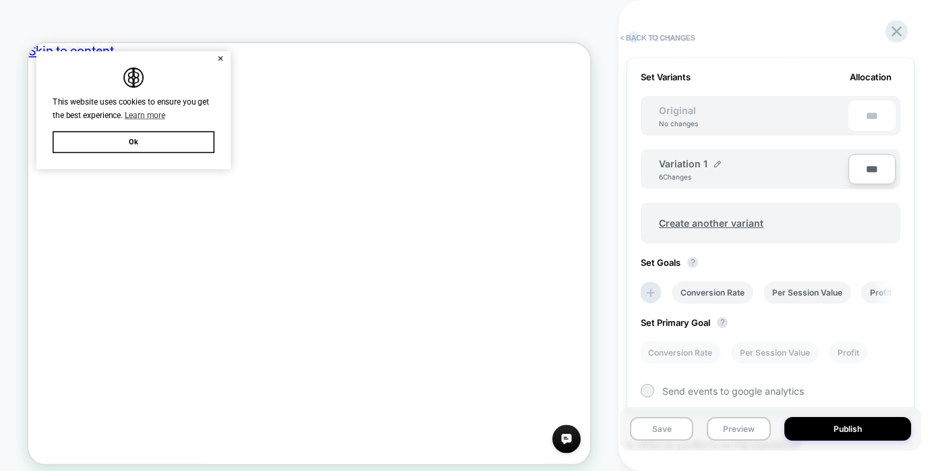
scroll to position [503, 0]
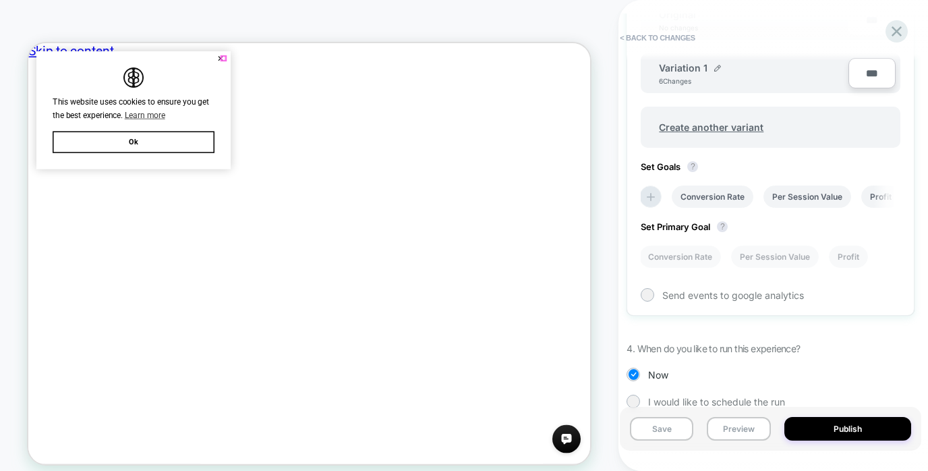
click at [285, 62] on button "✕" at bounding box center [284, 63] width 17 height 9
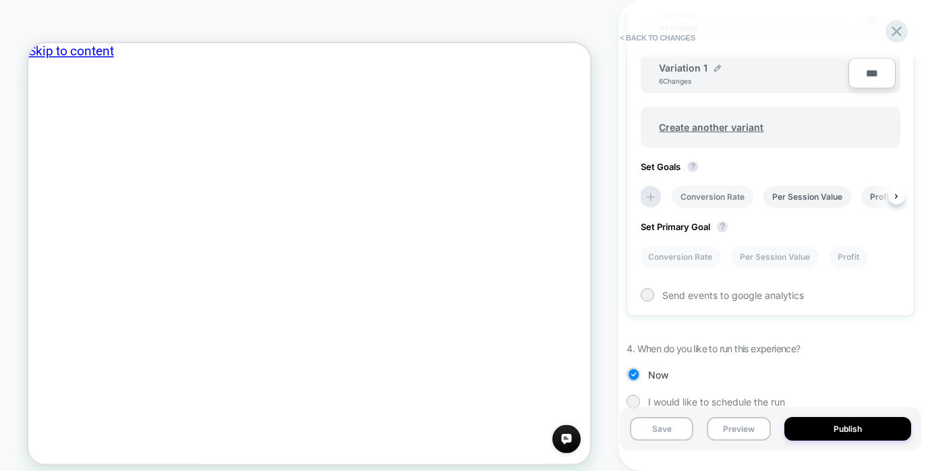
click at [713, 197] on li "Conversion Rate" at bounding box center [712, 196] width 82 height 22
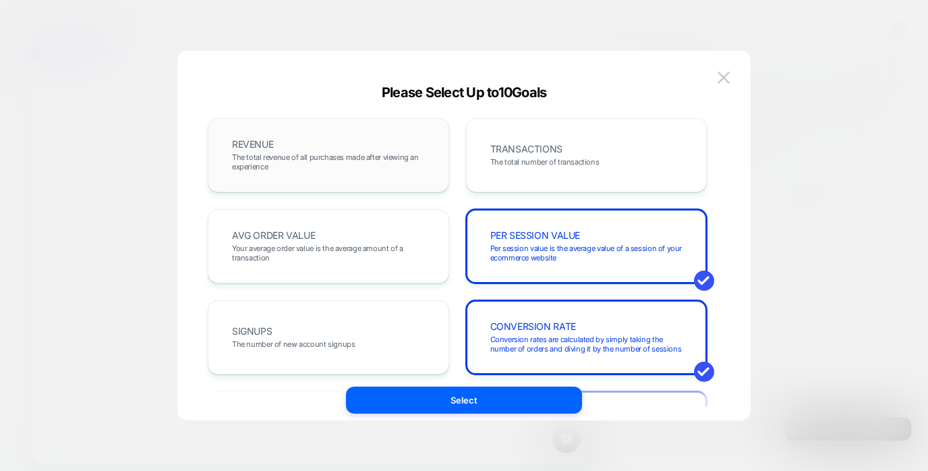
drag, startPoint x: 407, startPoint y: 168, endPoint x: 440, endPoint y: 164, distance: 34.0
click at [407, 168] on span "The total revenue of all purchases made after viewing an experience" at bounding box center [328, 161] width 193 height 19
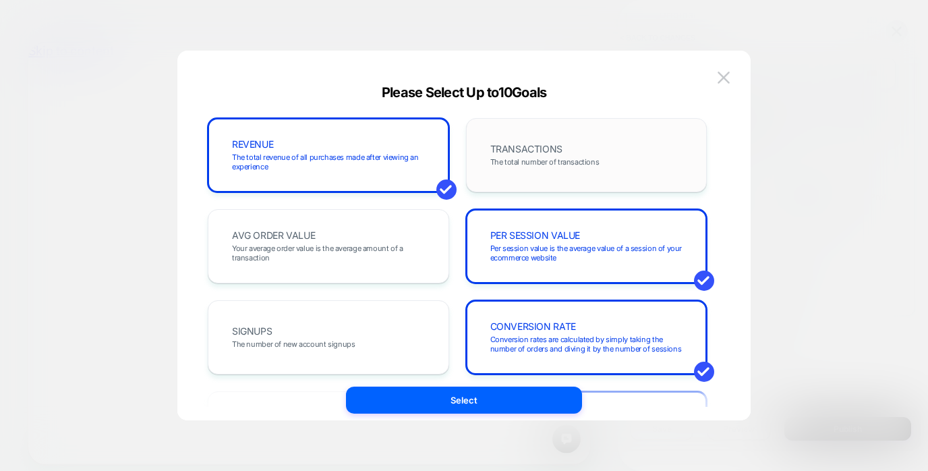
click at [531, 158] on span "The total number of transactions" at bounding box center [544, 161] width 109 height 9
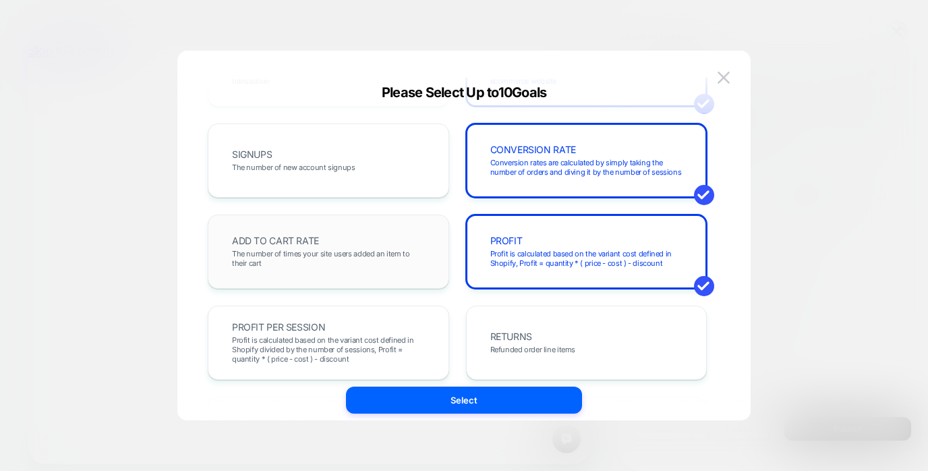
click at [373, 246] on div "ADD TO CART RATE The number of times your site users added an item to their cart" at bounding box center [328, 252] width 213 height 46
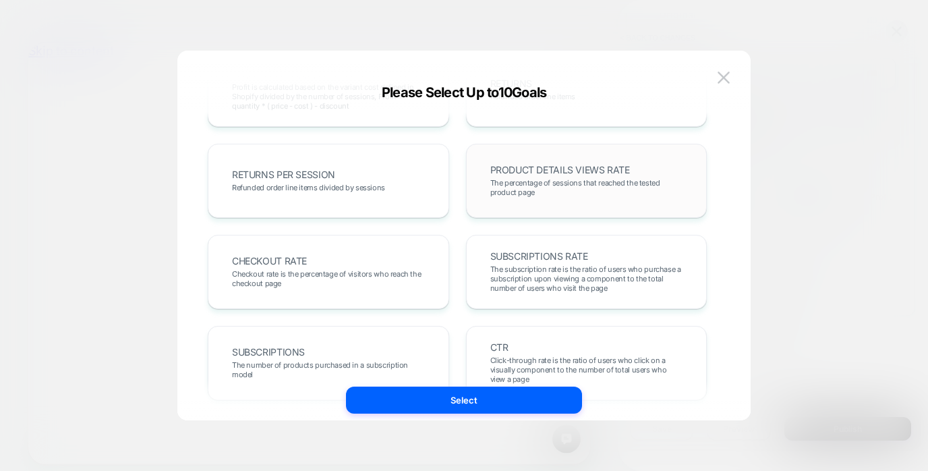
scroll to position [431, 0]
click at [355, 293] on div "CHECKOUT RATE Checkout rate is the percentage of visitors who reach the checkou…" at bounding box center [328, 270] width 241 height 74
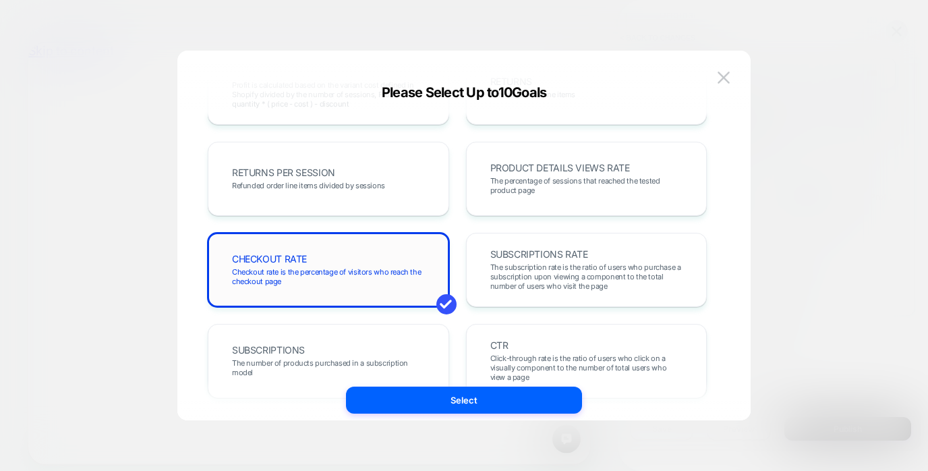
scroll to position [554, 0]
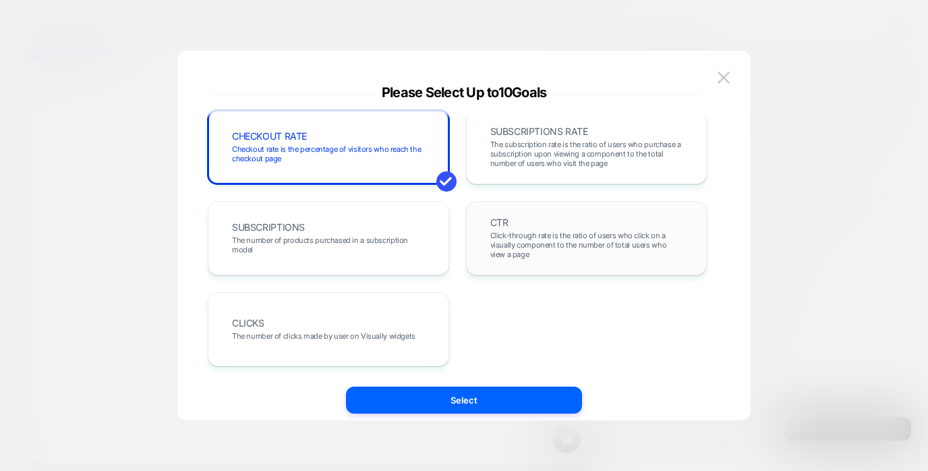
click at [653, 249] on span "Click-through rate is the ratio of users who click on a visually component to t…" at bounding box center [586, 245] width 193 height 28
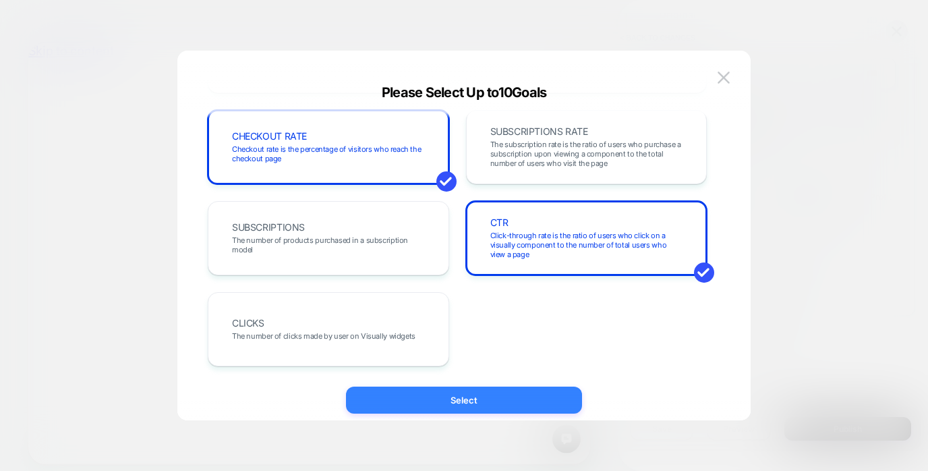
click at [496, 399] on button "Select" at bounding box center [464, 399] width 236 height 27
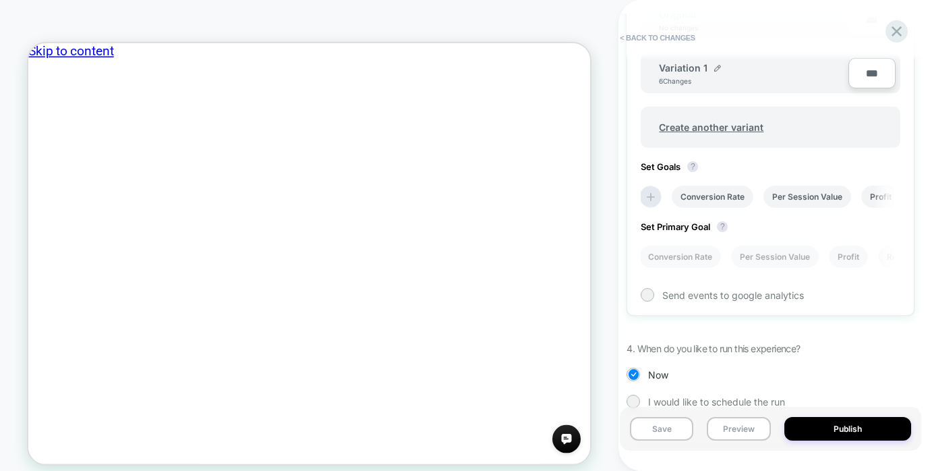
scroll to position [528, 0]
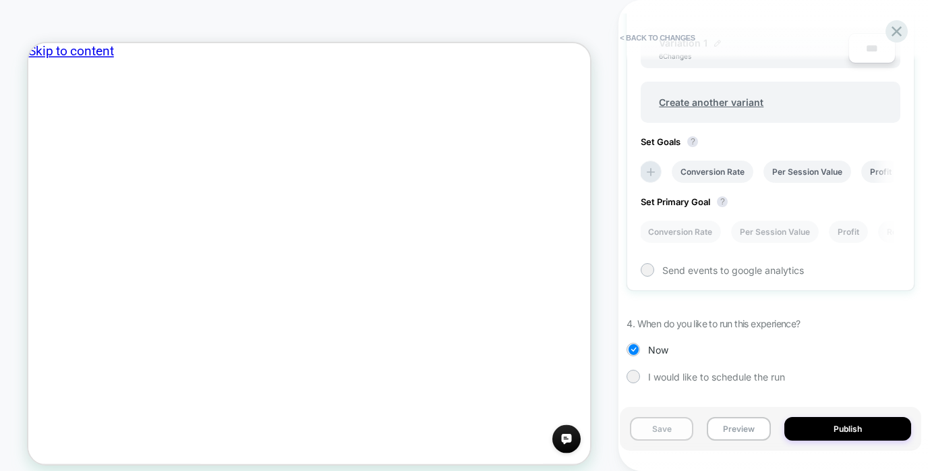
click at [657, 427] on button "Save" at bounding box center [661, 429] width 63 height 24
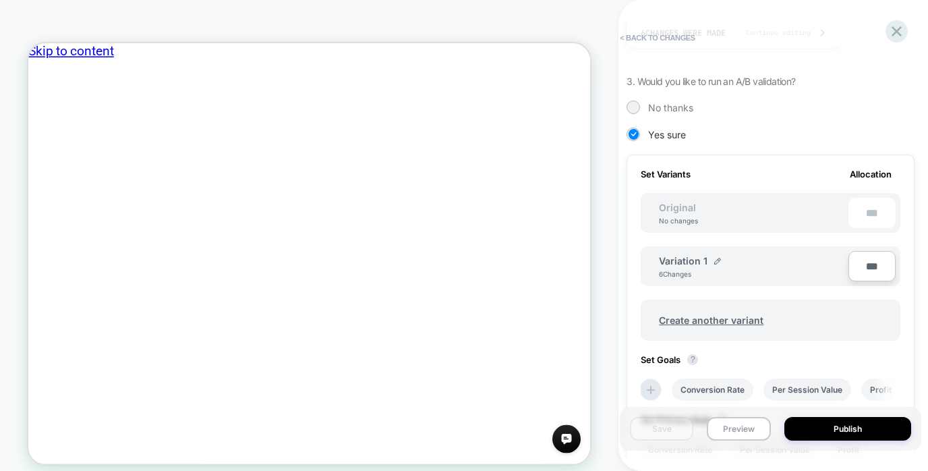
scroll to position [430, 0]
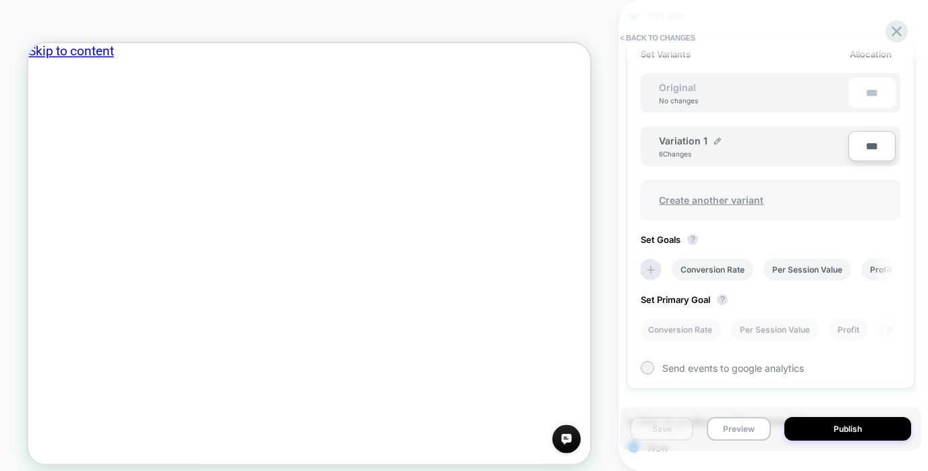
click at [722, 198] on span "Create another variant" at bounding box center [710, 200] width 131 height 32
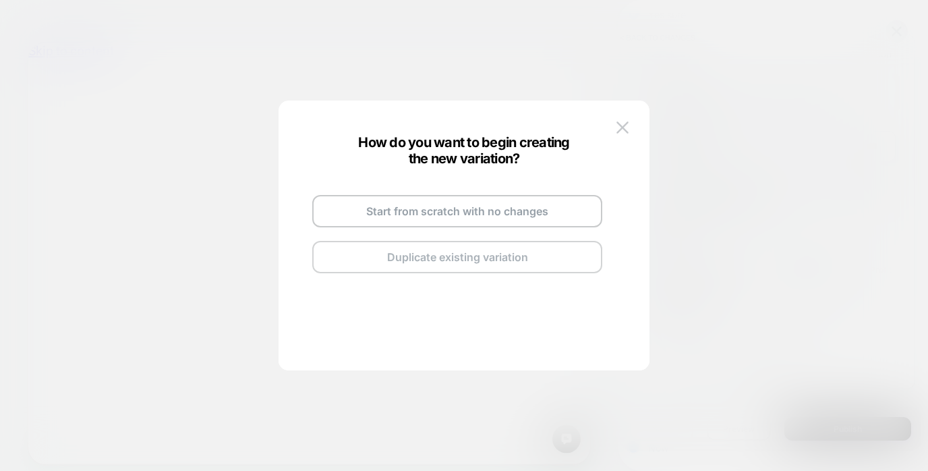
click at [464, 265] on button "Duplicate existing variation" at bounding box center [457, 257] width 290 height 32
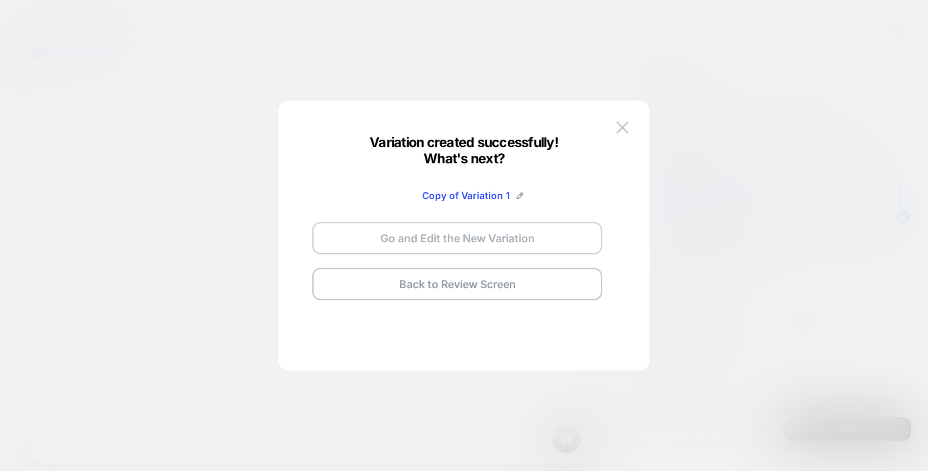
click at [485, 240] on button "Go and Edit the New Variation" at bounding box center [457, 238] width 290 height 32
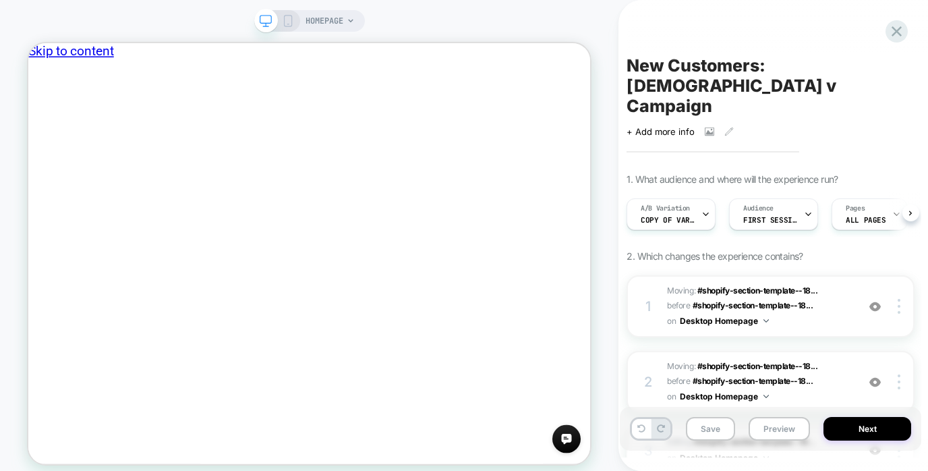
scroll to position [0, 1]
click at [708, 210] on icon at bounding box center [704, 214] width 9 height 9
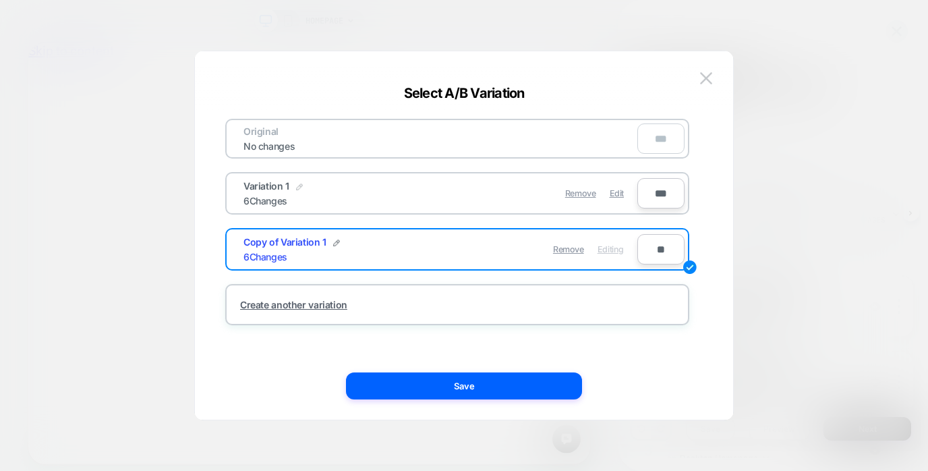
click at [297, 185] on img at bounding box center [299, 186] width 7 height 7
click at [305, 190] on input "**********" at bounding box center [292, 193] width 98 height 26
type input "*"
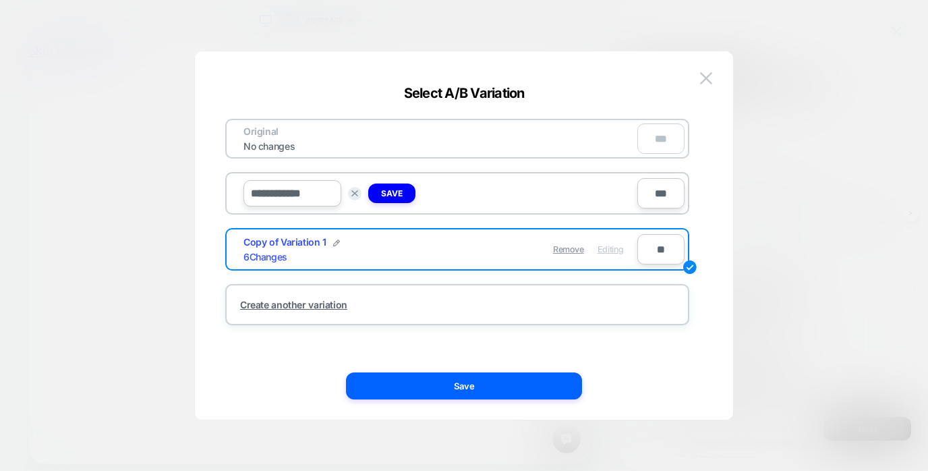
click at [308, 195] on input "**********" at bounding box center [292, 193] width 98 height 26
paste input
drag, startPoint x: 257, startPoint y: 195, endPoint x: 241, endPoint y: 195, distance: 16.2
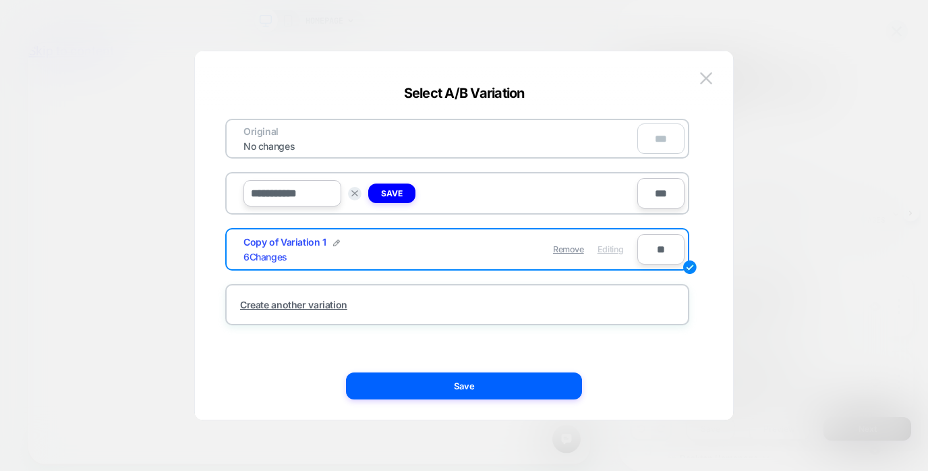
click at [241, 195] on div "**********" at bounding box center [433, 193] width 407 height 33
type input "**********"
click at [336, 245] on img at bounding box center [336, 242] width 7 height 7
click at [307, 255] on input "**********" at bounding box center [292, 249] width 98 height 26
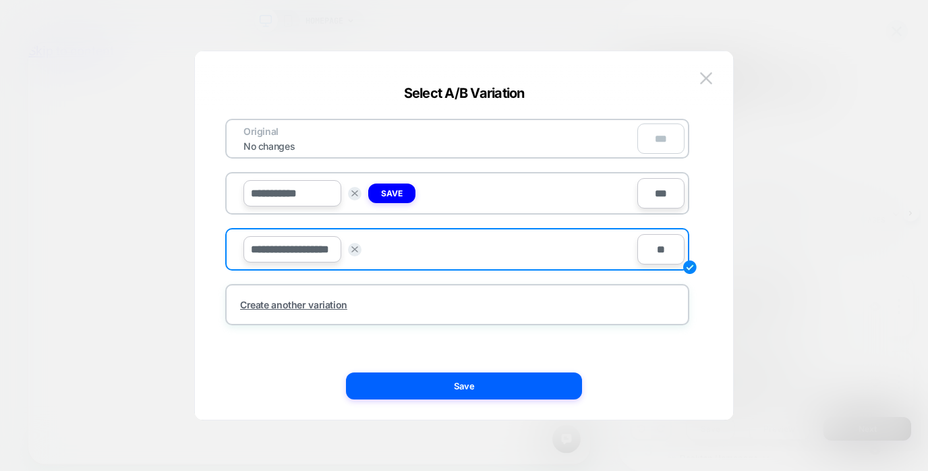
click at [307, 255] on input "**********" at bounding box center [292, 249] width 98 height 26
type input "**********"
click at [402, 253] on strong "Save" at bounding box center [392, 249] width 22 height 10
click at [399, 196] on strong "Save" at bounding box center [392, 193] width 22 height 10
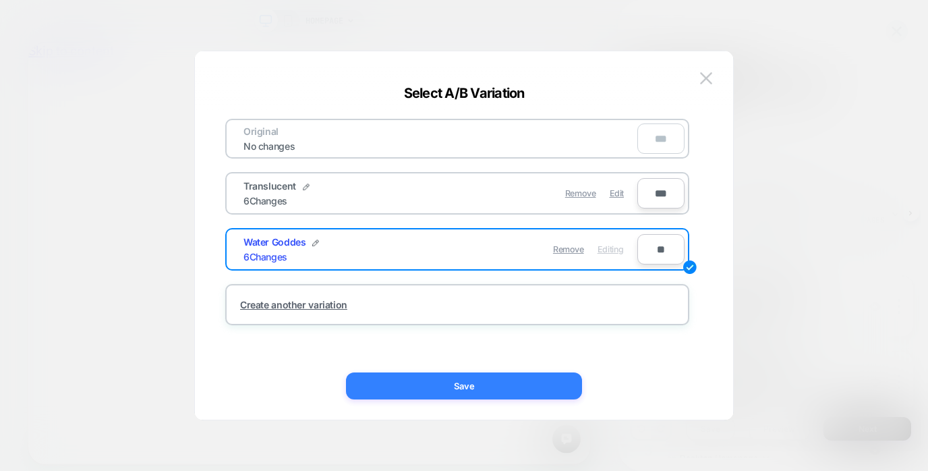
click at [457, 390] on button "Save" at bounding box center [464, 385] width 236 height 27
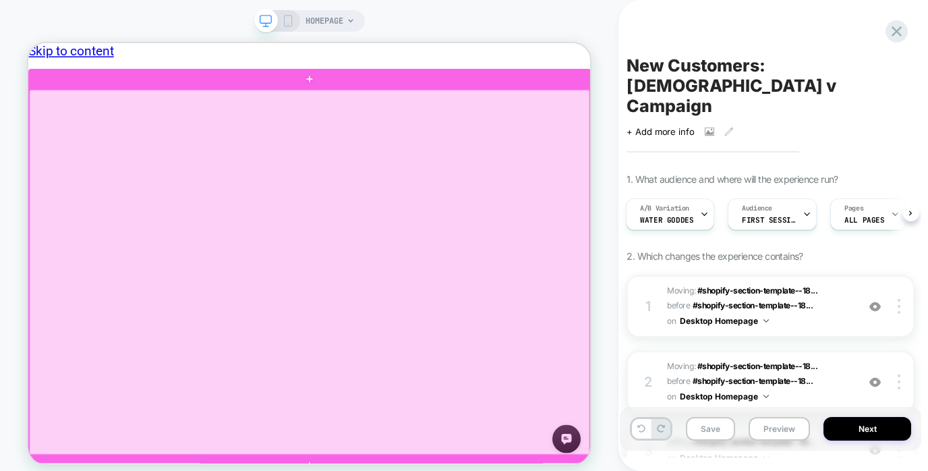
click at [540, 353] on div at bounding box center [403, 348] width 747 height 486
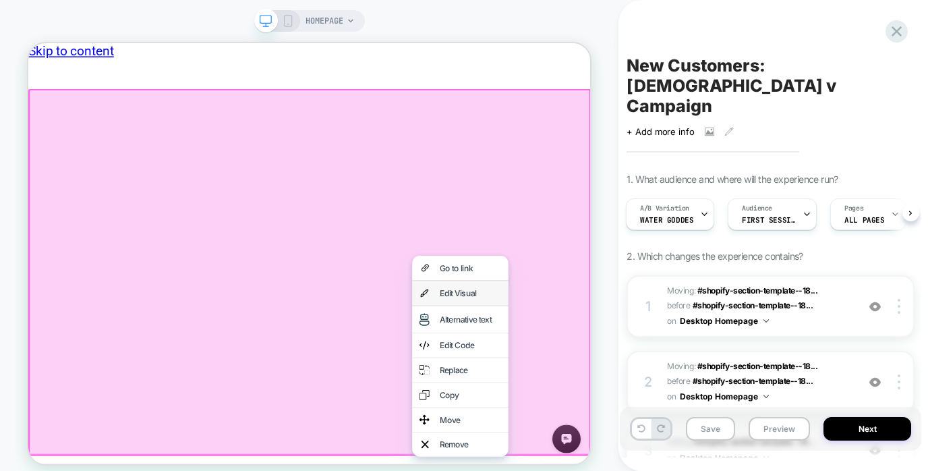
click at [618, 387] on div "Edit Visual" at bounding box center [604, 376] width 128 height 32
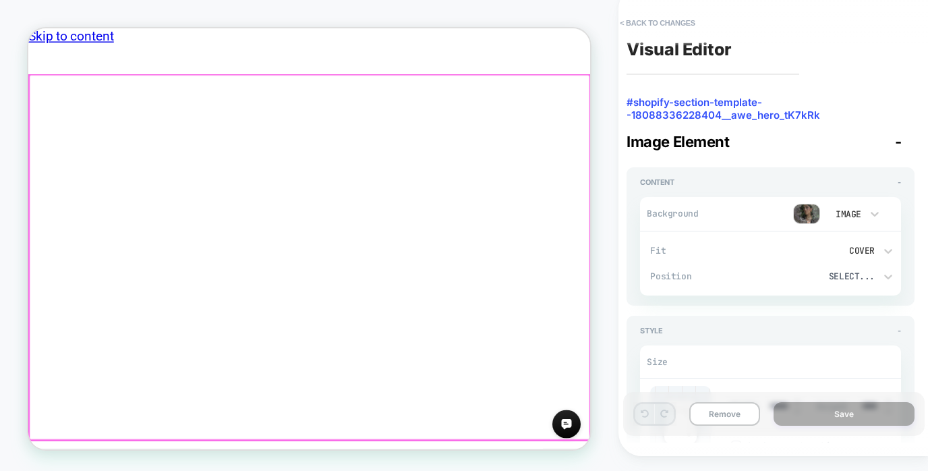
scroll to position [25, 0]
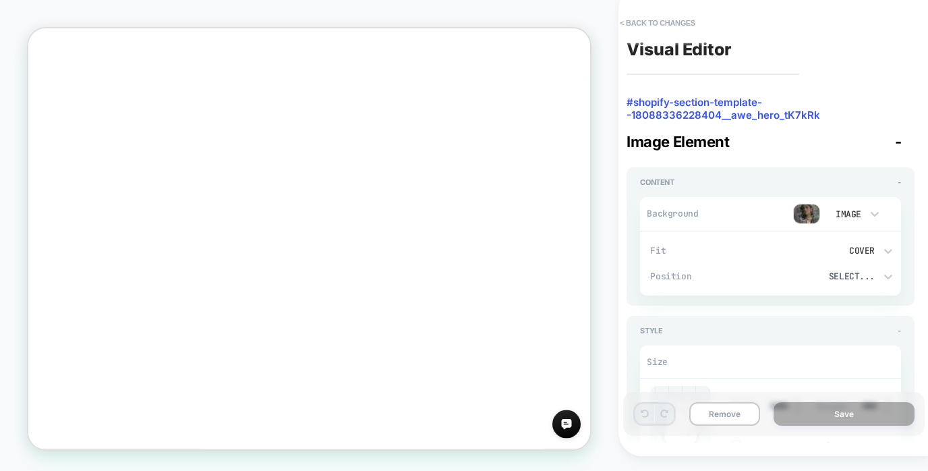
click at [804, 214] on img at bounding box center [806, 214] width 27 height 20
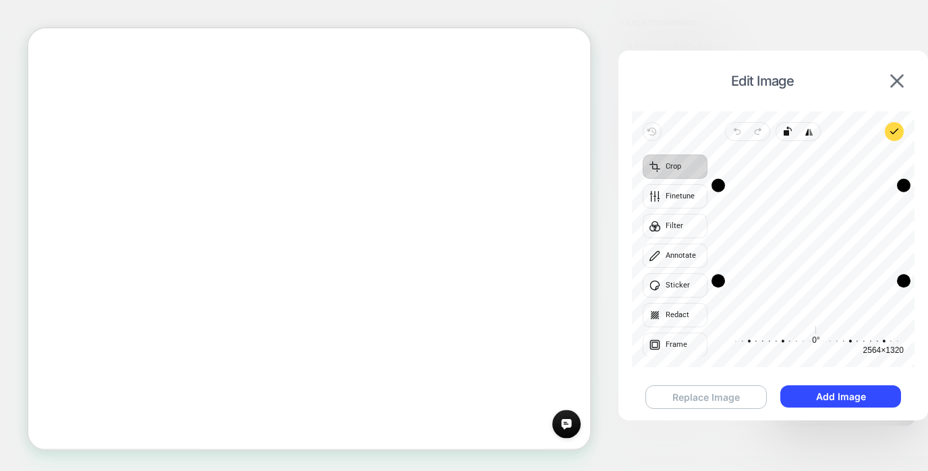
click at [682, 392] on button "Replace Image" at bounding box center [705, 397] width 121 height 24
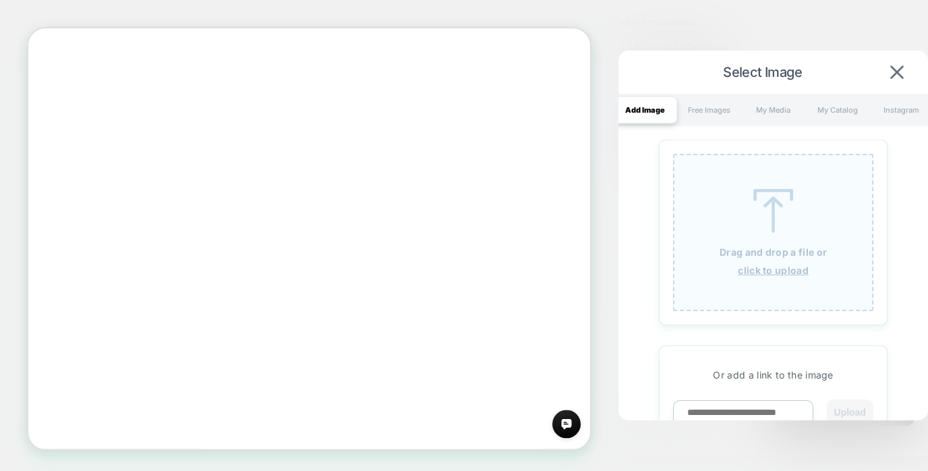
click at [776, 218] on img at bounding box center [773, 211] width 61 height 44
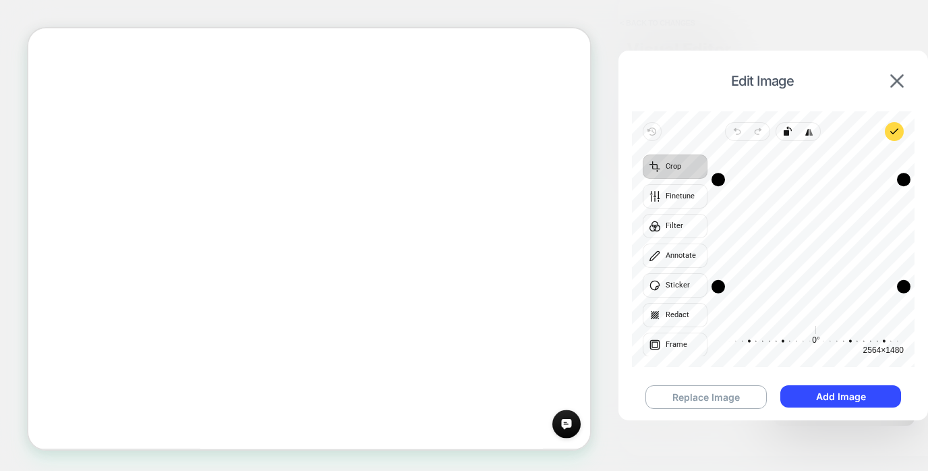
click at [846, 395] on button "Add Image" at bounding box center [840, 396] width 121 height 22
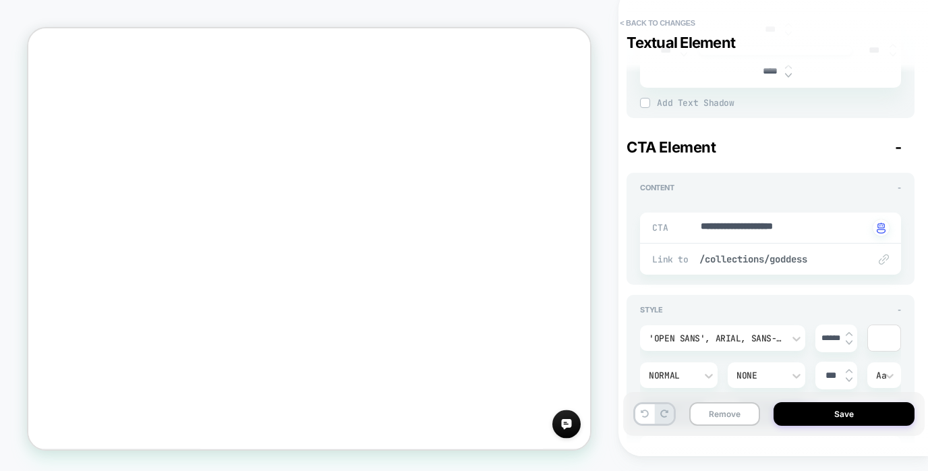
scroll to position [1058, 0]
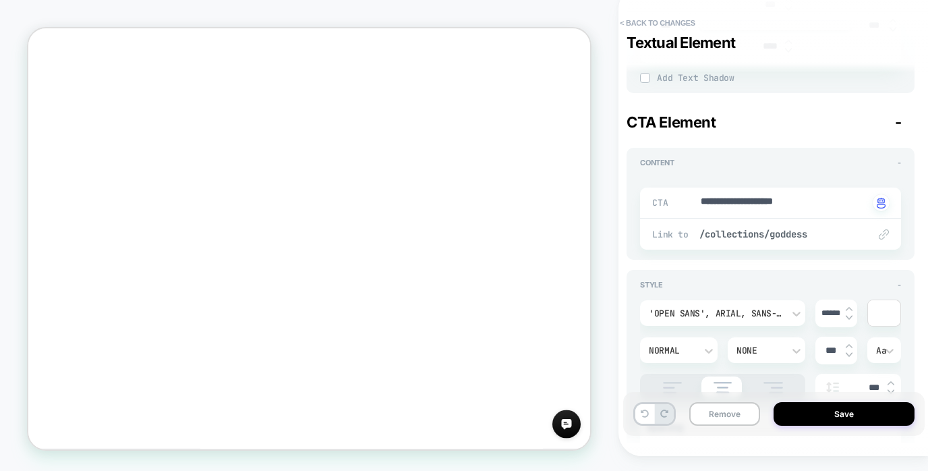
click at [837, 412] on button "Save" at bounding box center [843, 414] width 141 height 24
type textarea "*"
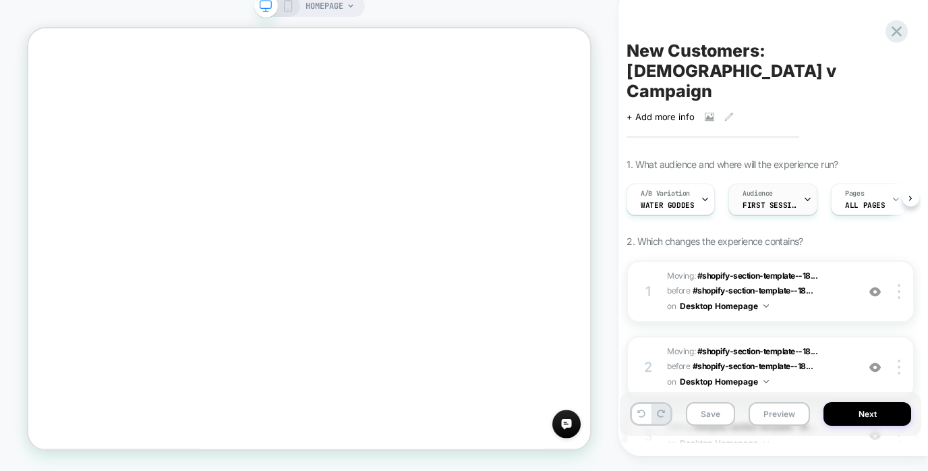
scroll to position [0, 1]
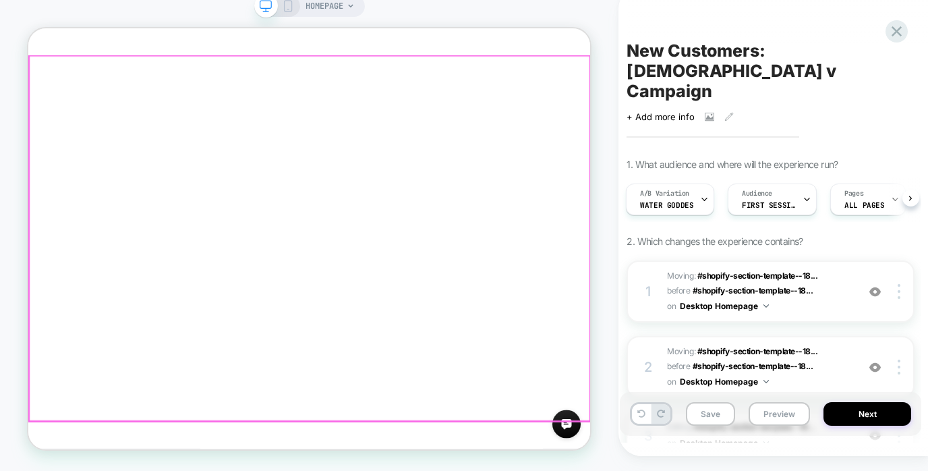
drag, startPoint x: 290, startPoint y: 302, endPoint x: 282, endPoint y: 294, distance: 11.4
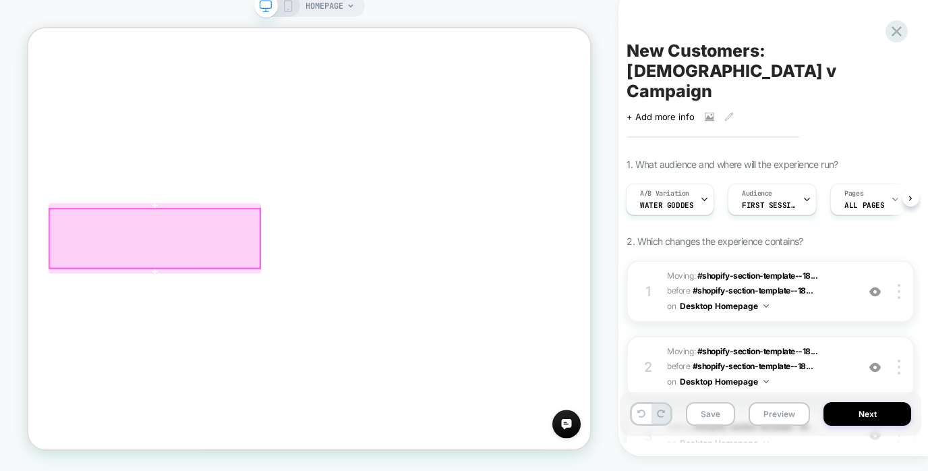
click at [191, 304] on div at bounding box center [197, 309] width 280 height 80
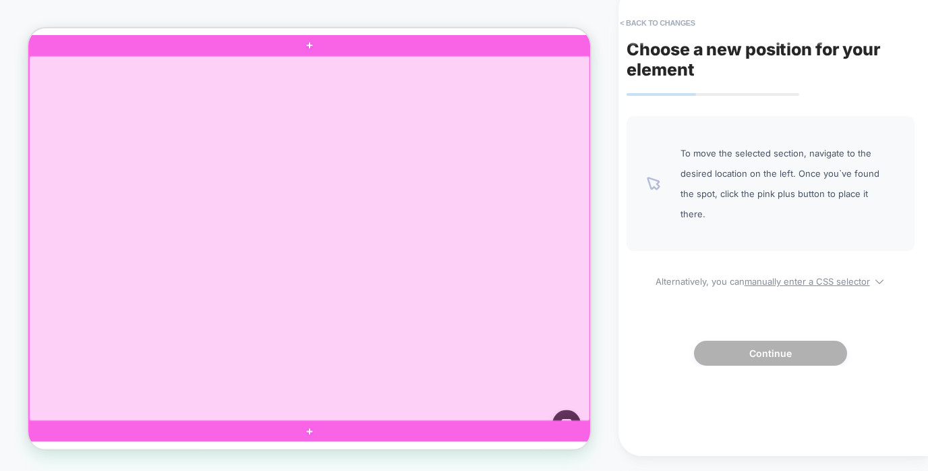
click at [610, 214] on div at bounding box center [403, 308] width 747 height 486
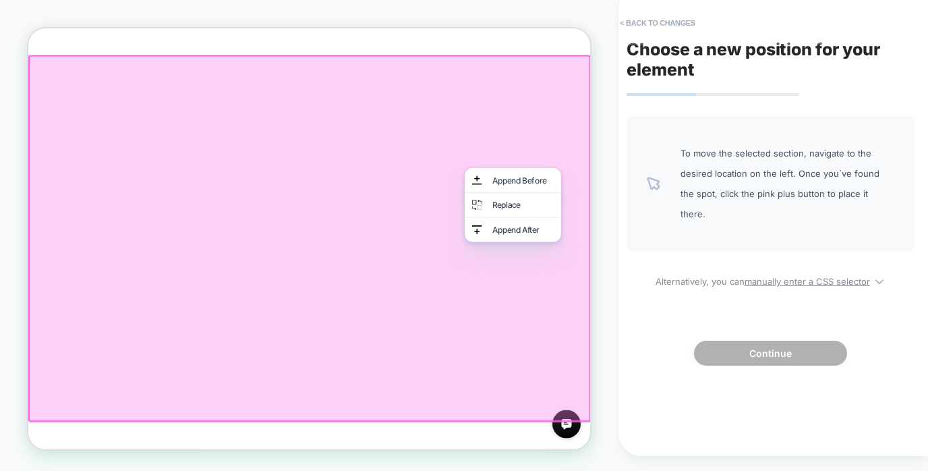
click at [636, 183] on div at bounding box center [403, 308] width 750 height 489
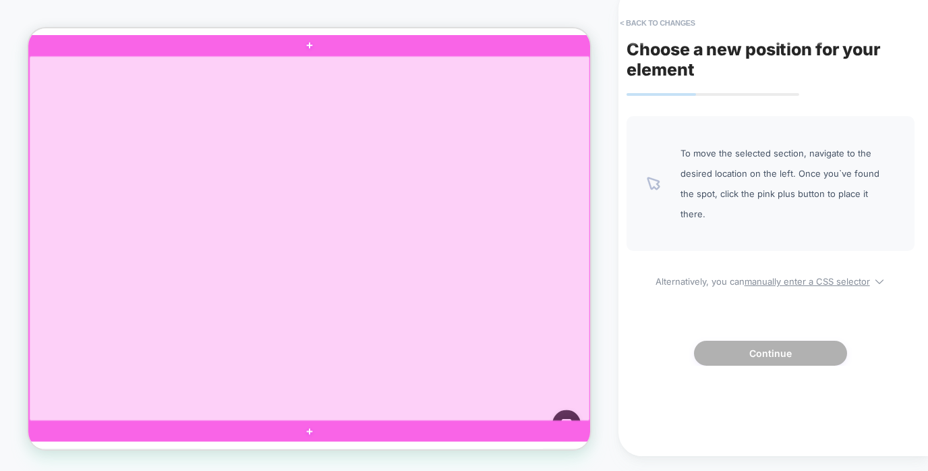
click at [620, 222] on div at bounding box center [403, 308] width 747 height 486
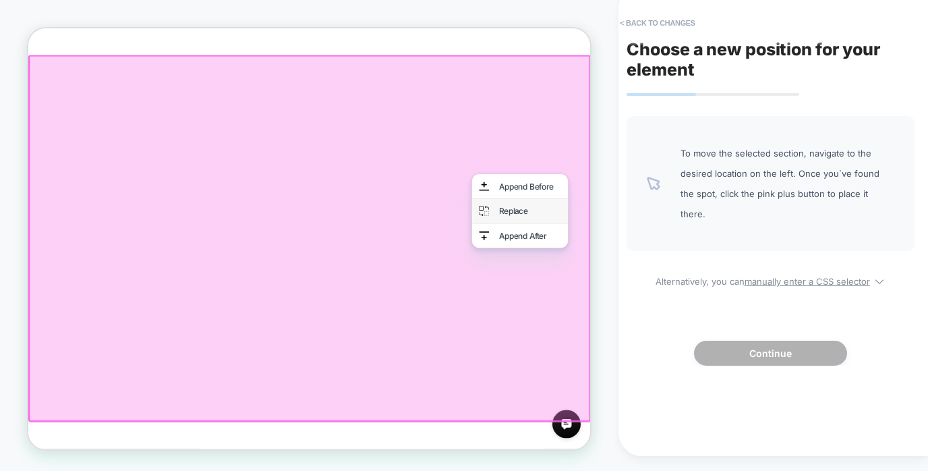
click at [643, 266] on div "Replace" at bounding box center [684, 272] width 128 height 32
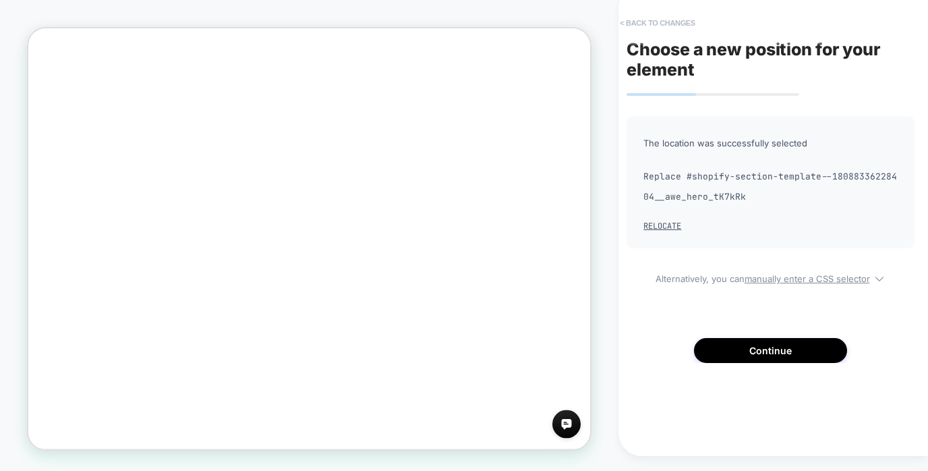
click at [657, 18] on button "< Back to changes" at bounding box center [657, 23] width 89 height 22
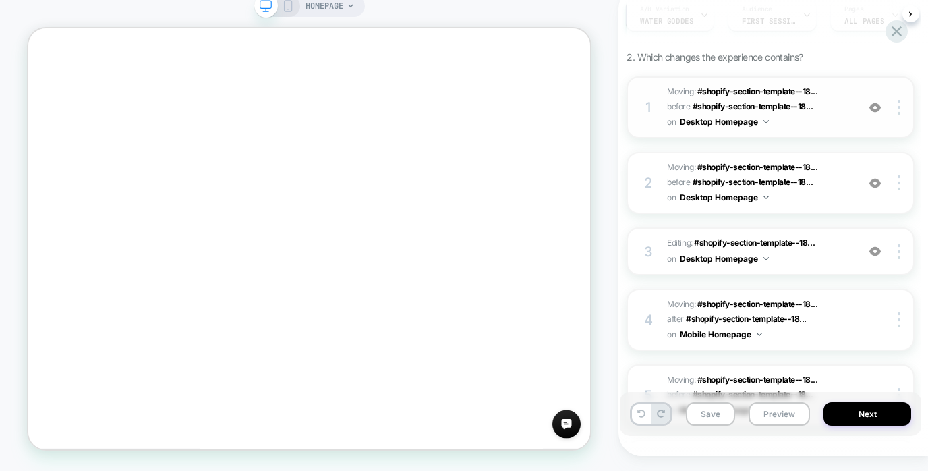
scroll to position [0, 0]
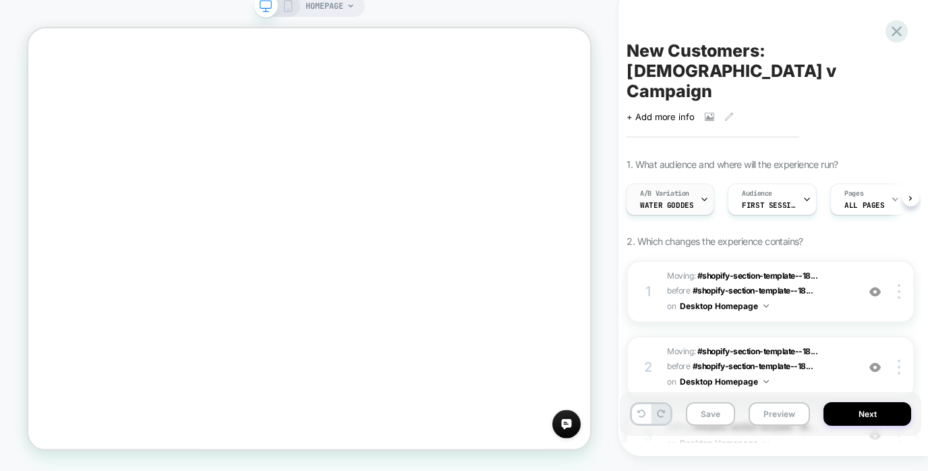
click at [684, 189] on span "A/B Variation" at bounding box center [664, 193] width 49 height 9
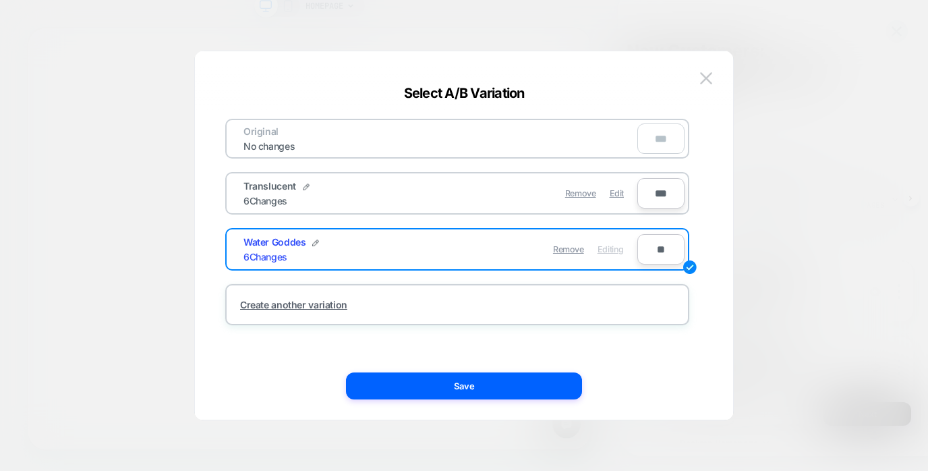
click at [659, 249] on input "**" at bounding box center [660, 249] width 47 height 30
drag, startPoint x: 630, startPoint y: 280, endPoint x: 510, endPoint y: 369, distance: 148.5
click at [632, 279] on div "Original No changes *** Translucent 6 Changes Remove Edit *** Water Goddes 6 Ch…" at bounding box center [457, 222] width 464 height 206
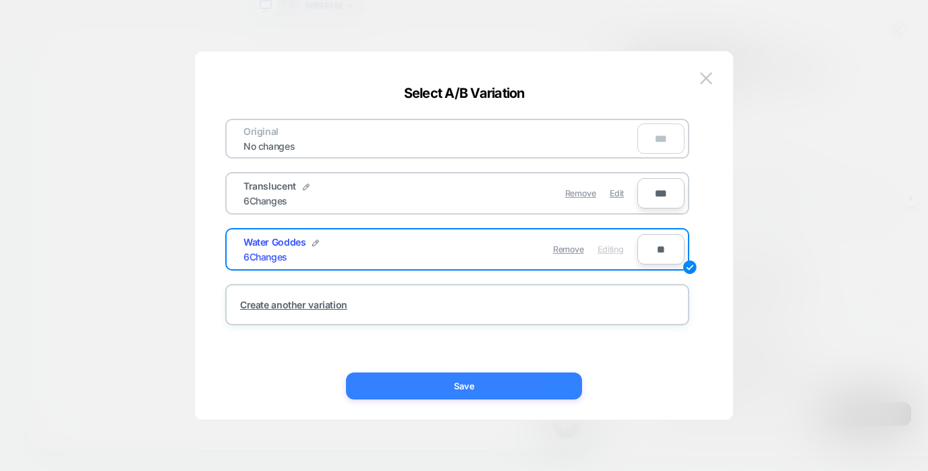
click at [448, 385] on button "Save" at bounding box center [464, 385] width 236 height 27
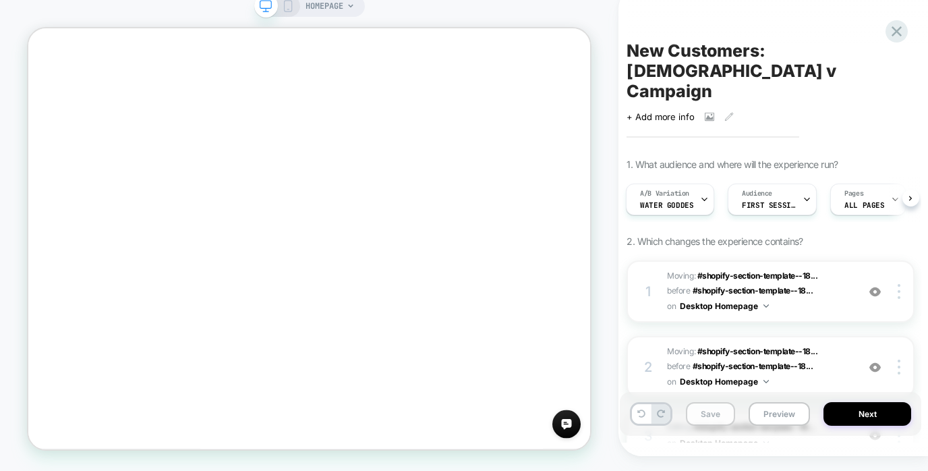
click at [710, 411] on button "Save" at bounding box center [710, 414] width 49 height 24
click at [685, 200] on span "Water Goddes" at bounding box center [666, 204] width 53 height 9
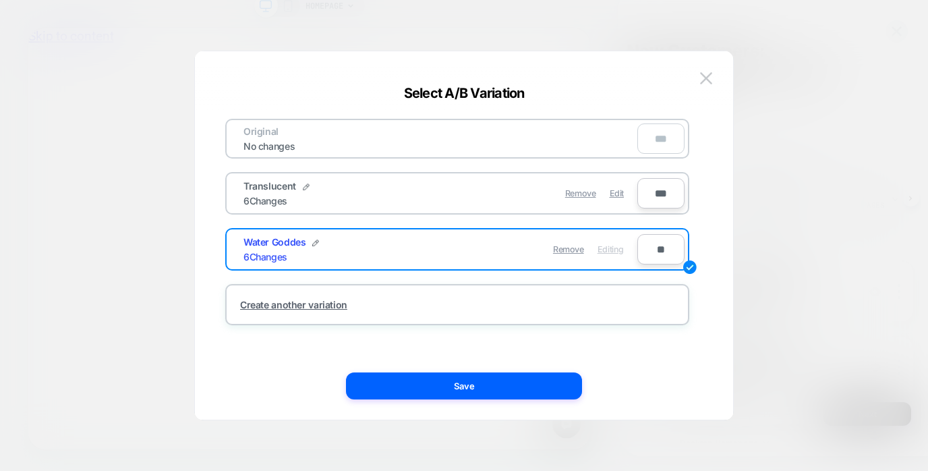
click at [392, 201] on div "Translucent 6 Changes" at bounding box center [341, 193] width 197 height 26
click at [469, 198] on div "Remove Edit" at bounding box center [535, 193] width 190 height 26
drag, startPoint x: 526, startPoint y: 201, endPoint x: 518, endPoint y: 198, distance: 7.9
click at [526, 200] on div "Remove Edit" at bounding box center [535, 193] width 190 height 26
drag, startPoint x: 485, startPoint y: 198, endPoint x: 506, endPoint y: 193, distance: 20.6
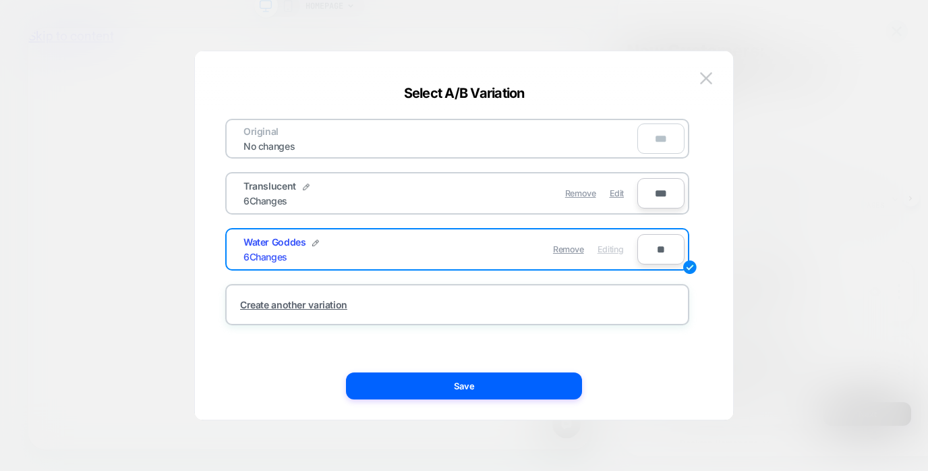
click at [491, 196] on div "Remove Edit" at bounding box center [535, 193] width 190 height 26
click at [622, 196] on span "Edit" at bounding box center [616, 193] width 14 height 10
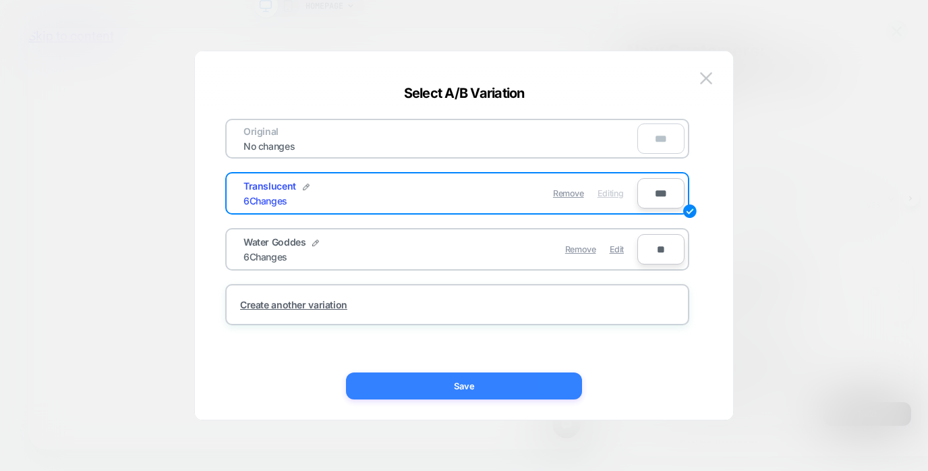
click at [469, 382] on button "Save" at bounding box center [464, 385] width 236 height 27
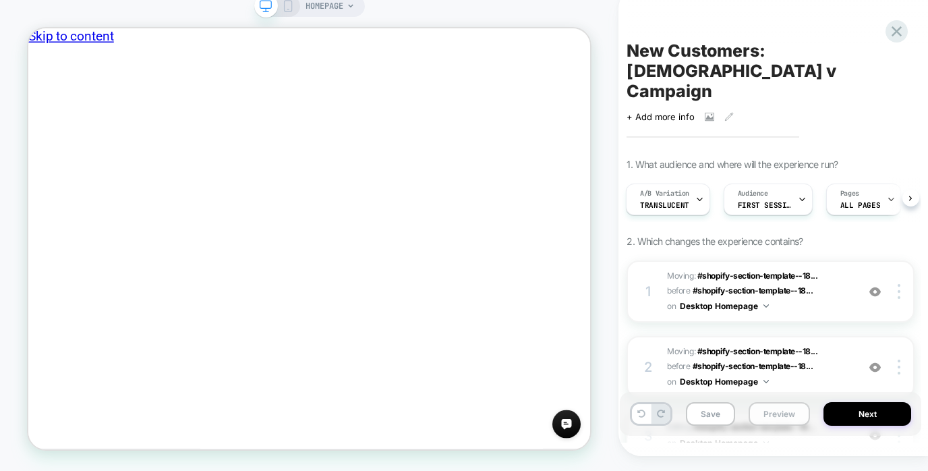
click at [781, 415] on button "Preview" at bounding box center [778, 414] width 61 height 24
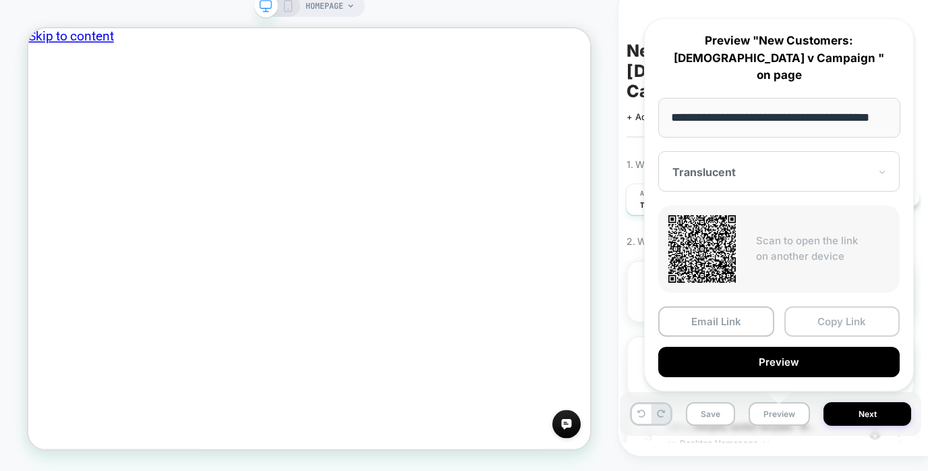
click at [839, 319] on button "Copy Link" at bounding box center [842, 321] width 116 height 30
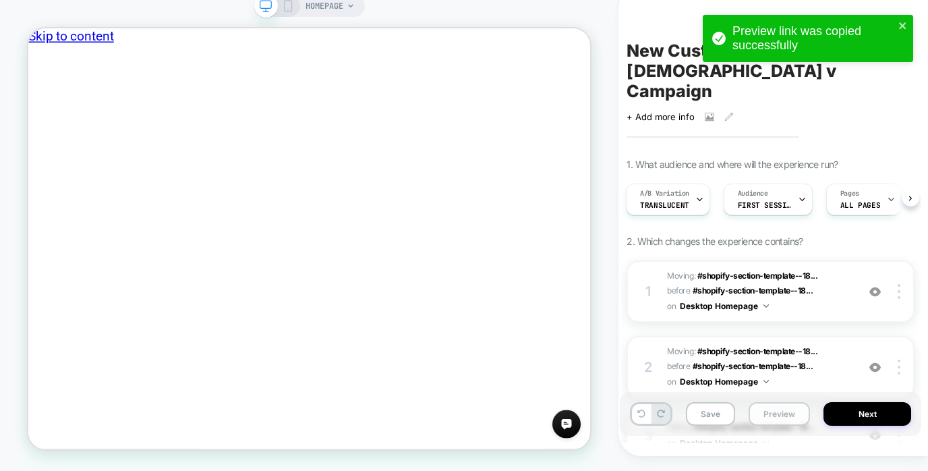
click at [779, 423] on button "Preview" at bounding box center [778, 414] width 61 height 24
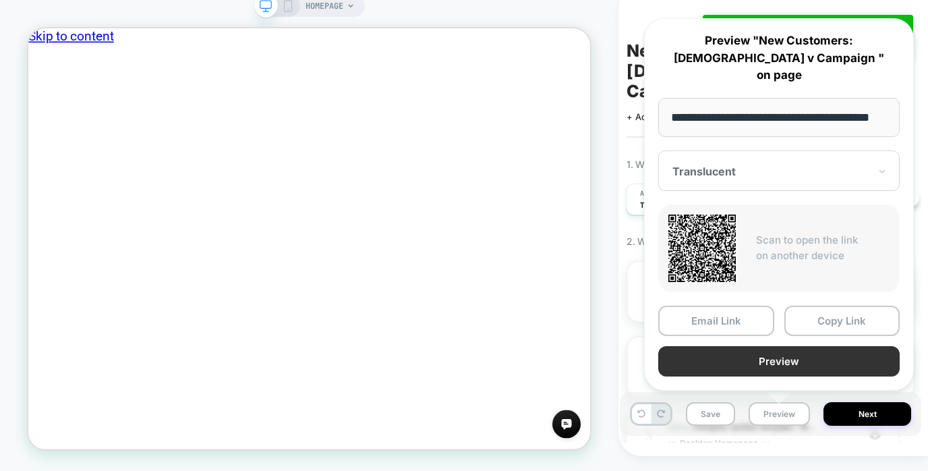
scroll to position [0, 26]
click at [779, 357] on button "Preview" at bounding box center [778, 362] width 241 height 30
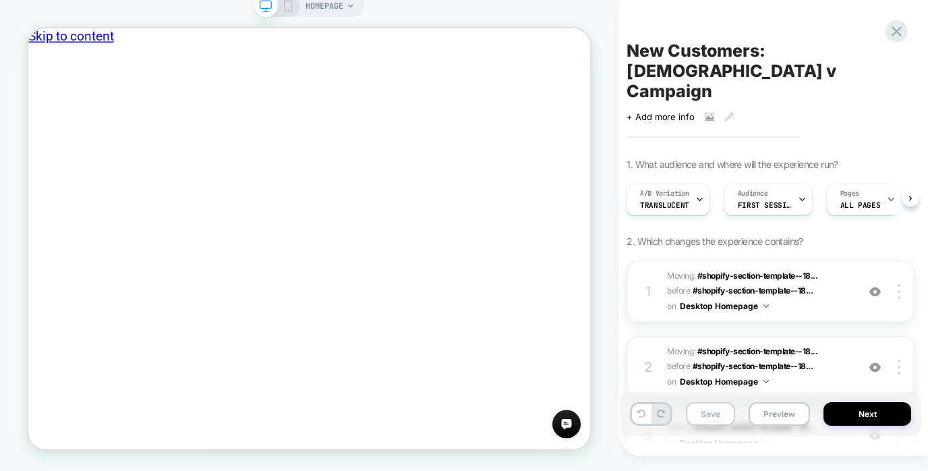
click at [709, 412] on button "Save" at bounding box center [710, 414] width 49 height 24
click at [781, 412] on button "Preview" at bounding box center [778, 414] width 61 height 24
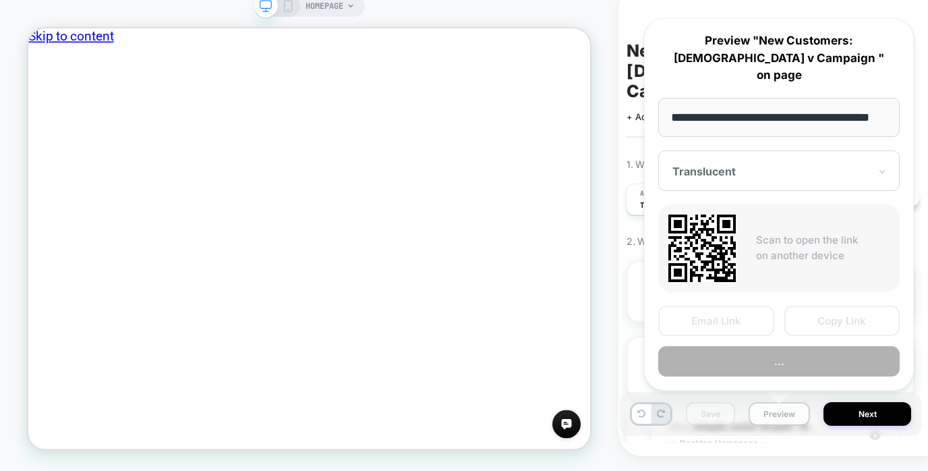
scroll to position [0, 26]
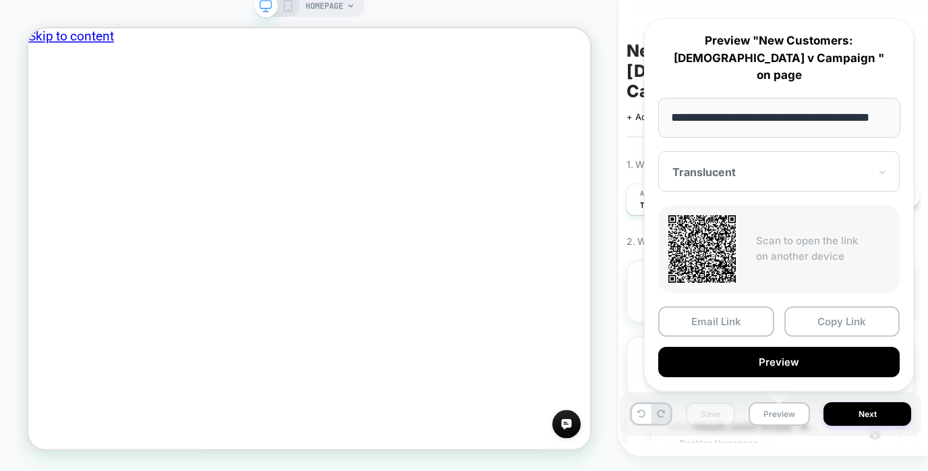
click at [767, 121] on input "**********" at bounding box center [779, 118] width 242 height 40
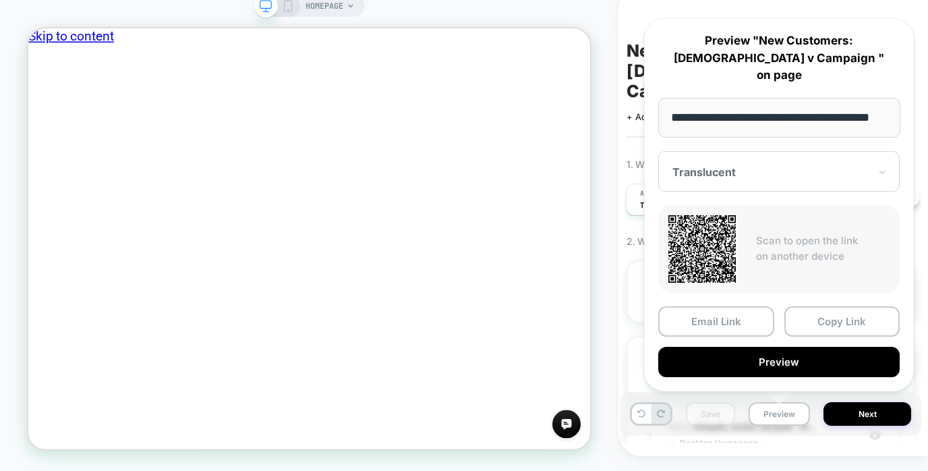
click at [855, 237] on p "Scan to open the link on another device" at bounding box center [822, 248] width 133 height 30
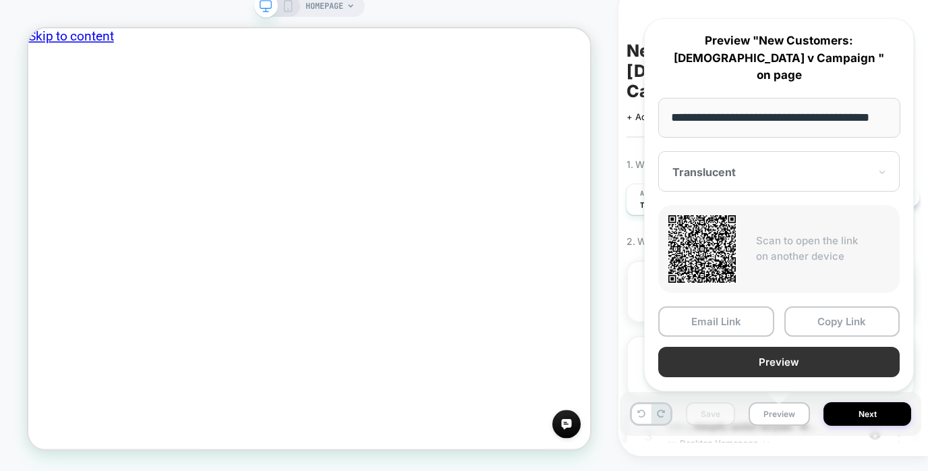
click at [802, 361] on button "Preview" at bounding box center [778, 362] width 241 height 30
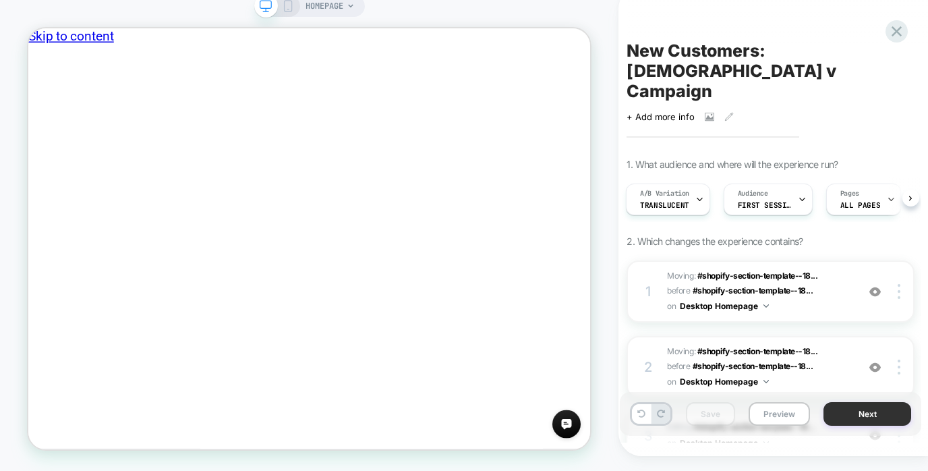
click at [864, 414] on button "Next" at bounding box center [867, 414] width 88 height 24
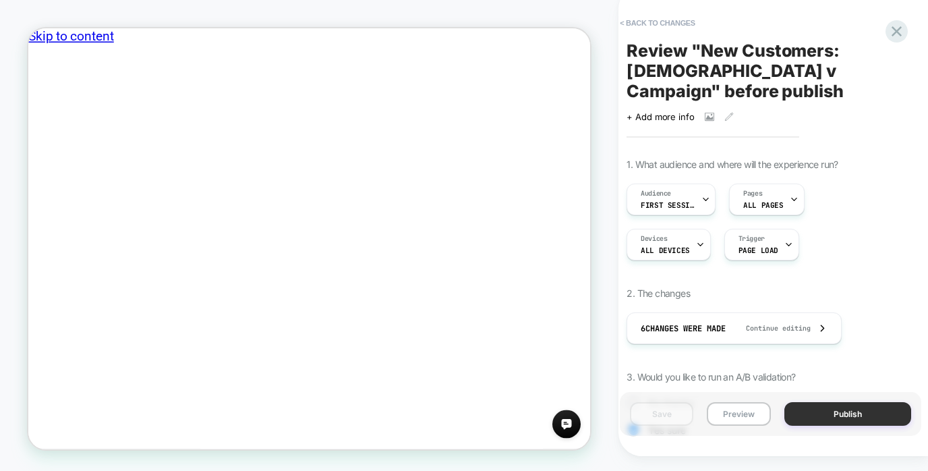
scroll to position [0, 1]
click at [761, 198] on div "Pages ALL PAGES" at bounding box center [762, 199] width 67 height 30
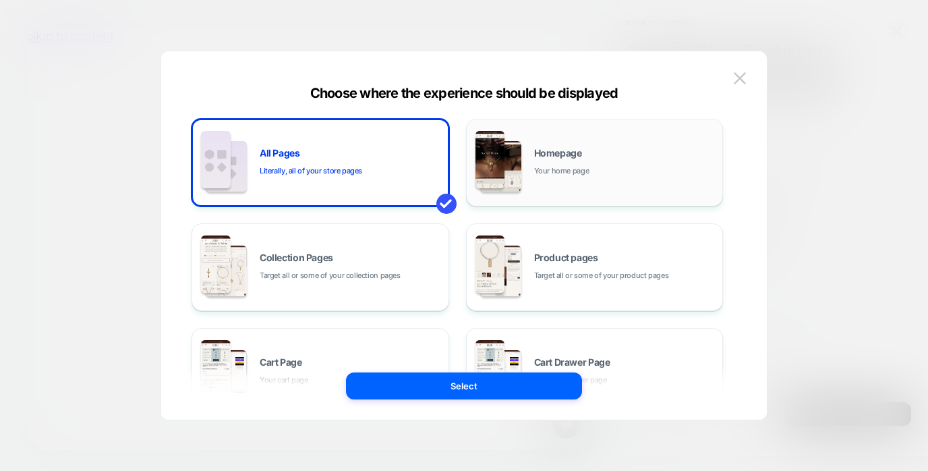
click at [611, 184] on div "Homepage Your home page" at bounding box center [594, 162] width 243 height 74
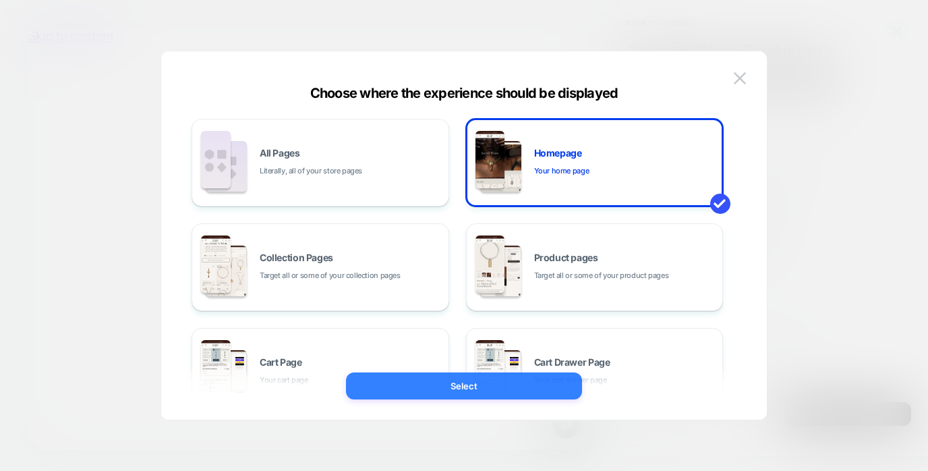
click at [438, 392] on button "Select" at bounding box center [464, 385] width 236 height 27
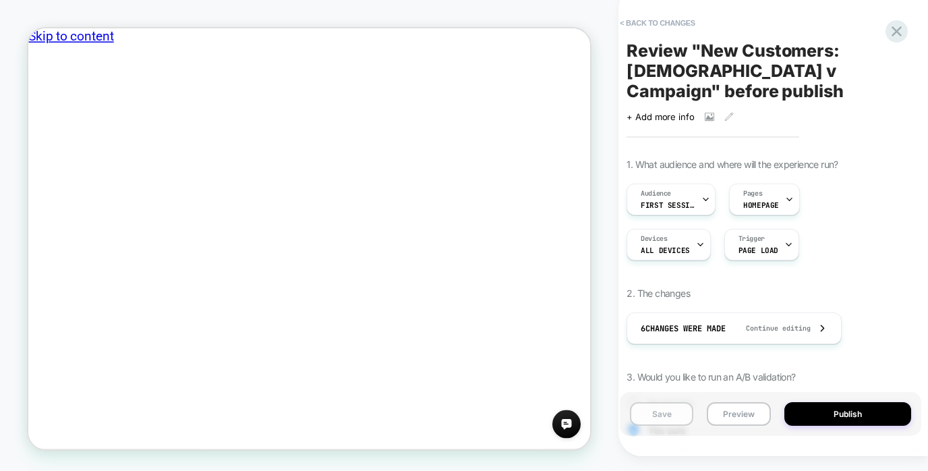
click at [659, 413] on button "Save" at bounding box center [661, 414] width 63 height 24
click at [731, 409] on button "Preview" at bounding box center [738, 414] width 63 height 24
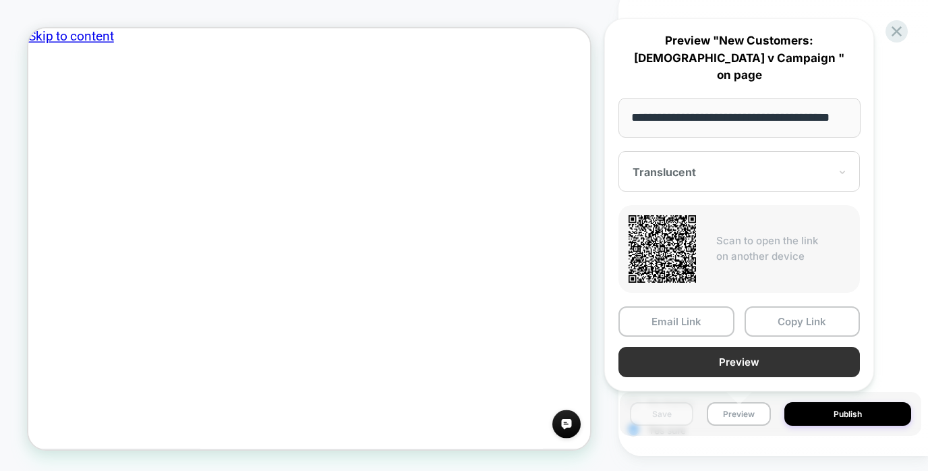
scroll to position [0, 0]
click at [743, 361] on button "Preview" at bounding box center [738, 362] width 241 height 30
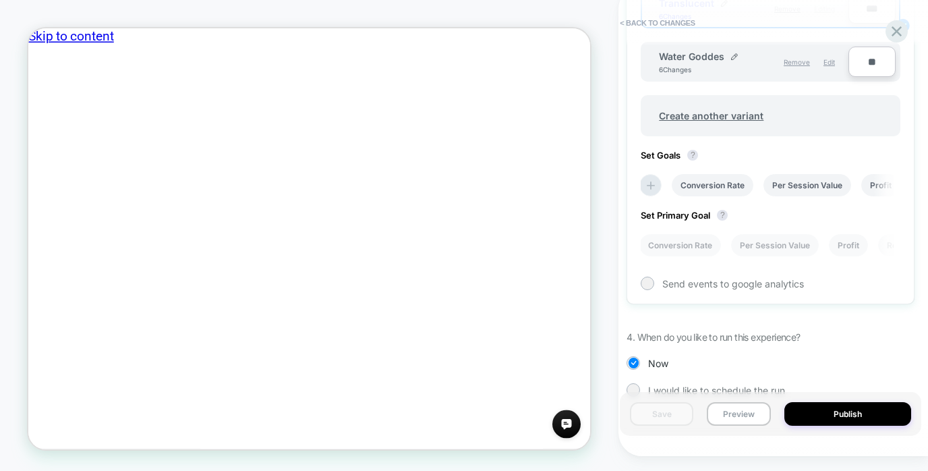
scroll to position [581, 0]
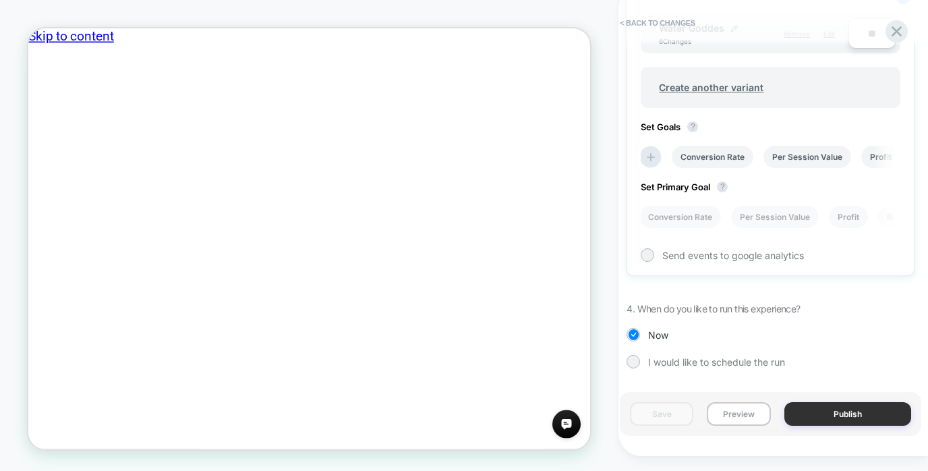
click at [818, 411] on button "Publish" at bounding box center [847, 414] width 127 height 24
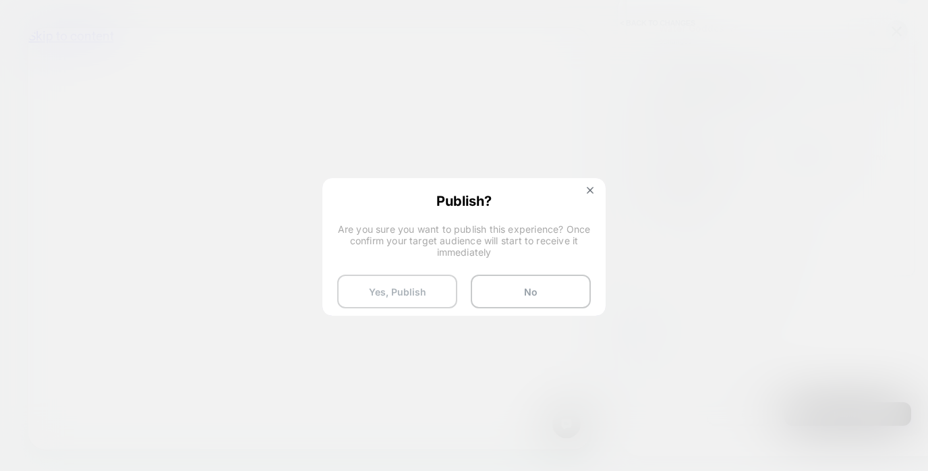
click at [425, 295] on button "Yes, Publish" at bounding box center [397, 291] width 120 height 34
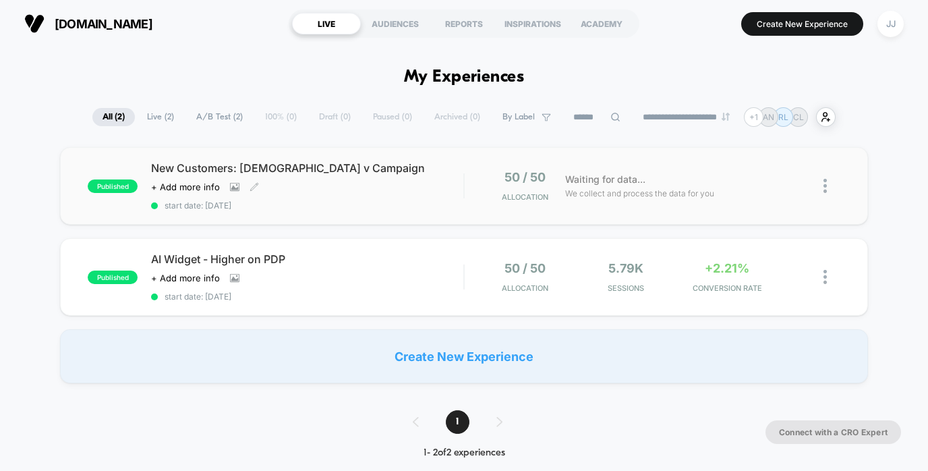
click at [384, 186] on div "New Customers: Goddess v Campaign Click to view images Click to edit experience…" at bounding box center [307, 185] width 312 height 49
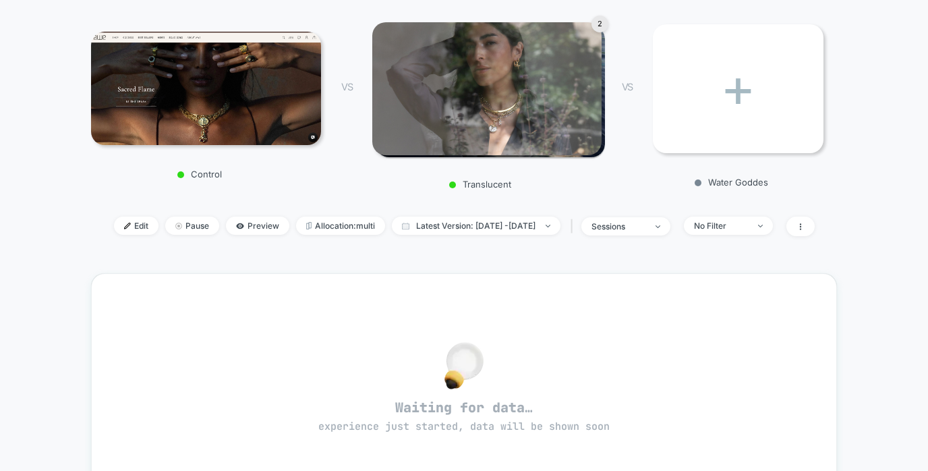
scroll to position [181, 0]
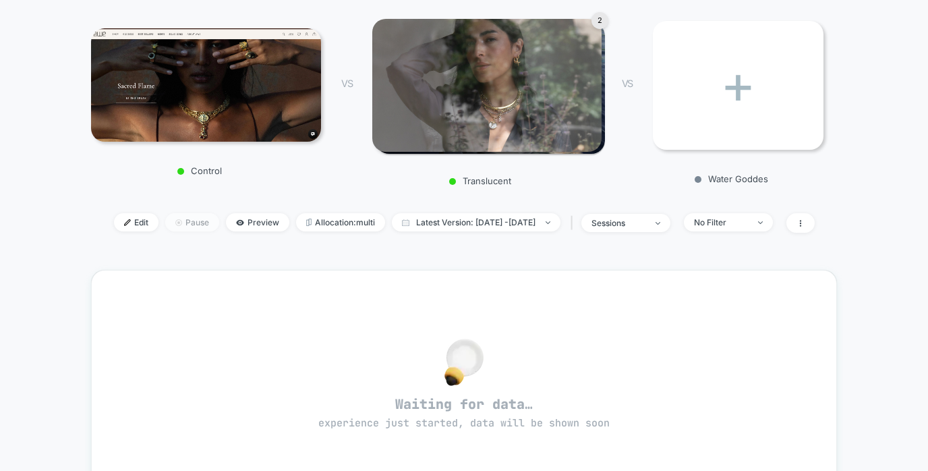
click at [168, 227] on span "Pause" at bounding box center [192, 222] width 54 height 18
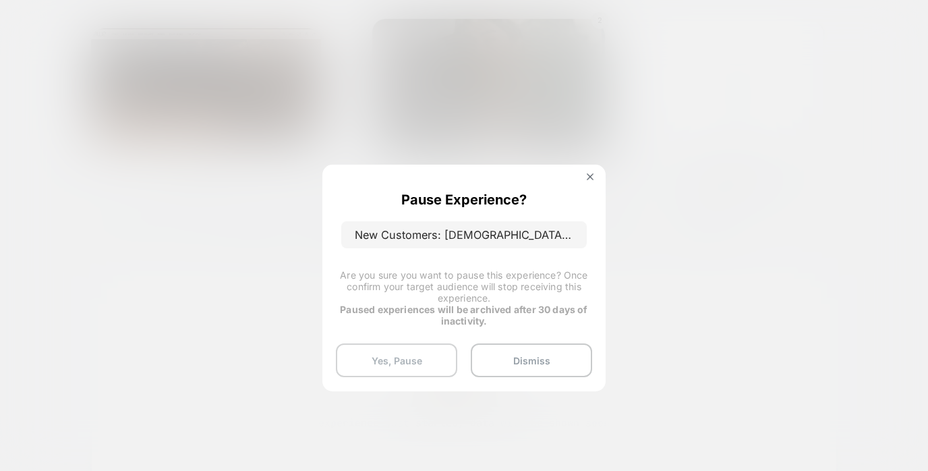
click at [416, 348] on button "Yes, Pause" at bounding box center [396, 360] width 121 height 34
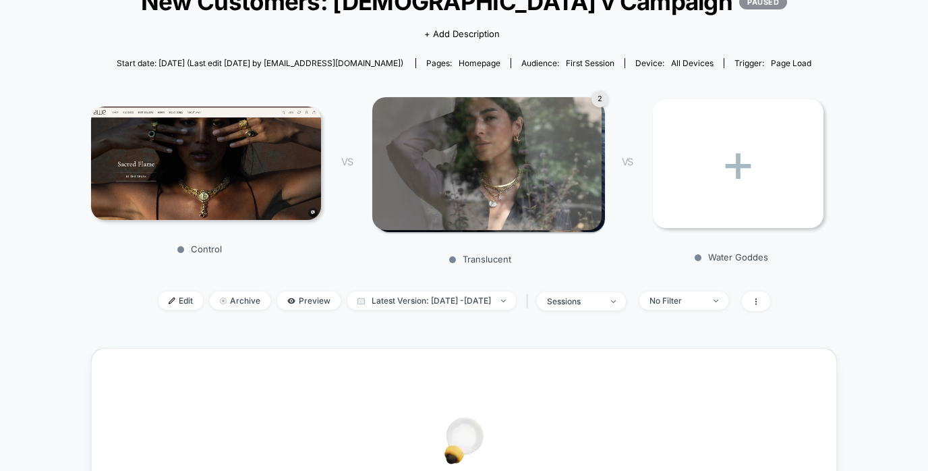
scroll to position [98, 0]
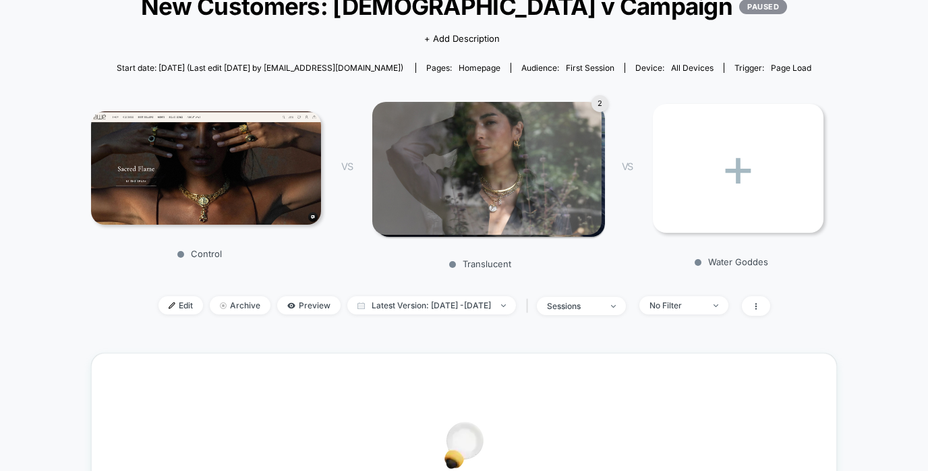
click at [516, 198] on img at bounding box center [486, 168] width 229 height 133
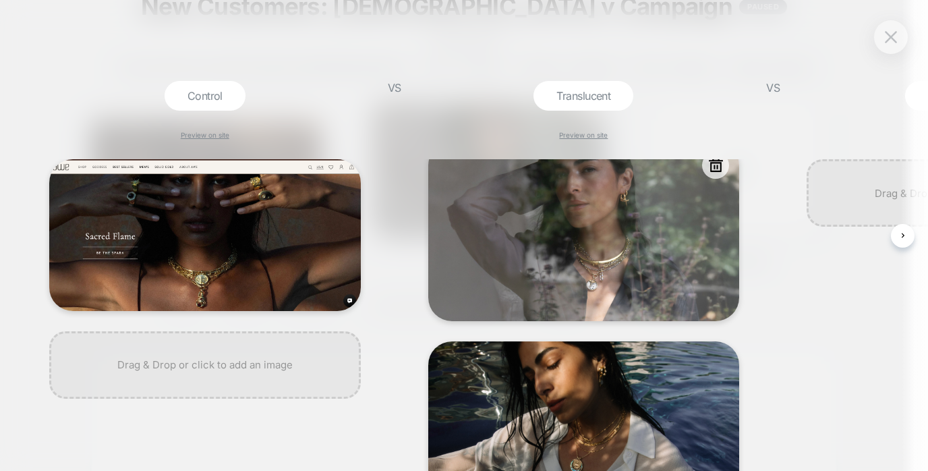
scroll to position [0, 0]
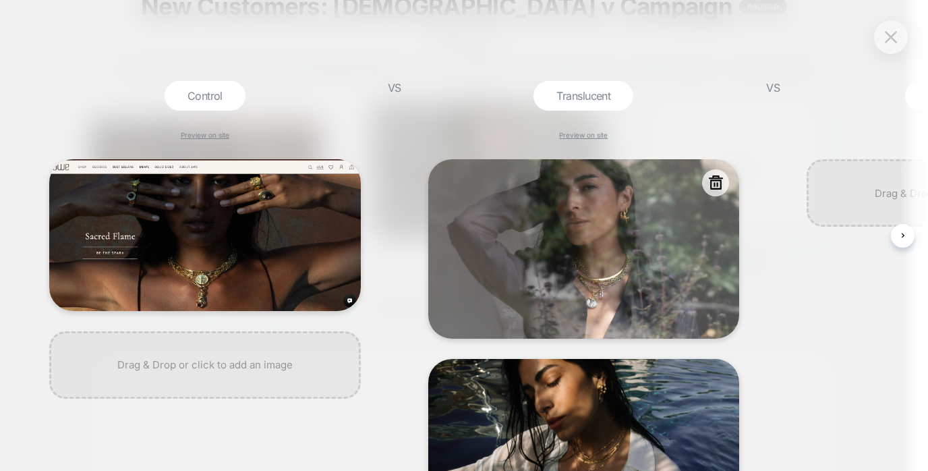
click at [639, 256] on img at bounding box center [583, 248] width 311 height 179
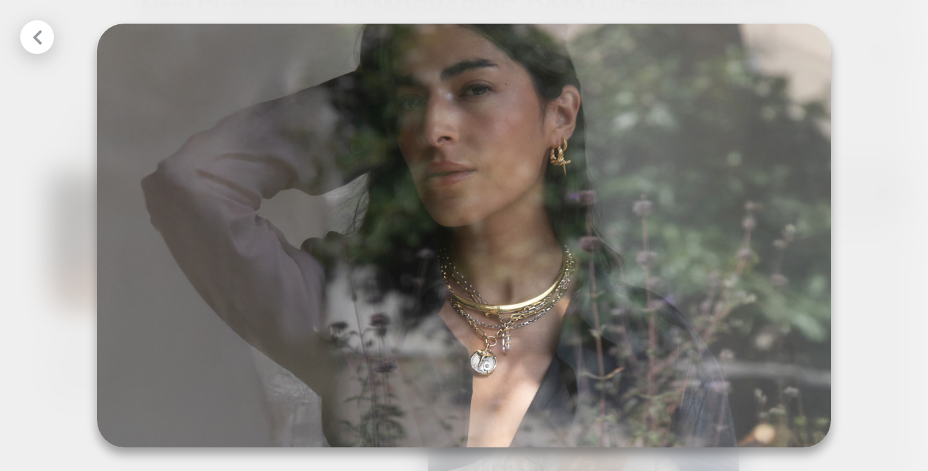
click at [29, 37] on icon at bounding box center [37, 37] width 17 height 17
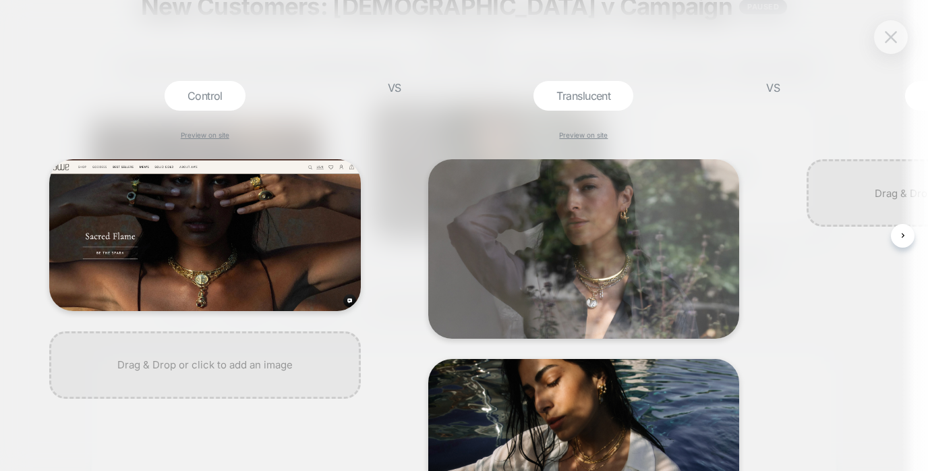
click at [885, 32] on img at bounding box center [891, 36] width 12 height 11
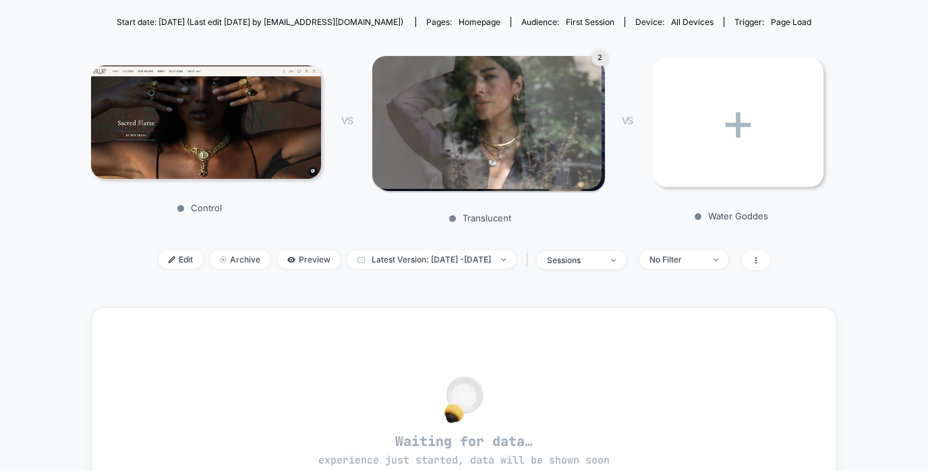
scroll to position [134, 0]
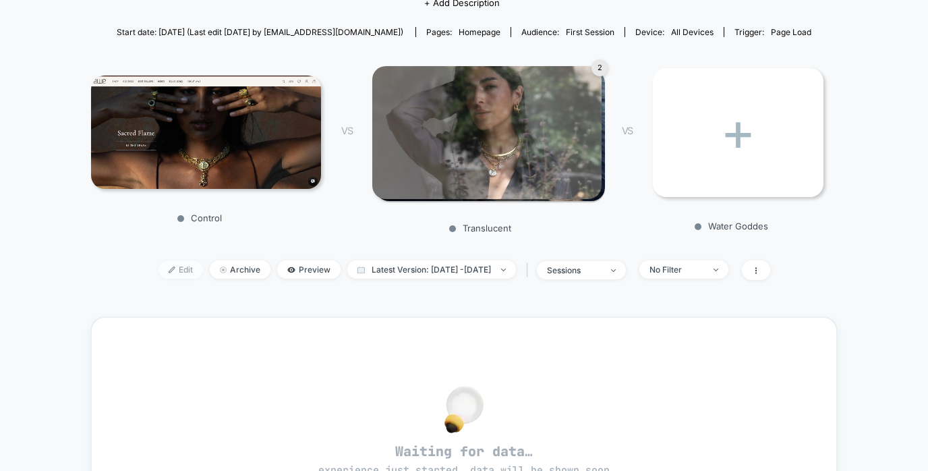
click at [169, 270] on img at bounding box center [172, 269] width 7 height 7
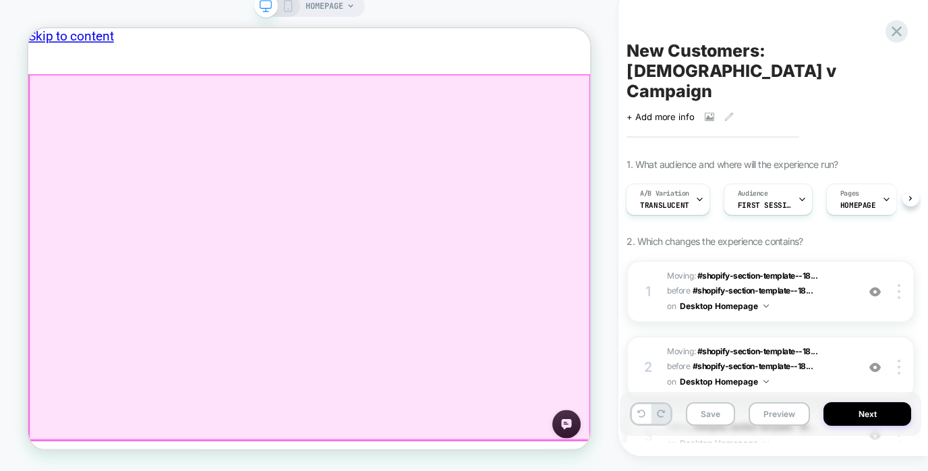
click at [642, 291] on div at bounding box center [403, 333] width 747 height 486
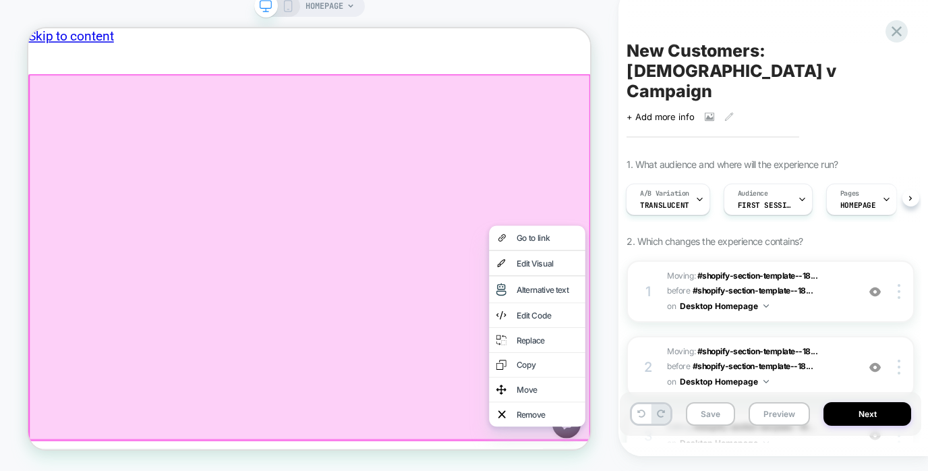
click at [604, 260] on div at bounding box center [403, 333] width 750 height 489
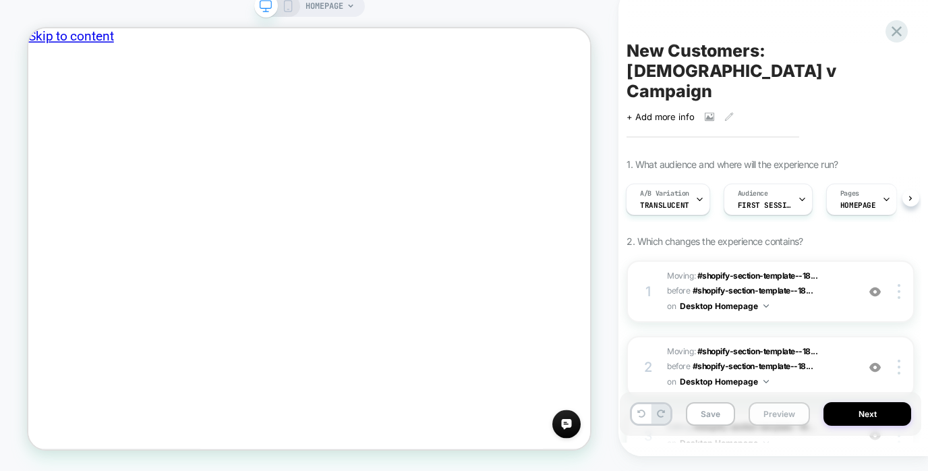
click at [776, 425] on button "Preview" at bounding box center [778, 414] width 61 height 24
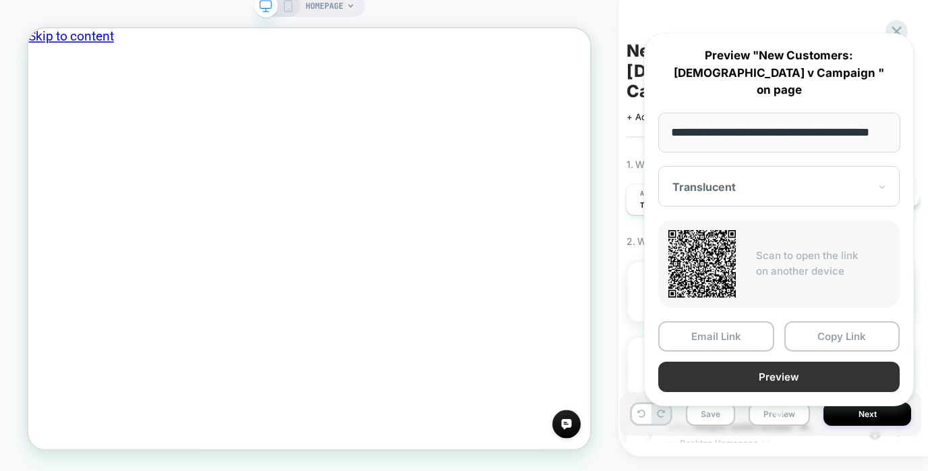
click at [786, 381] on button "Preview" at bounding box center [778, 376] width 241 height 30
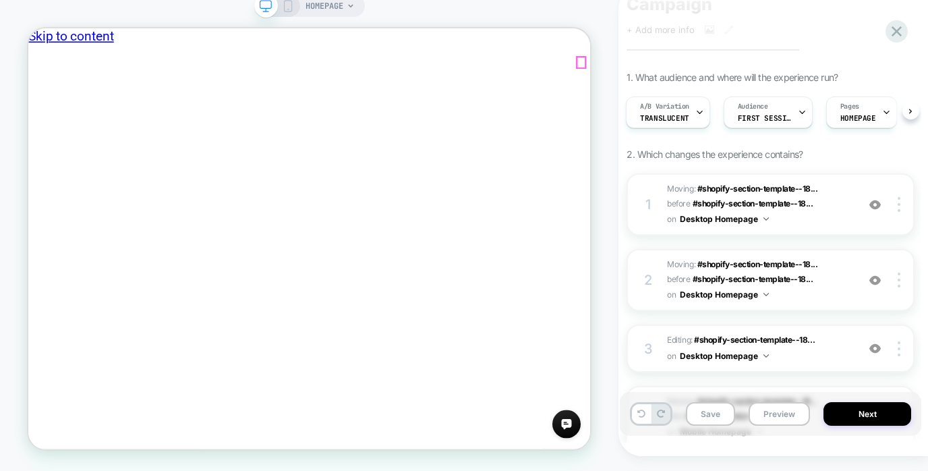
click at [902, 23] on icon at bounding box center [896, 31] width 18 height 18
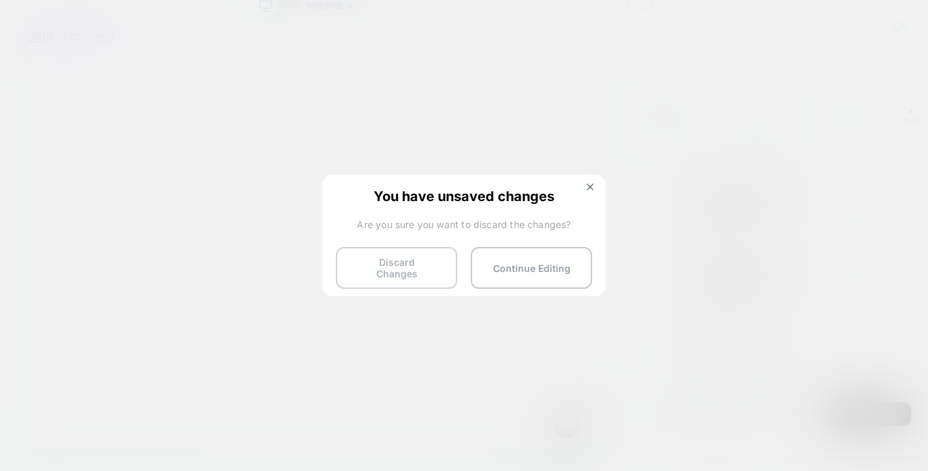
click at [417, 259] on button "Discard Changes" at bounding box center [396, 268] width 121 height 42
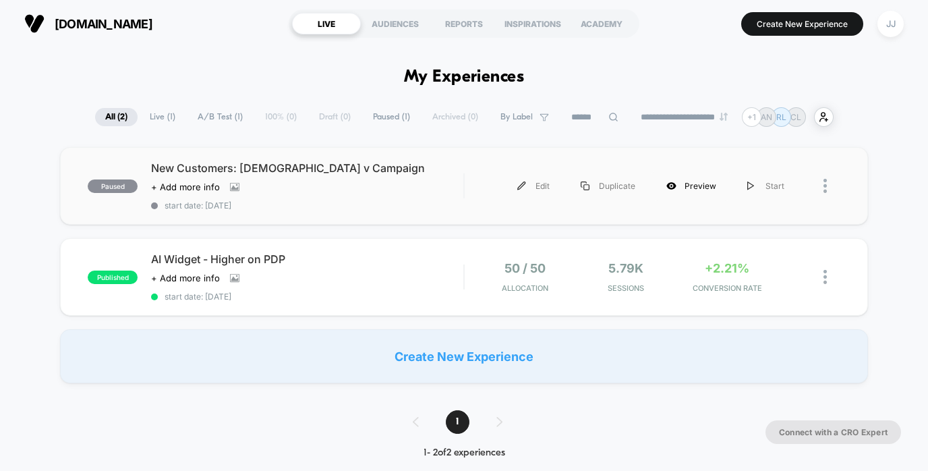
click at [684, 183] on div "Preview" at bounding box center [691, 186] width 81 height 30
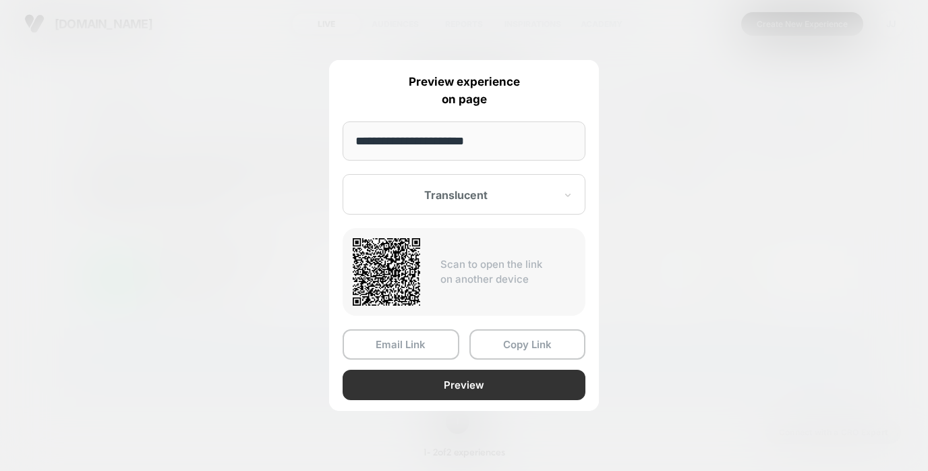
click at [457, 384] on button "Preview" at bounding box center [463, 384] width 243 height 30
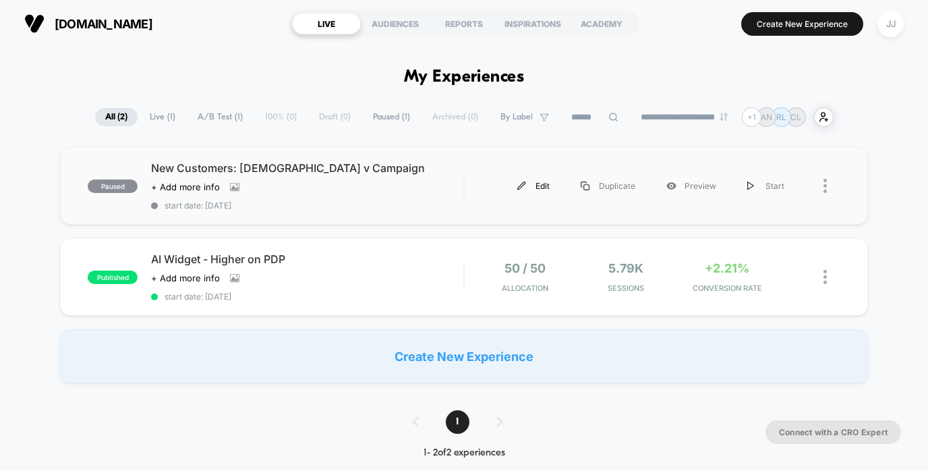
click at [542, 183] on div "Edit" at bounding box center [533, 186] width 63 height 30
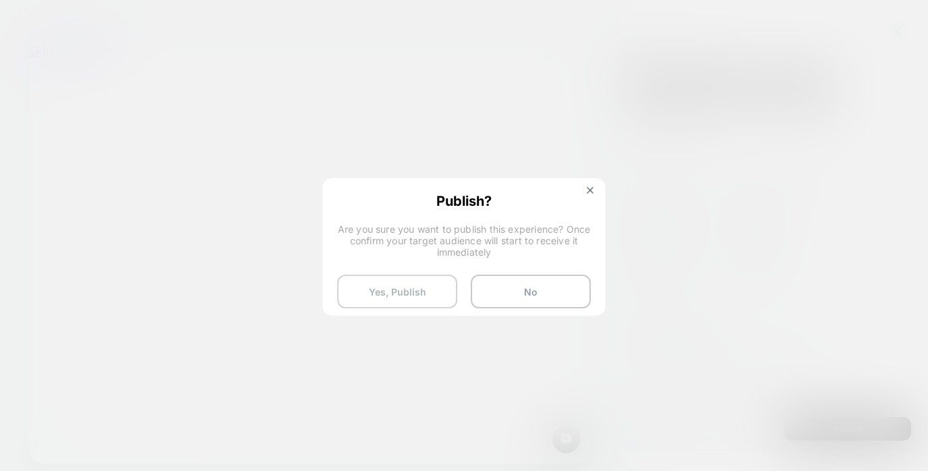
scroll to position [0, 1]
click at [411, 296] on button "Yes, Publish" at bounding box center [397, 291] width 120 height 34
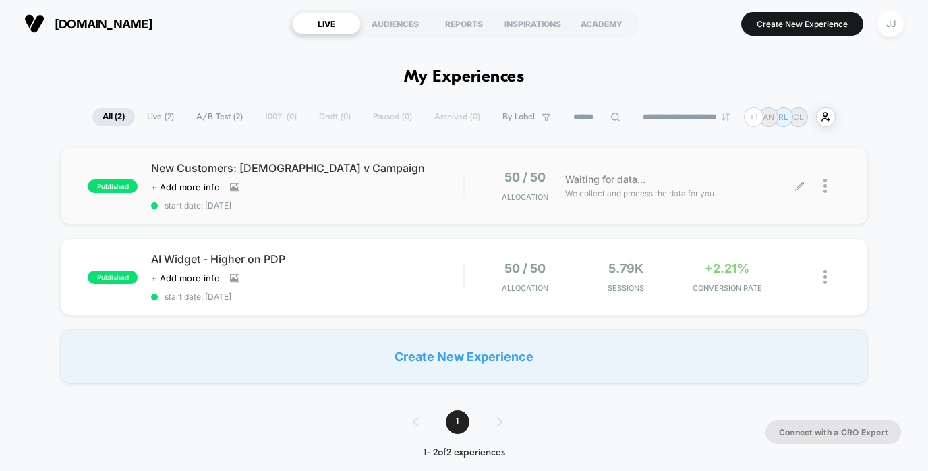
click at [831, 181] on div at bounding box center [831, 186] width 17 height 32
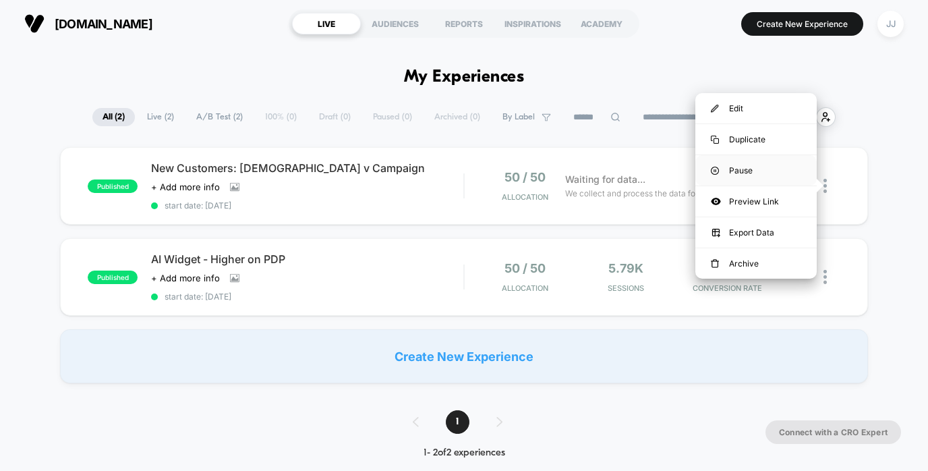
click at [764, 168] on div "Pause" at bounding box center [755, 170] width 121 height 30
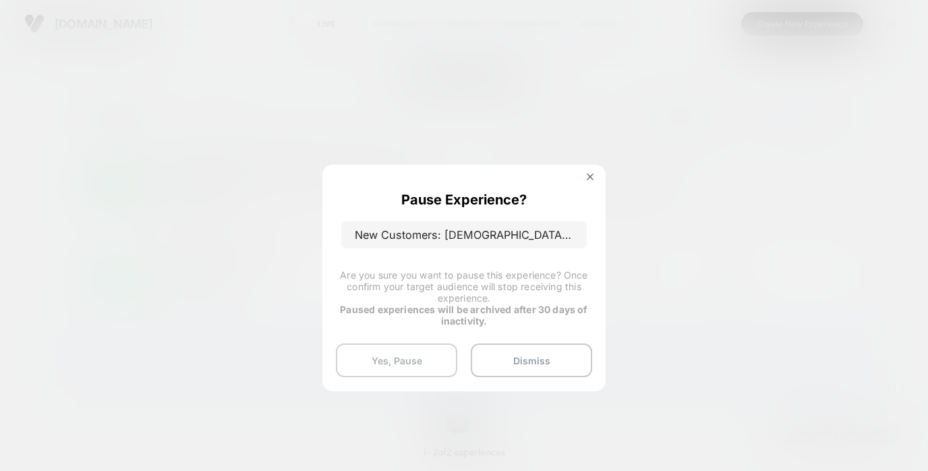
click at [413, 356] on button "Yes, Pause" at bounding box center [396, 360] width 121 height 34
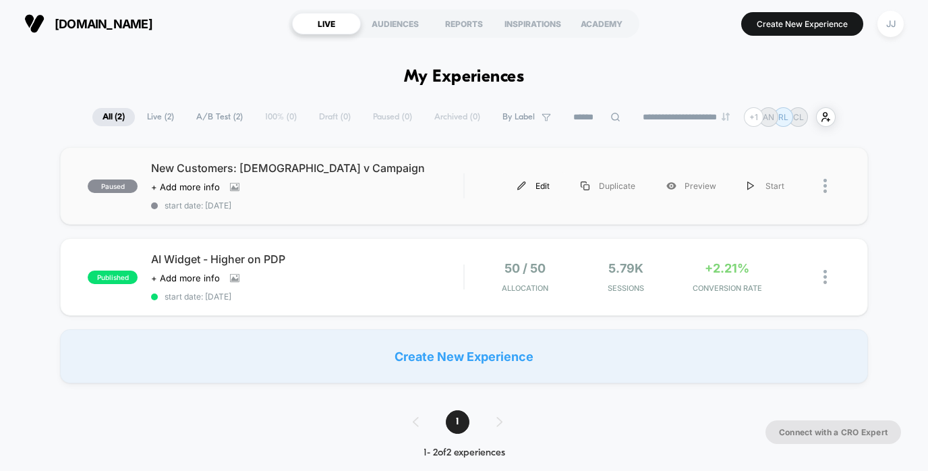
click at [549, 185] on div "Edit" at bounding box center [533, 186] width 63 height 30
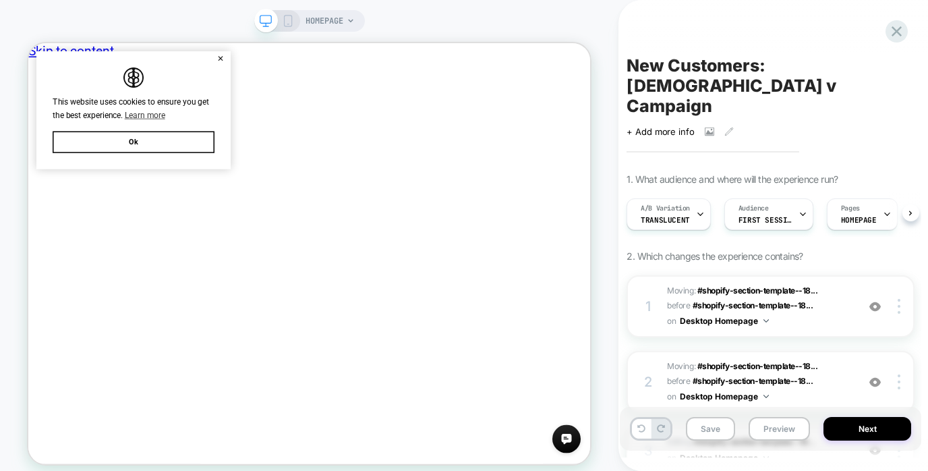
scroll to position [0, 1]
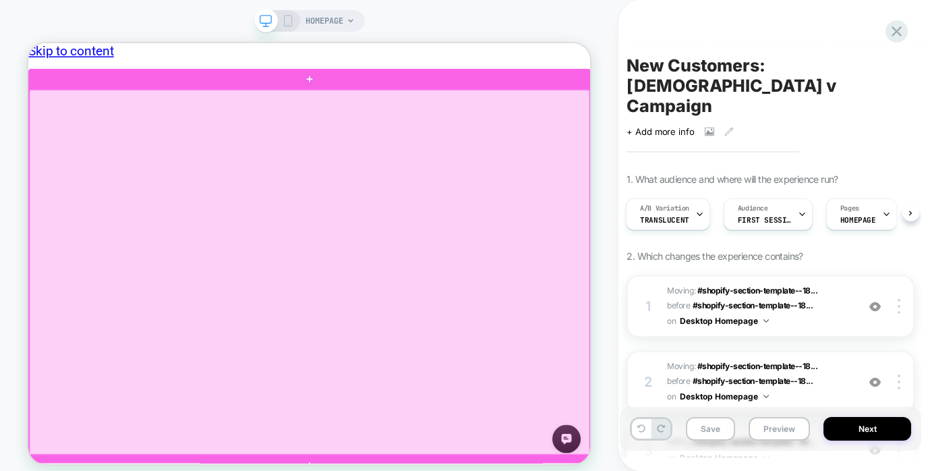
click at [458, 321] on div at bounding box center [403, 348] width 747 height 486
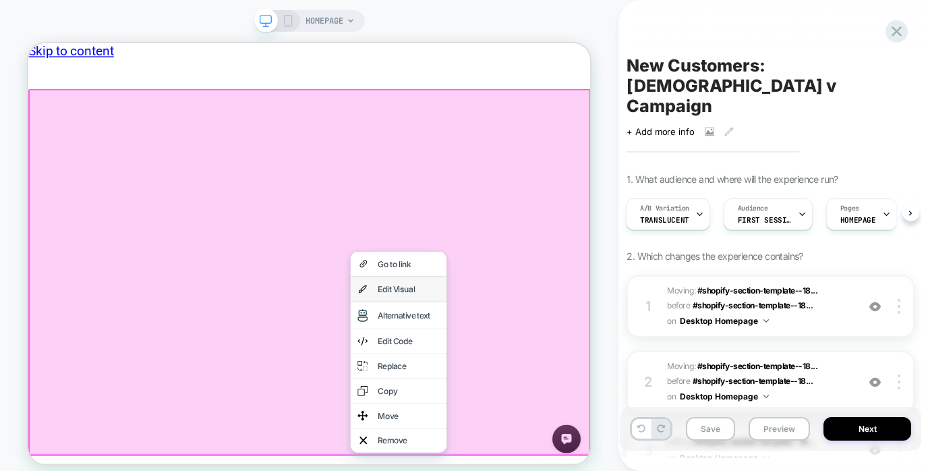
click at [539, 371] on div "Edit Visual" at bounding box center [535, 370] width 82 height 13
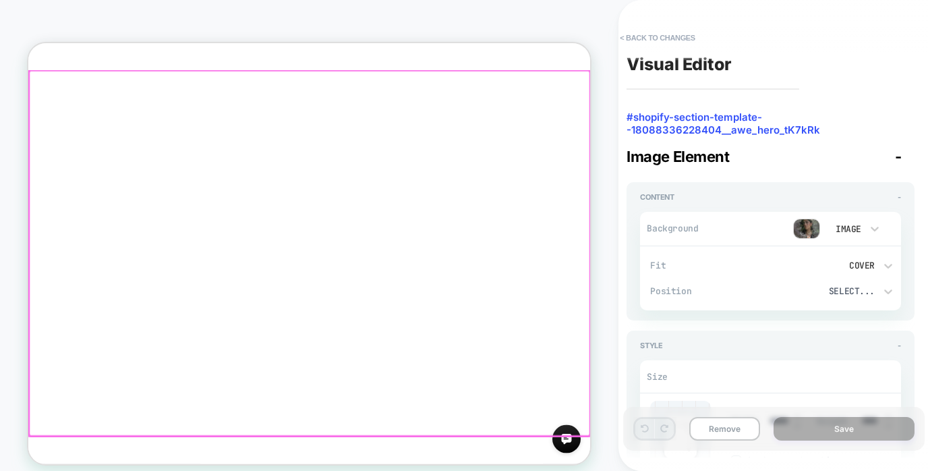
scroll to position [15, 0]
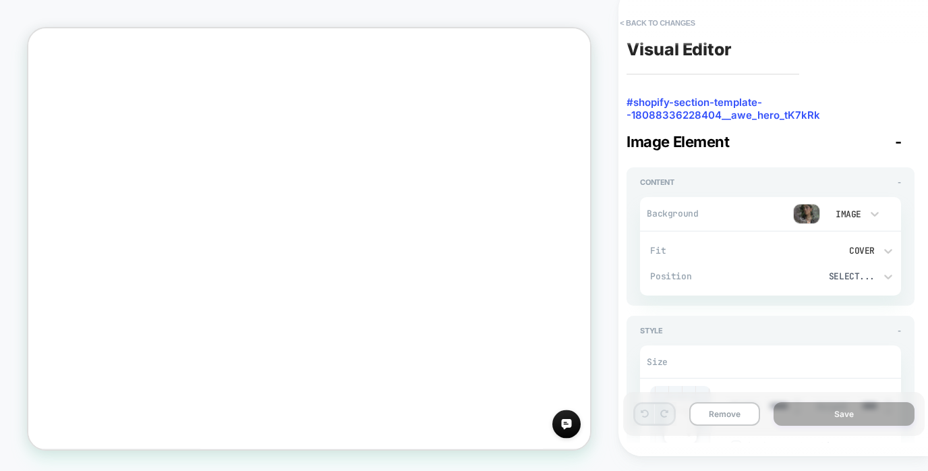
click at [851, 213] on div "Image" at bounding box center [847, 213] width 28 height 11
drag, startPoint x: 769, startPoint y: 208, endPoint x: 791, endPoint y: 206, distance: 21.7
click at [774, 208] on div at bounding box center [464, 235] width 928 height 471
click at [799, 208] on img at bounding box center [806, 214] width 27 height 20
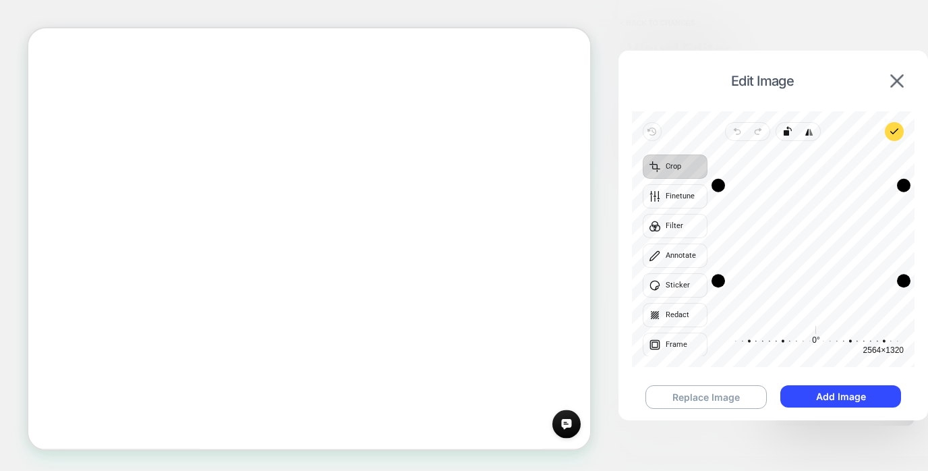
click at [875, 230] on div "Recenter" at bounding box center [810, 233] width 185 height 162
click at [843, 227] on div "Recenter" at bounding box center [810, 233] width 185 height 162
click at [727, 398] on button "Replace Image" at bounding box center [705, 397] width 121 height 24
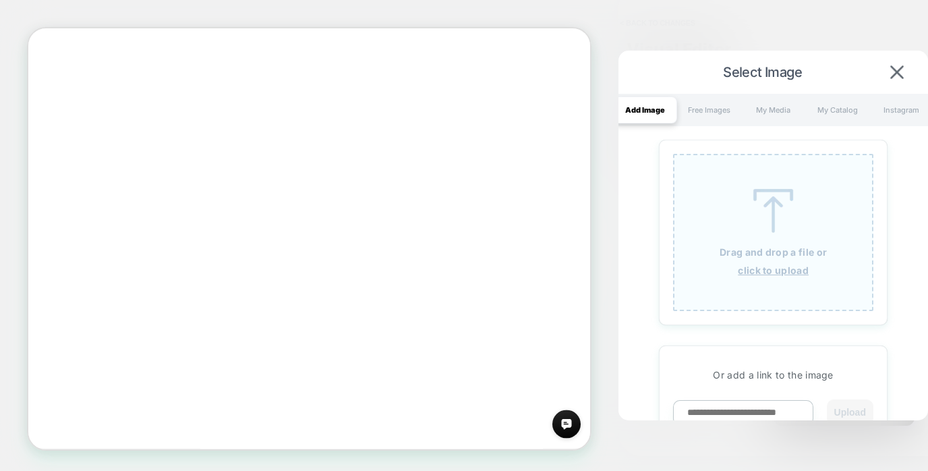
click at [756, 221] on img at bounding box center [773, 211] width 61 height 44
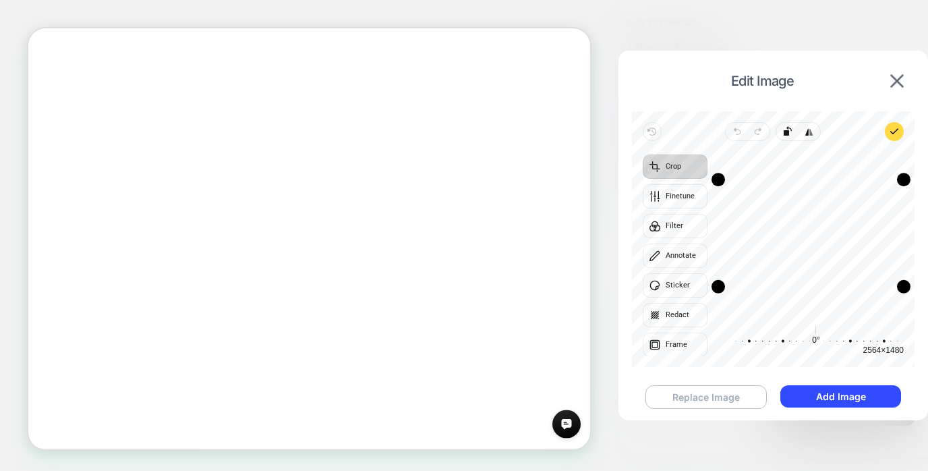
click at [721, 397] on button "Replace Image" at bounding box center [705, 397] width 121 height 24
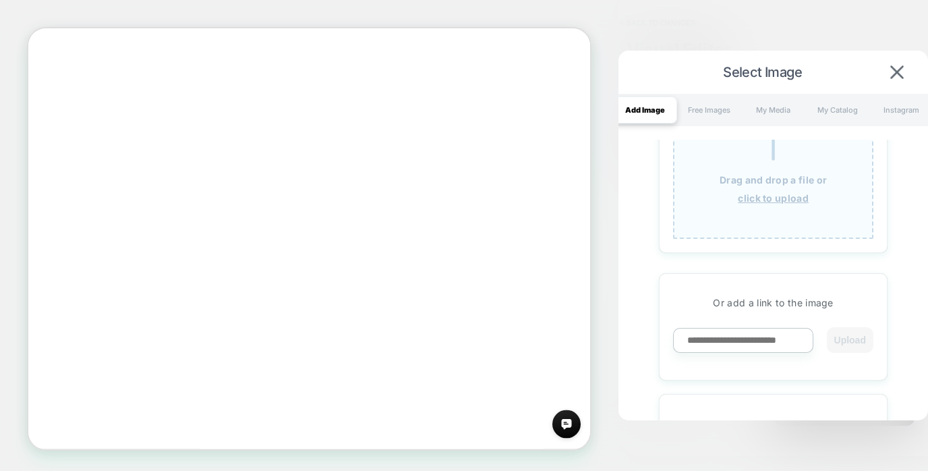
scroll to position [0, 0]
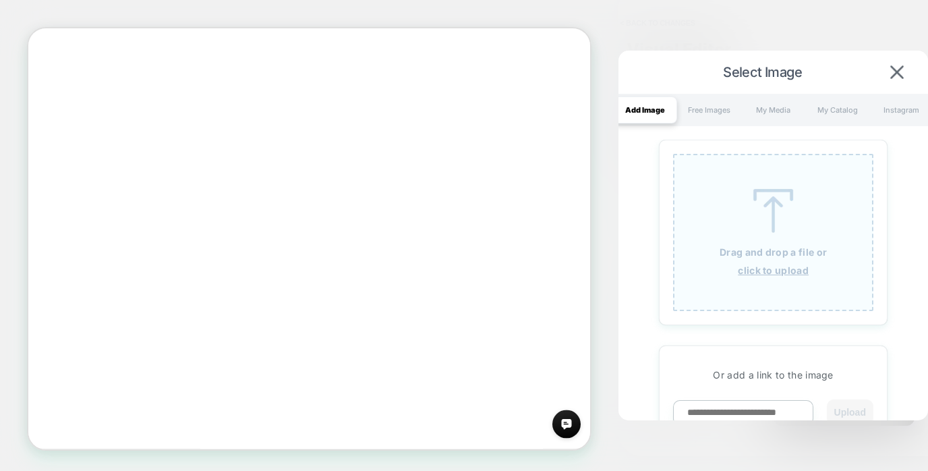
click at [775, 267] on u "click to upload" at bounding box center [773, 269] width 71 height 11
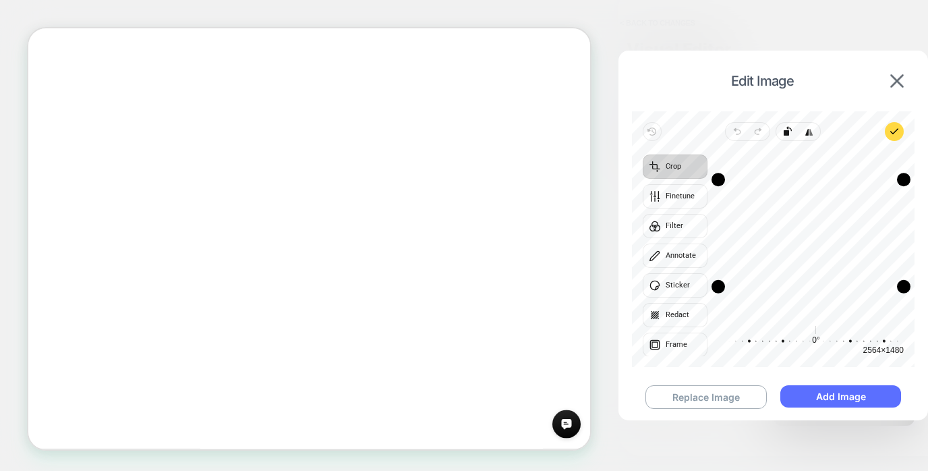
click at [831, 395] on button "Add Image" at bounding box center [840, 396] width 121 height 22
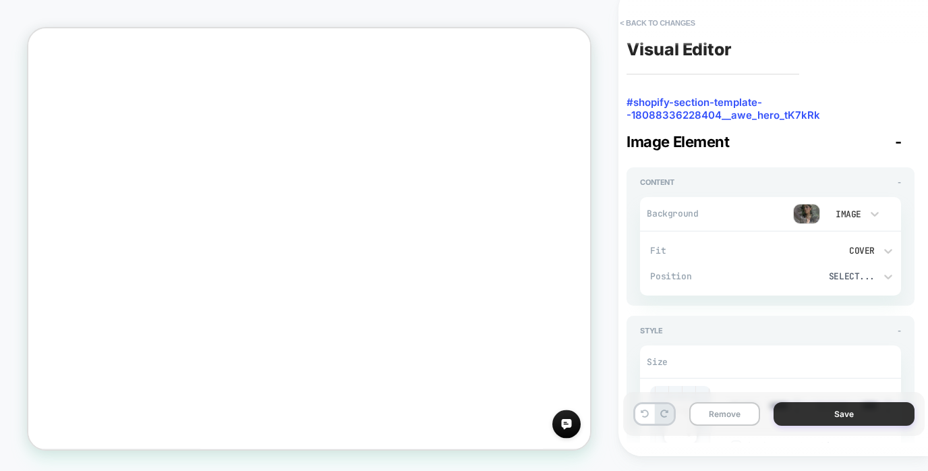
click at [827, 408] on button "Save" at bounding box center [843, 414] width 141 height 24
type textarea "*"
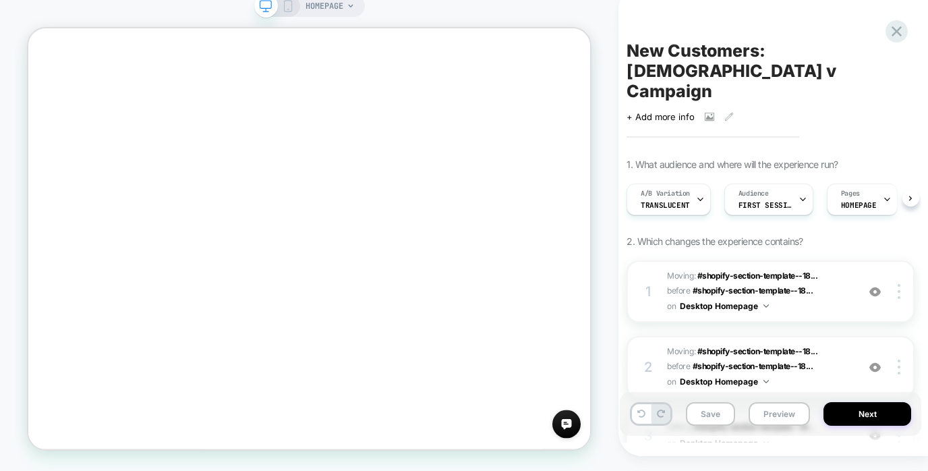
scroll to position [0, 1]
click at [787, 418] on button "Preview" at bounding box center [778, 414] width 61 height 24
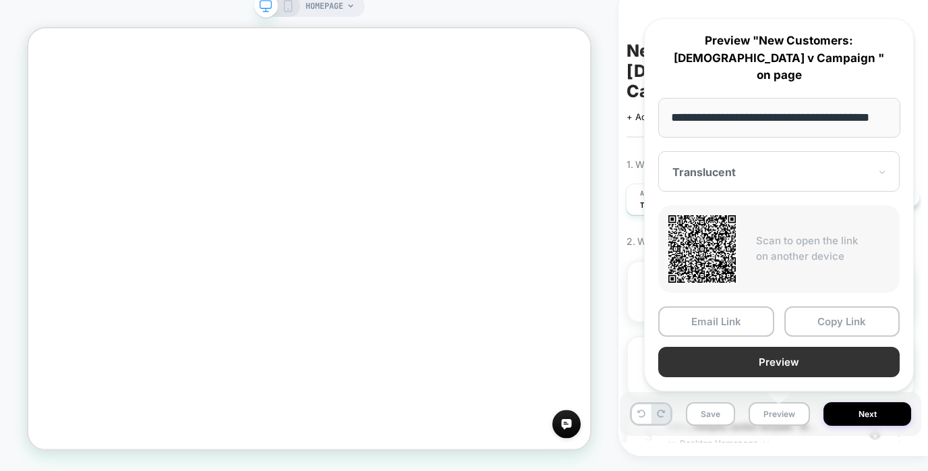
scroll to position [0, 0]
click at [787, 368] on button "Preview" at bounding box center [778, 362] width 241 height 30
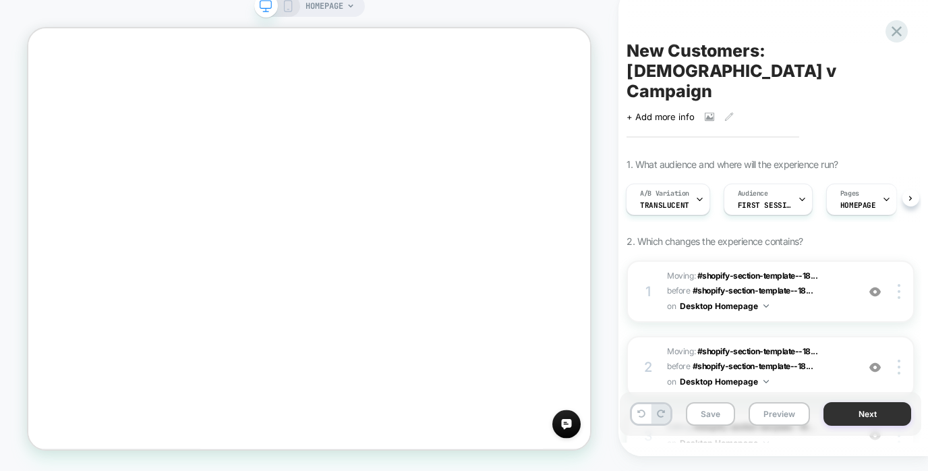
click at [891, 417] on button "Next" at bounding box center [867, 414] width 88 height 24
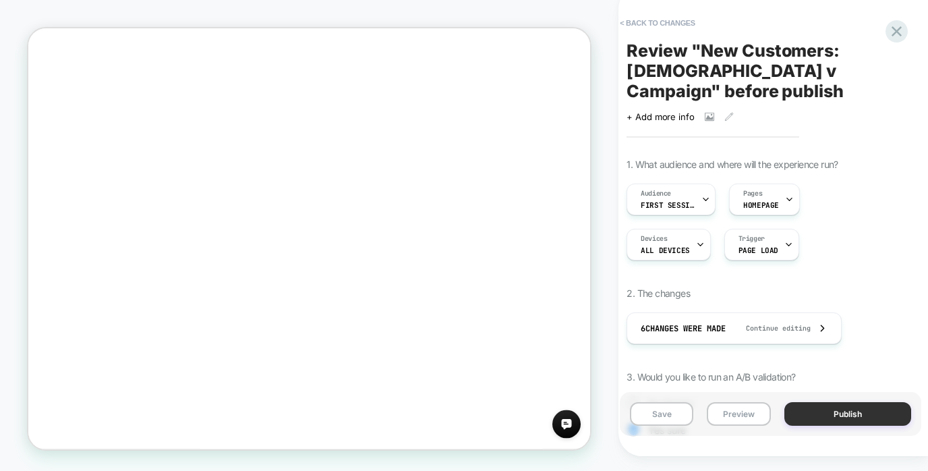
scroll to position [0, 1]
click at [870, 414] on button "Publish" at bounding box center [847, 414] width 127 height 24
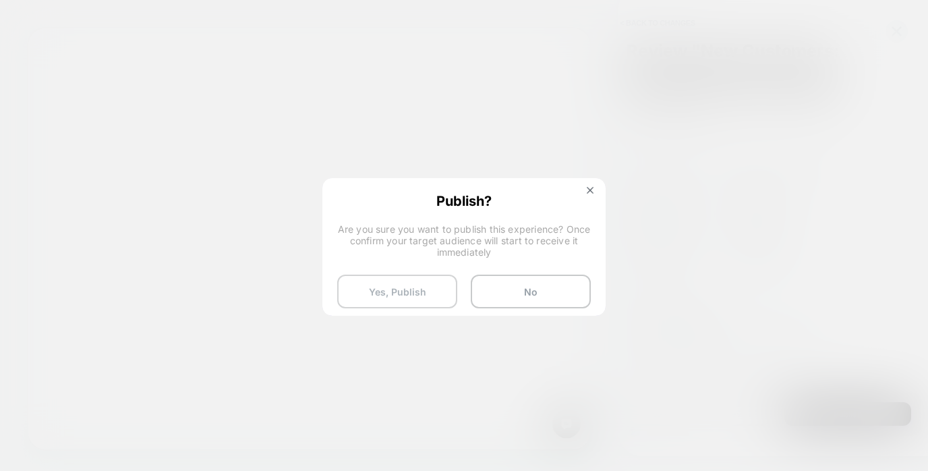
click at [398, 298] on button "Yes, Publish" at bounding box center [397, 291] width 120 height 34
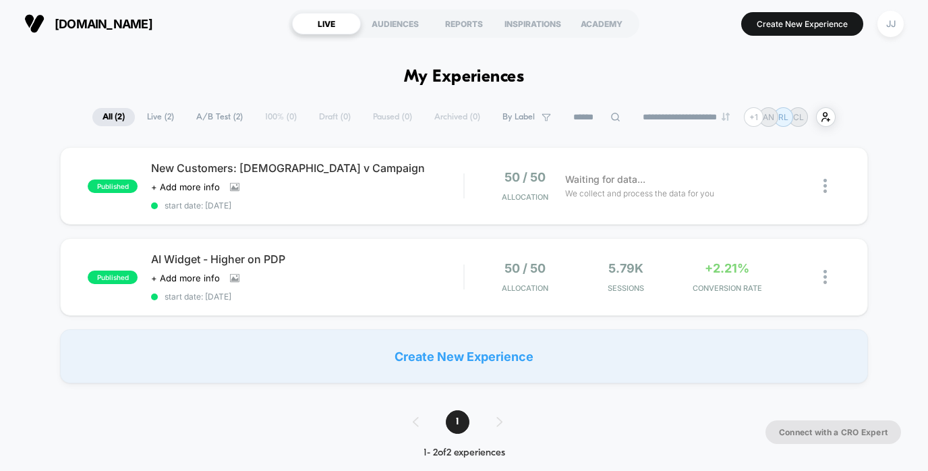
click at [823, 187] on div at bounding box center [820, 186] width 40 height 32
